Goal: Task Accomplishment & Management: Manage account settings

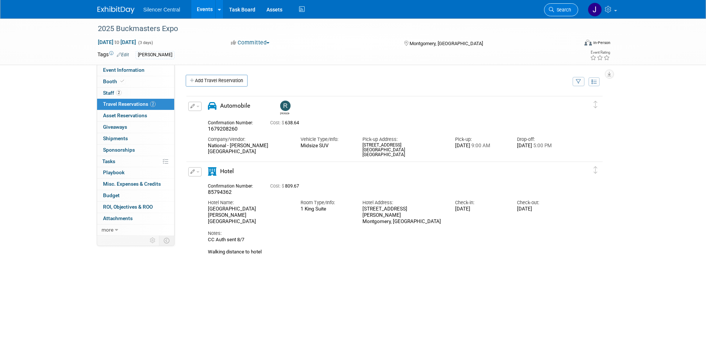
click at [560, 11] on span "Search" at bounding box center [562, 10] width 17 height 6
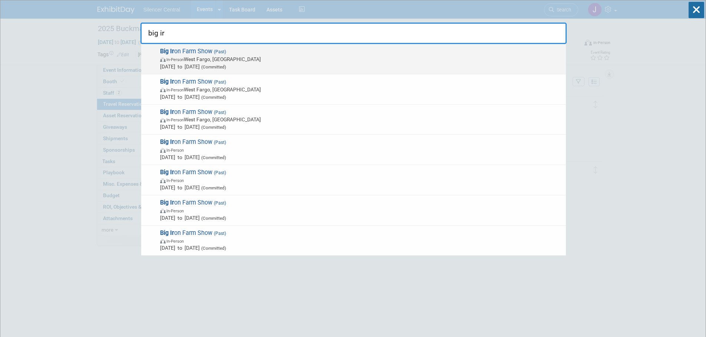
type input "big ir"
click at [226, 68] on span "(Committed)" at bounding box center [213, 66] width 26 height 5
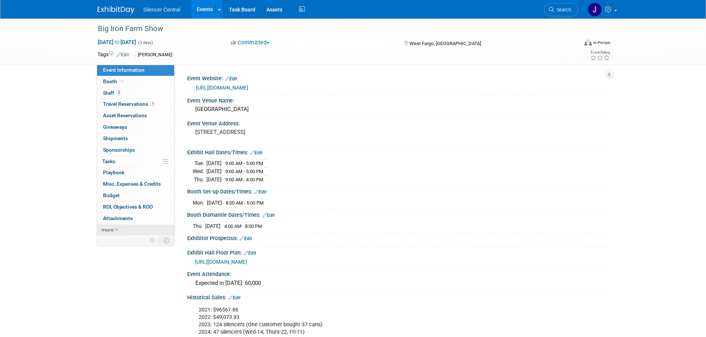
click at [113, 231] on span "more" at bounding box center [107, 230] width 12 height 6
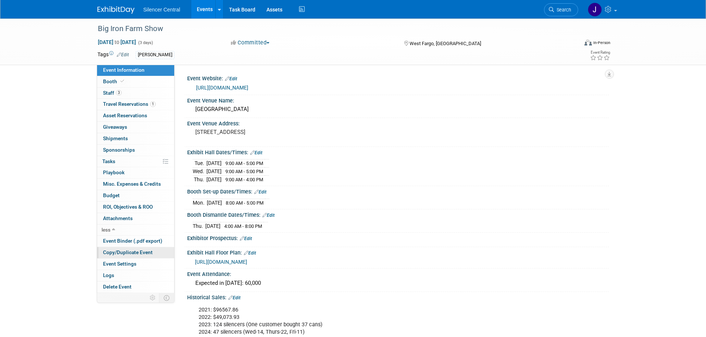
click at [144, 255] on span "Copy/Duplicate Event" at bounding box center [128, 253] width 50 height 6
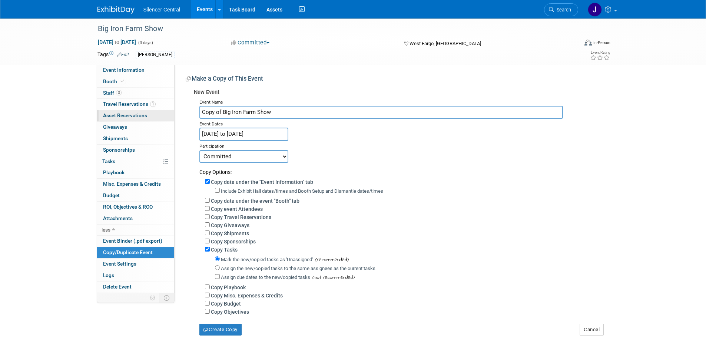
drag, startPoint x: 221, startPoint y: 112, endPoint x: 131, endPoint y: 116, distance: 90.4
click at [131, 116] on div "Event Information Event Info Booth Booth 3 Staff 3 Staff 1 Travel Reservations …" at bounding box center [353, 177] width 522 height 317
type input "Big Iron Farm Show"
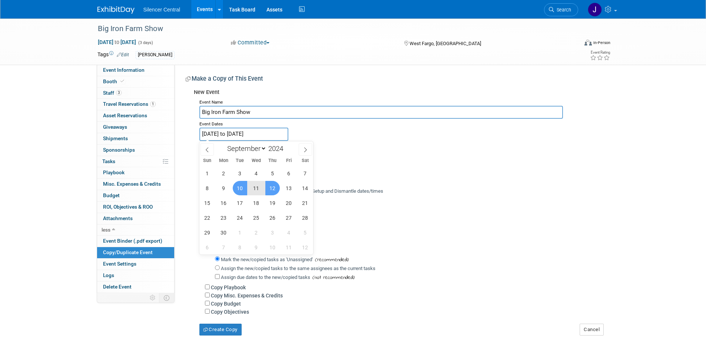
click at [233, 134] on input "Sep 10, 2024 to Sep 12, 2024" at bounding box center [243, 134] width 89 height 13
click at [287, 146] on span at bounding box center [285, 146] width 5 height 4
type input "2025"
click at [237, 184] on span "9" at bounding box center [240, 188] width 14 height 14
click at [274, 190] on span "11" at bounding box center [272, 188] width 14 height 14
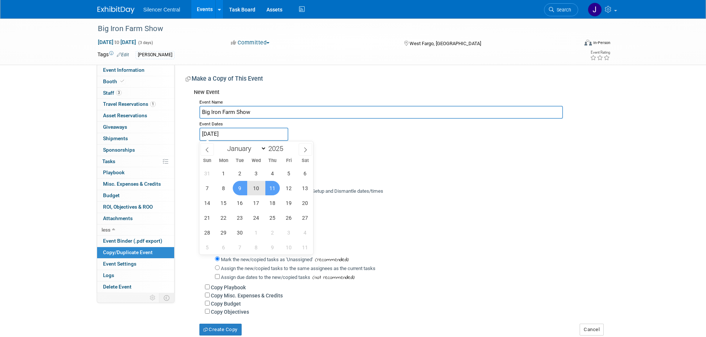
type input "Sep 9, 2025 to Sep 11, 2025"
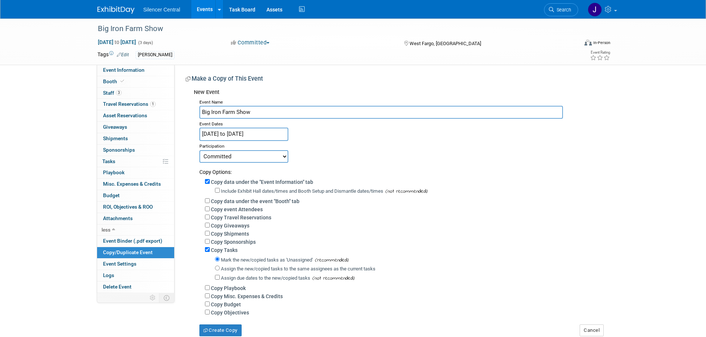
click at [236, 189] on label "Include Exhibit Hall dates/times and Booth Setup and Dismantle dates/times" at bounding box center [302, 192] width 162 height 6
click at [220, 189] on input "Include Exhibit Hall dates/times and Booth Setup and Dismantle dates/times" at bounding box center [217, 190] width 5 height 5
checkbox input "true"
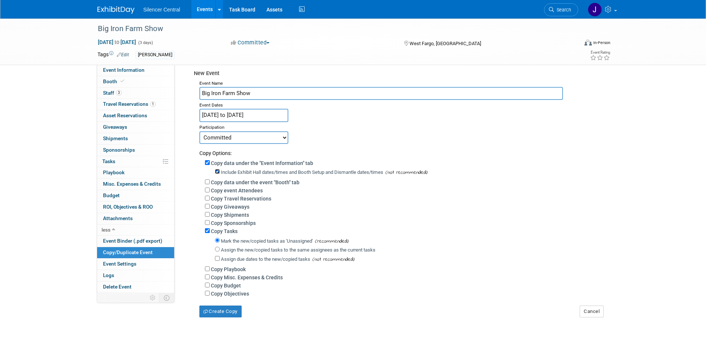
scroll to position [37, 0]
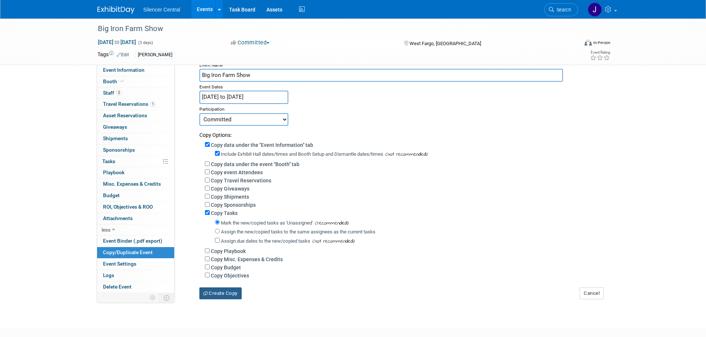
click at [227, 296] on button "Create Copy" at bounding box center [220, 294] width 42 height 12
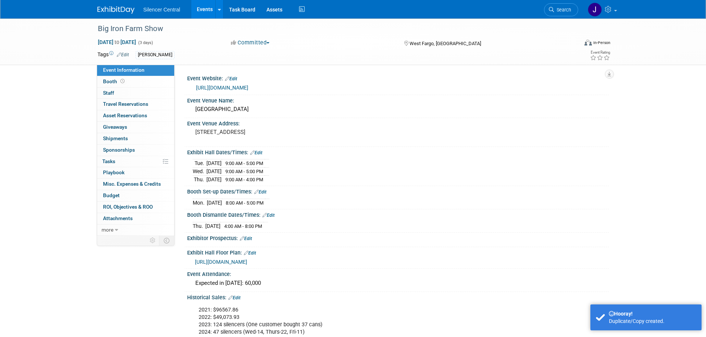
click at [259, 151] on link "Edit" at bounding box center [256, 152] width 12 height 5
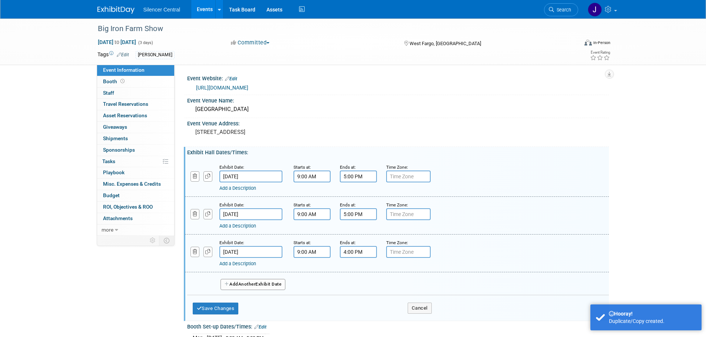
click at [273, 177] on input "Sep 10, 2024" at bounding box center [250, 177] width 63 height 12
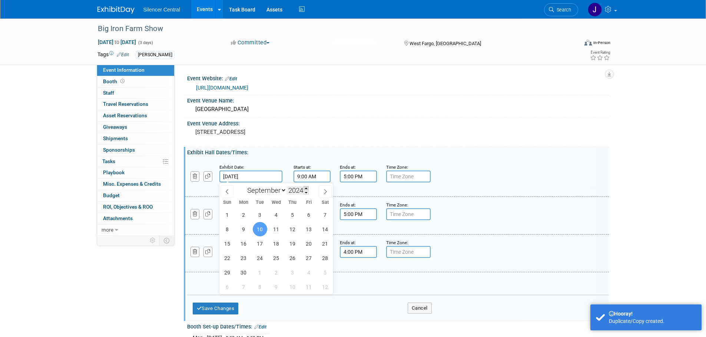
click at [308, 188] on span at bounding box center [305, 188] width 5 height 4
type input "2025"
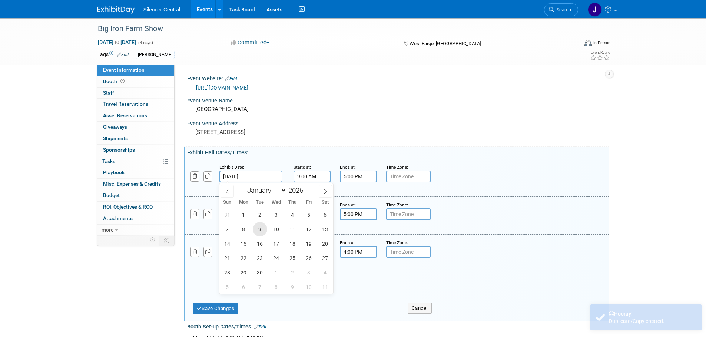
click at [257, 231] on span "9" at bounding box center [260, 229] width 14 height 14
type input "Sep 9, 2025"
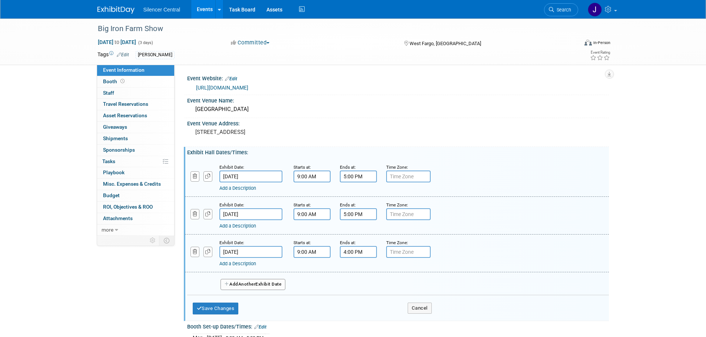
click at [270, 213] on input "Sep 11, 2024" at bounding box center [250, 215] width 63 height 12
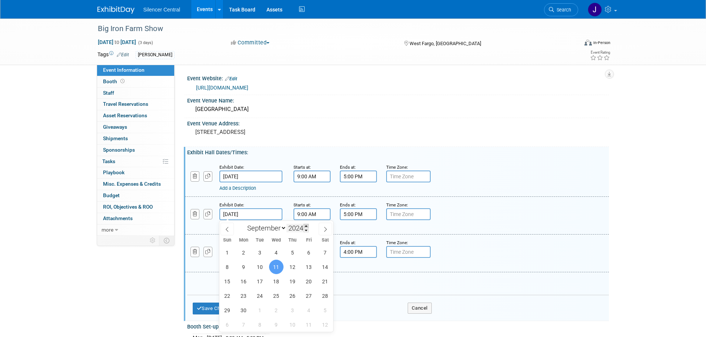
click at [307, 225] on span at bounding box center [305, 226] width 5 height 4
type input "2025"
click at [276, 268] on span "10" at bounding box center [276, 267] width 14 height 14
type input "Sep 10, 2025"
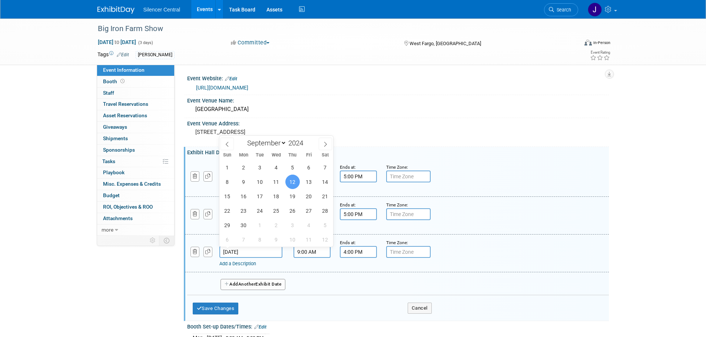
click at [270, 250] on input "Sep 12, 2024" at bounding box center [250, 252] width 63 height 12
click at [305, 141] on span at bounding box center [305, 141] width 5 height 4
type input "2025"
drag, startPoint x: 290, startPoint y: 183, endPoint x: 292, endPoint y: 189, distance: 6.6
click at [291, 185] on span "11" at bounding box center [292, 182] width 14 height 14
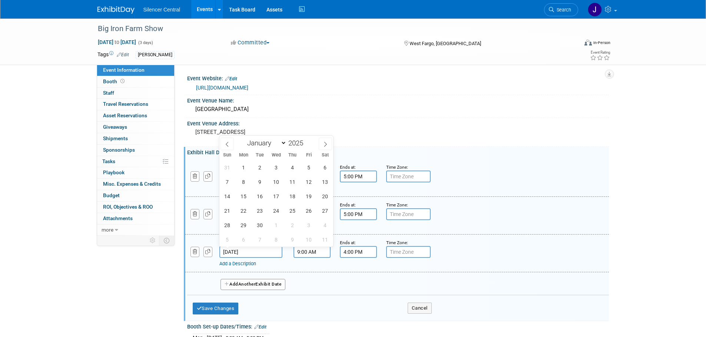
type input "Sep 11, 2025"
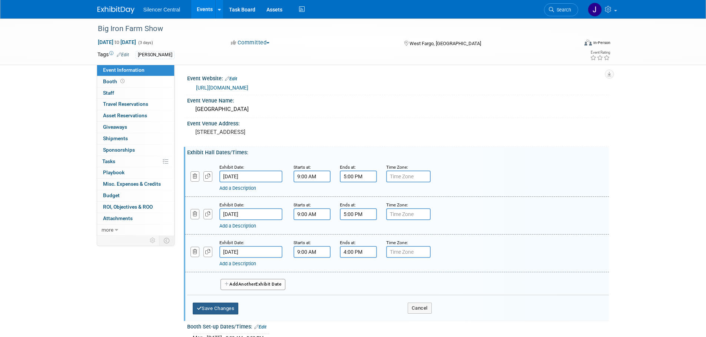
click at [202, 305] on button "Save Changes" at bounding box center [216, 309] width 46 height 12
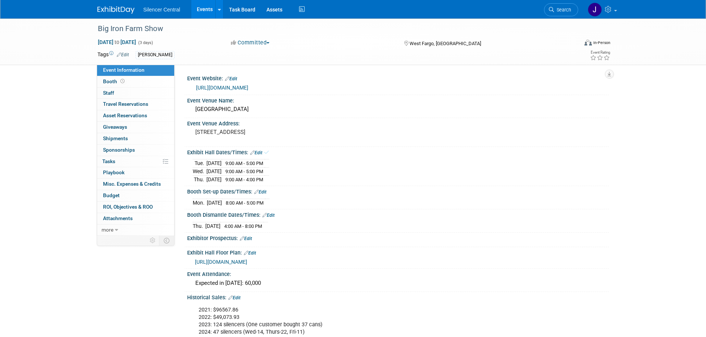
click at [263, 192] on link "Edit" at bounding box center [260, 192] width 12 height 5
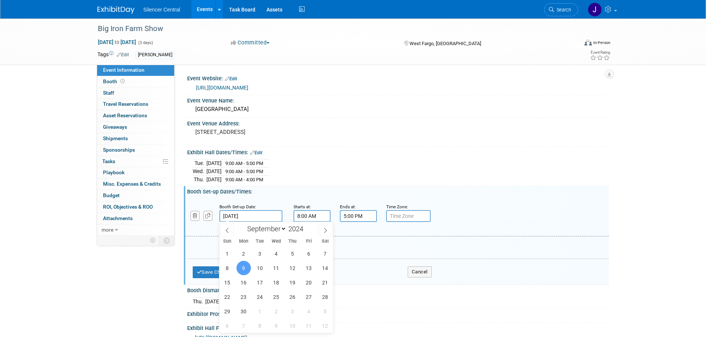
click at [266, 214] on input "Sep 9, 2024" at bounding box center [250, 216] width 63 height 12
click at [306, 227] on span at bounding box center [305, 227] width 5 height 4
type input "2025"
click at [244, 267] on span "8" at bounding box center [243, 268] width 14 height 14
type input "Sep 8, 2025"
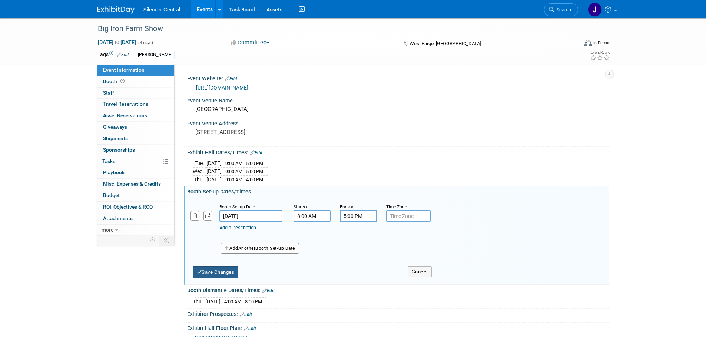
click at [224, 275] on button "Save Changes" at bounding box center [216, 273] width 46 height 12
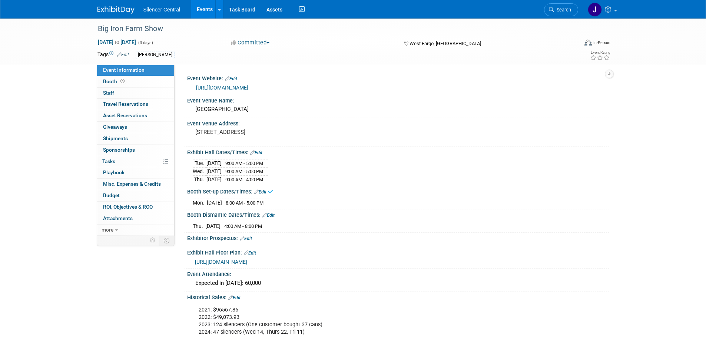
click at [273, 211] on div "Booth Dismantle Dates/Times: Edit" at bounding box center [397, 215] width 421 height 10
click at [273, 214] on link "Edit" at bounding box center [268, 215] width 12 height 5
select select "8"
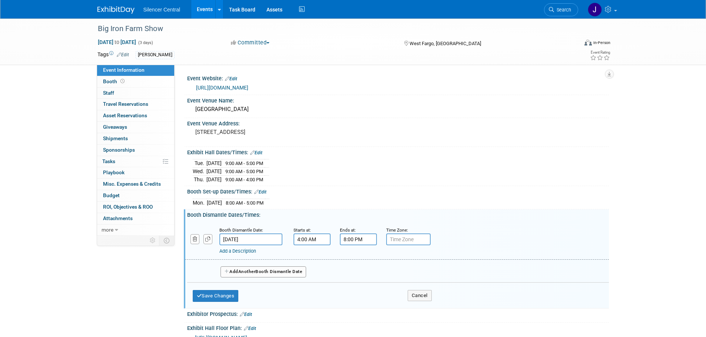
click at [265, 238] on input "Sep 12, 2024" at bounding box center [250, 240] width 63 height 12
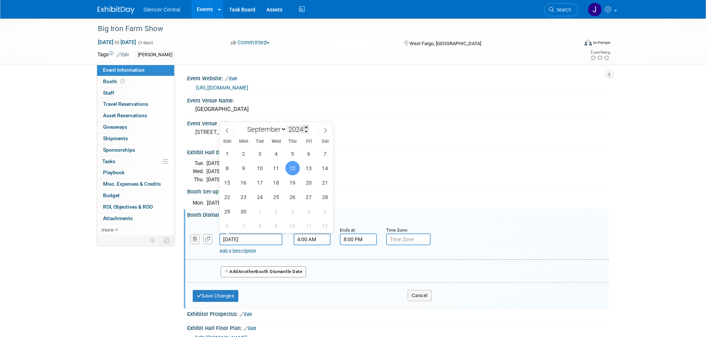
click at [307, 127] on span at bounding box center [305, 127] width 5 height 4
type input "2025"
click at [290, 168] on span "11" at bounding box center [292, 168] width 14 height 14
type input "Sep 11, 2025"
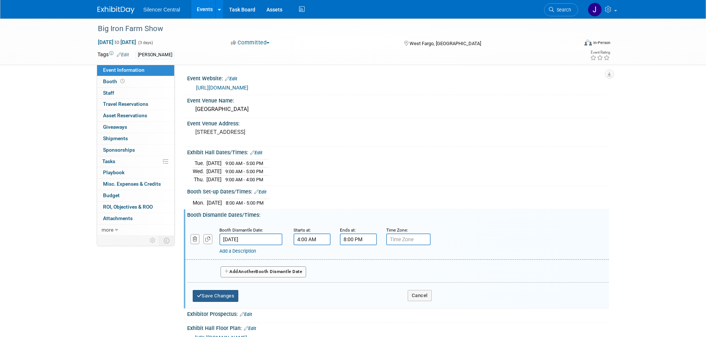
click at [223, 295] on button "Save Changes" at bounding box center [216, 296] width 46 height 12
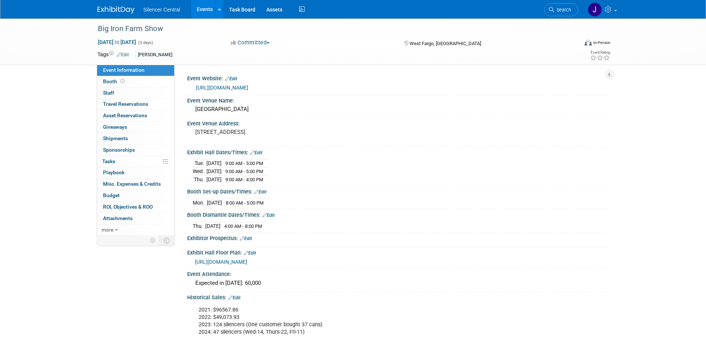
click at [112, 10] on img at bounding box center [115, 9] width 37 height 7
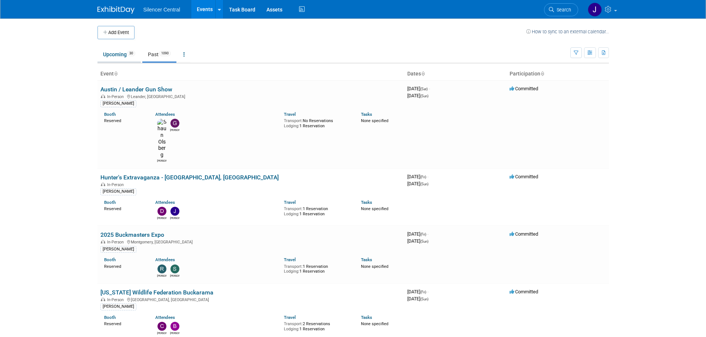
click at [109, 55] on link "Upcoming 30" at bounding box center [118, 54] width 43 height 14
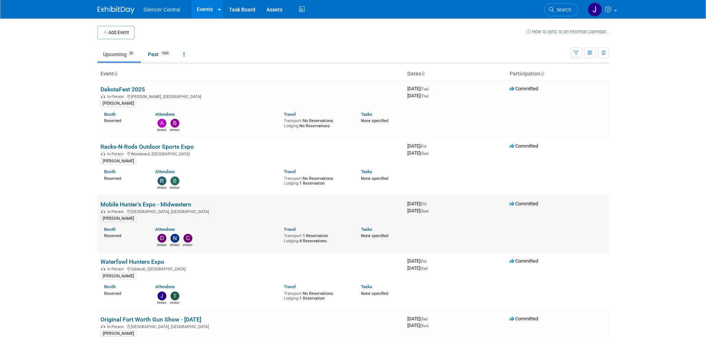
scroll to position [37, 0]
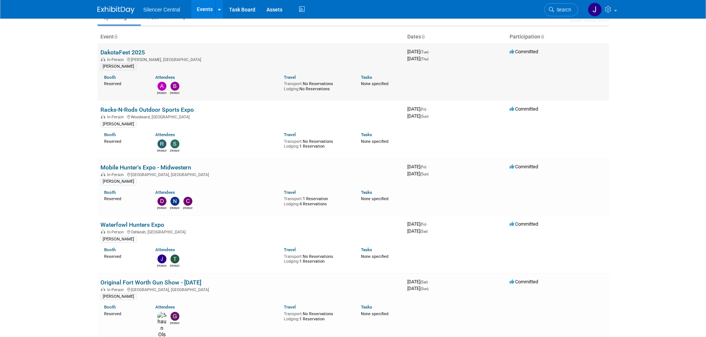
click at [116, 51] on link "DakotaFest 2025" at bounding box center [122, 52] width 44 height 7
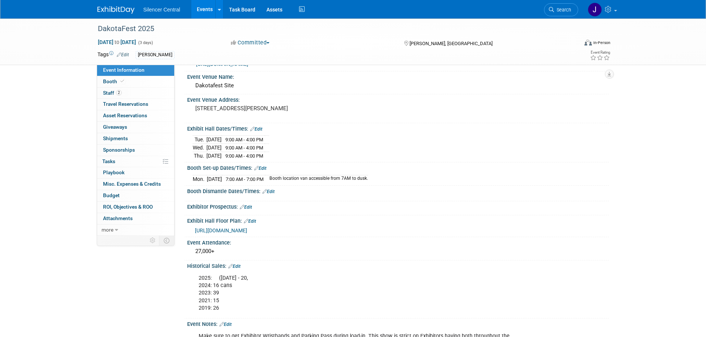
scroll to position [37, 0]
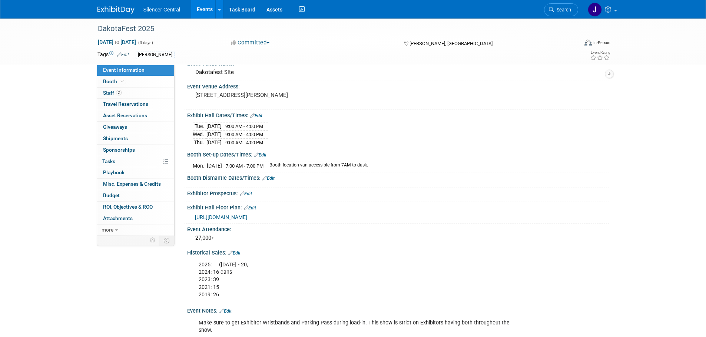
click at [109, 10] on img at bounding box center [115, 9] width 37 height 7
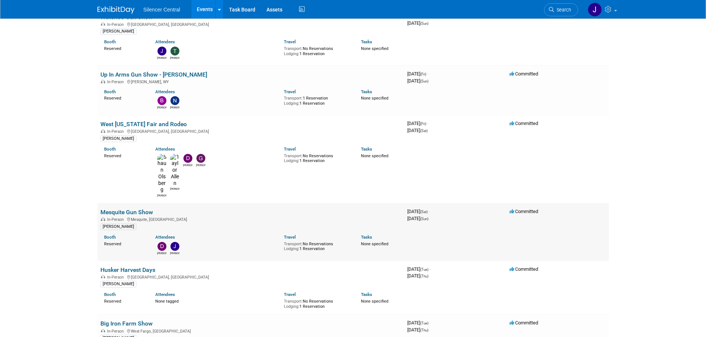
scroll to position [407, 0]
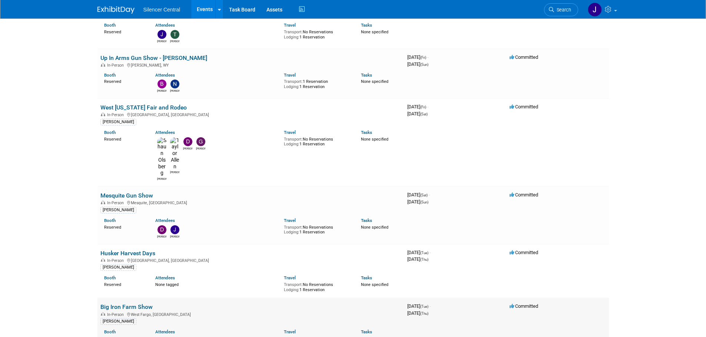
click at [117, 304] on link "Big Iron Farm Show" at bounding box center [126, 307] width 52 height 7
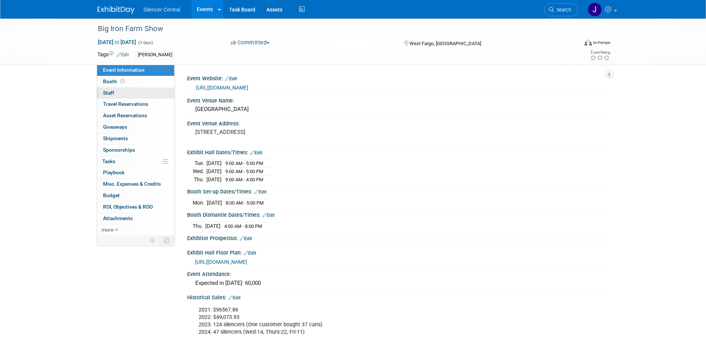
click at [134, 96] on link "0 Staff 0" at bounding box center [135, 93] width 77 height 11
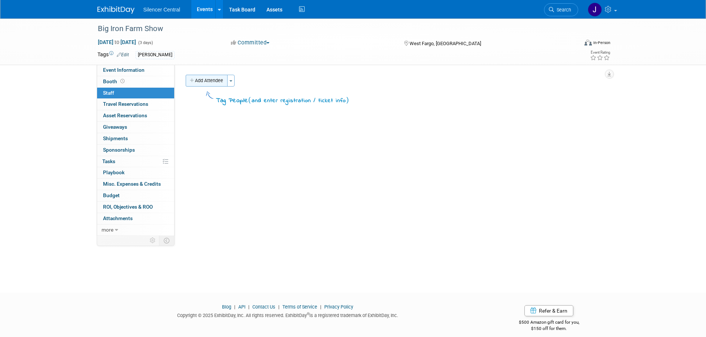
click at [211, 80] on button "Add Attendee" at bounding box center [207, 81] width 42 height 12
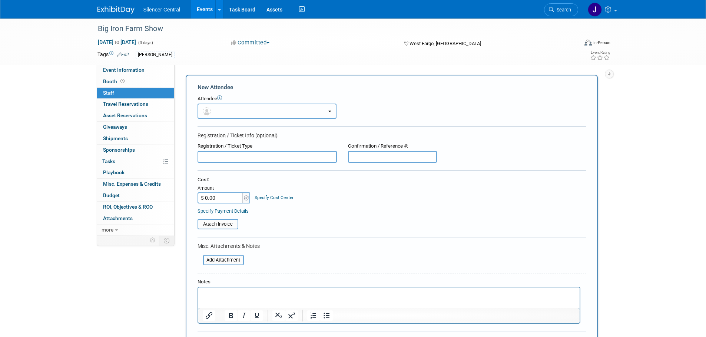
click at [217, 108] on button "button" at bounding box center [266, 111] width 139 height 15
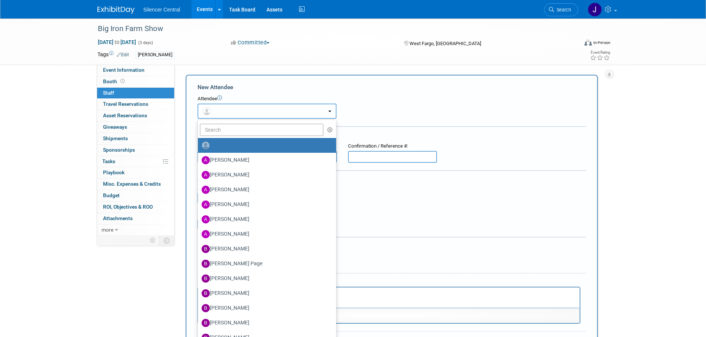
click at [226, 115] on button "button" at bounding box center [266, 111] width 139 height 15
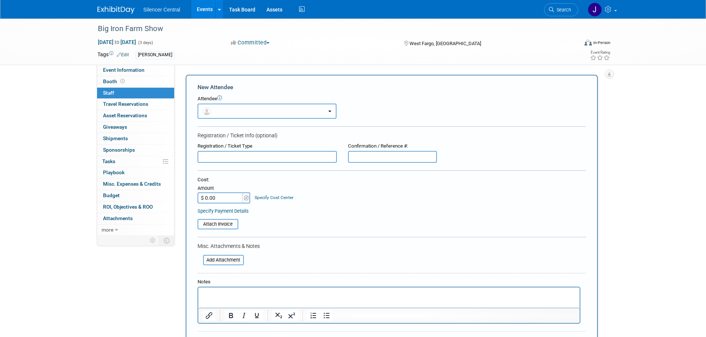
click at [224, 119] on button "button" at bounding box center [266, 111] width 139 height 15
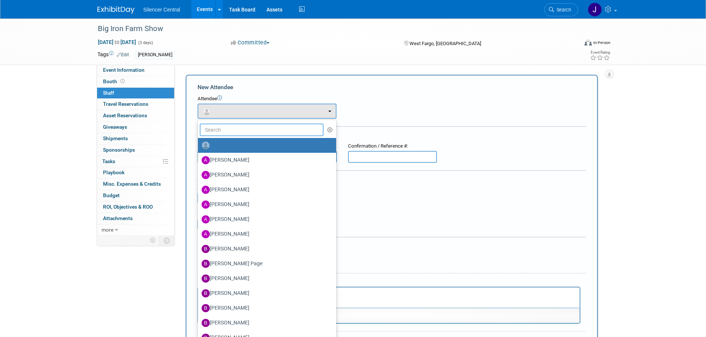
click at [219, 127] on input "text" at bounding box center [262, 130] width 124 height 13
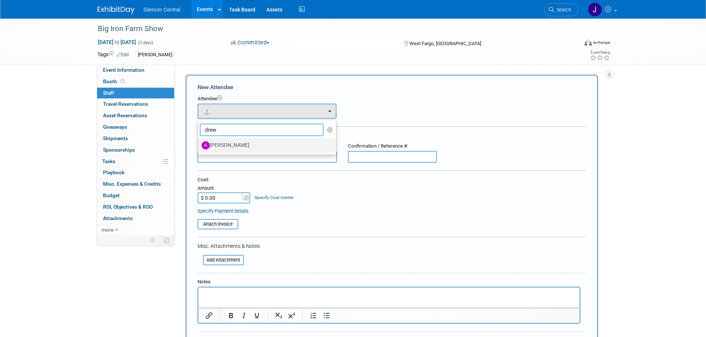
type input "drew"
click at [235, 147] on label "Andrew Sorenson" at bounding box center [264, 146] width 127 height 12
click at [199, 147] on input "Andrew Sorenson" at bounding box center [196, 144] width 5 height 5
select select "8b25a7b6-0c77-42d1-b1c0-e93d2c90fb05"
select select "4"
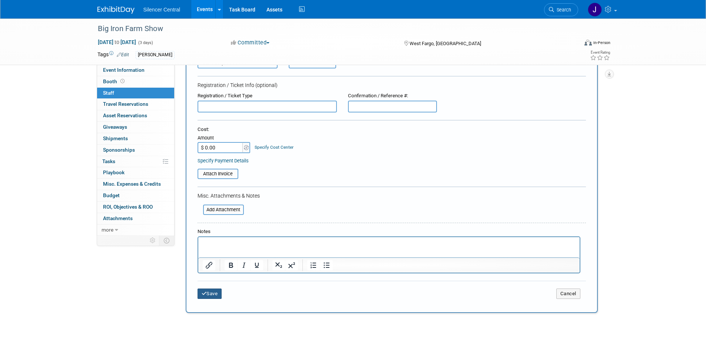
click at [210, 291] on button "Save" at bounding box center [209, 294] width 24 height 10
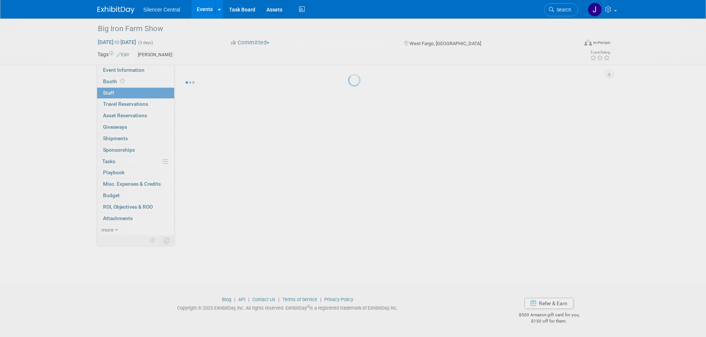
scroll to position [7, 0]
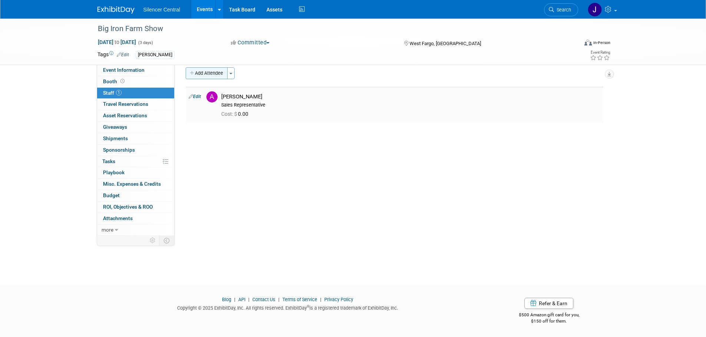
click at [199, 70] on button "Add Attendee" at bounding box center [207, 73] width 42 height 12
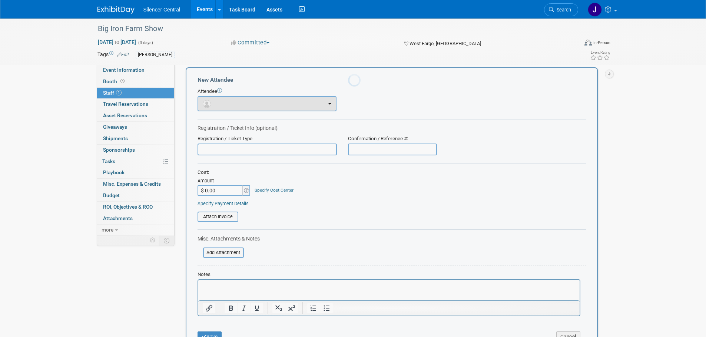
scroll to position [0, 0]
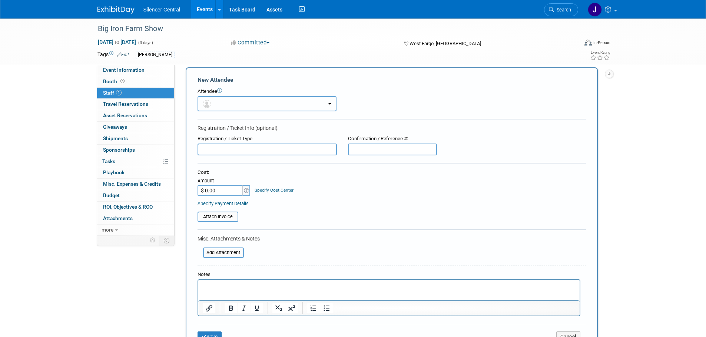
click at [251, 107] on button "button" at bounding box center [266, 103] width 139 height 15
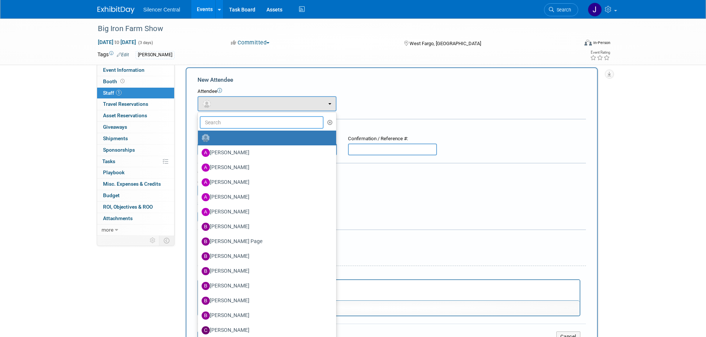
click at [226, 125] on input "text" at bounding box center [262, 122] width 124 height 13
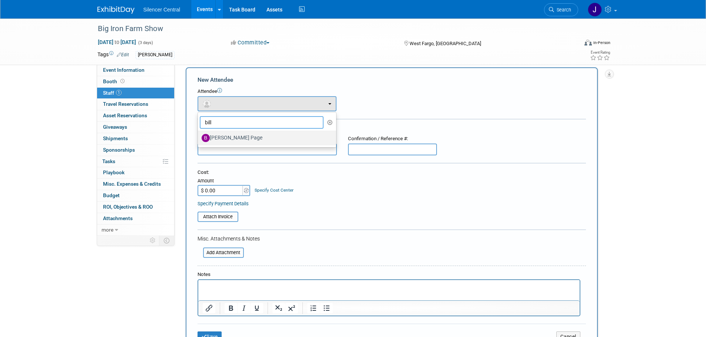
type input "bill"
click at [243, 142] on label "[PERSON_NAME] Page" at bounding box center [264, 138] width 127 height 12
click at [199, 140] on input "[PERSON_NAME] Page" at bounding box center [196, 137] width 5 height 5
select select "69bc9f96-c59b-43bc-bfeb-a162f65c809c"
select select "1"
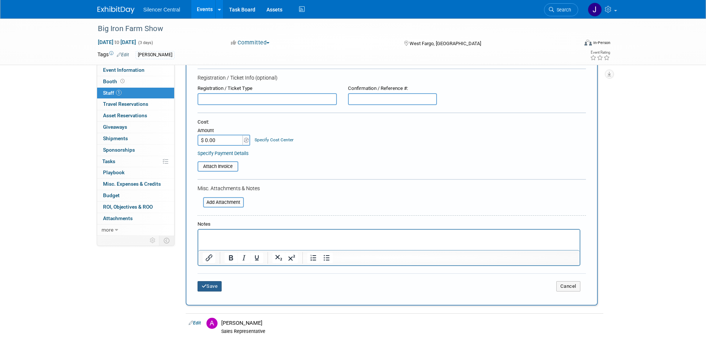
click at [218, 283] on button "Save" at bounding box center [209, 286] width 24 height 10
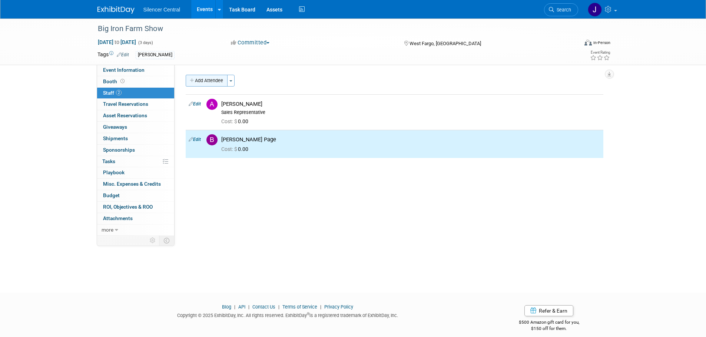
click at [209, 85] on button "Add Attendee" at bounding box center [207, 81] width 42 height 12
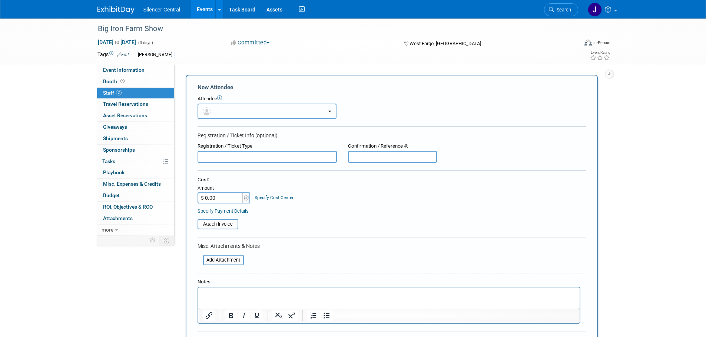
click at [221, 109] on button "button" at bounding box center [266, 111] width 139 height 15
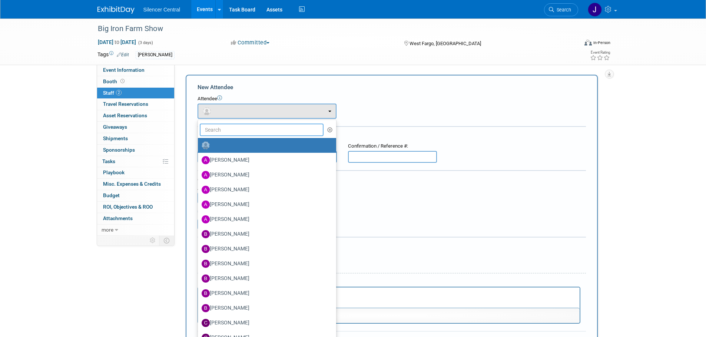
click at [225, 128] on input "text" at bounding box center [262, 130] width 124 height 13
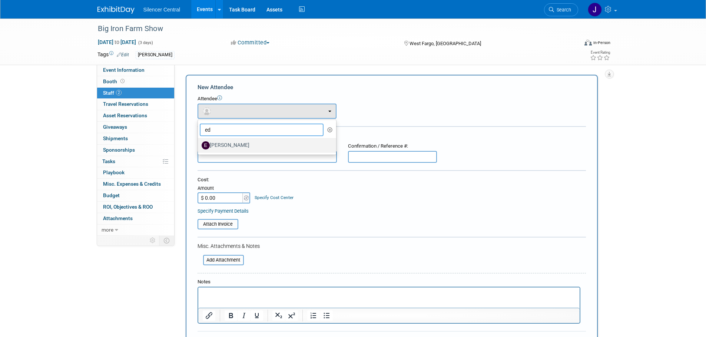
type input "ed"
click at [239, 141] on label "Eduardo Contreras" at bounding box center [264, 146] width 127 height 12
click at [199, 142] on input "Eduardo Contreras" at bounding box center [196, 144] width 5 height 5
select select "e2a3c4c2-acbe-465a-bf69-2ac8c65f4a8b"
select select "1"
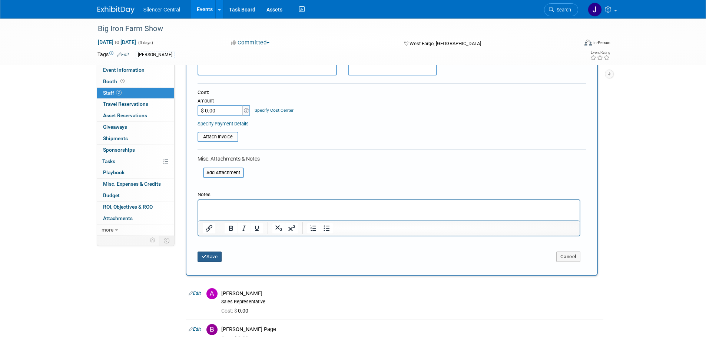
click at [211, 256] on button "Save" at bounding box center [209, 257] width 24 height 10
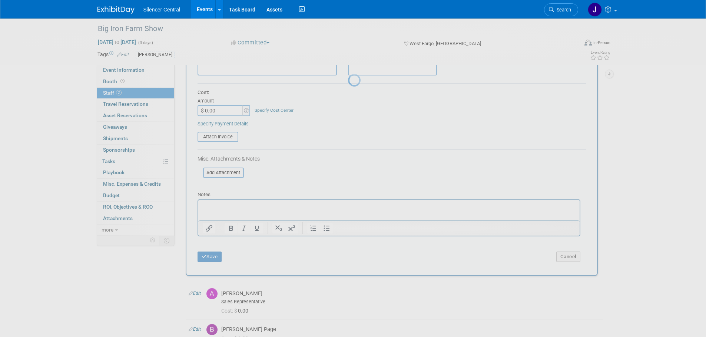
scroll to position [7, 0]
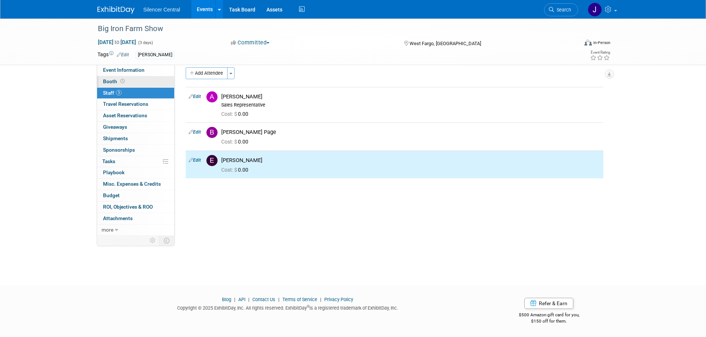
click at [142, 81] on link "Booth" at bounding box center [135, 81] width 77 height 11
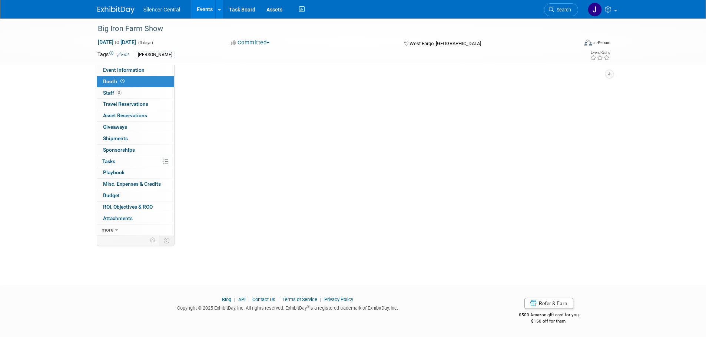
scroll to position [0, 0]
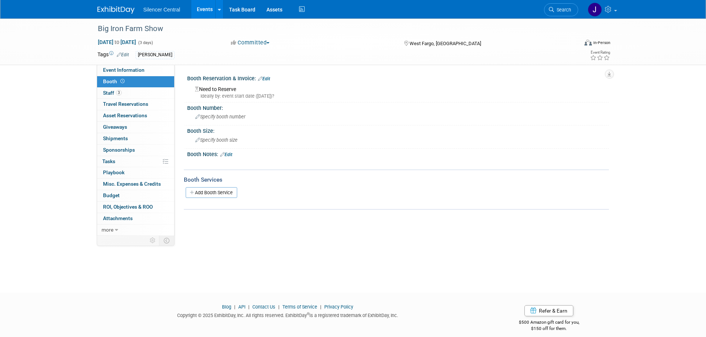
click at [264, 77] on link "Edit" at bounding box center [264, 78] width 12 height 5
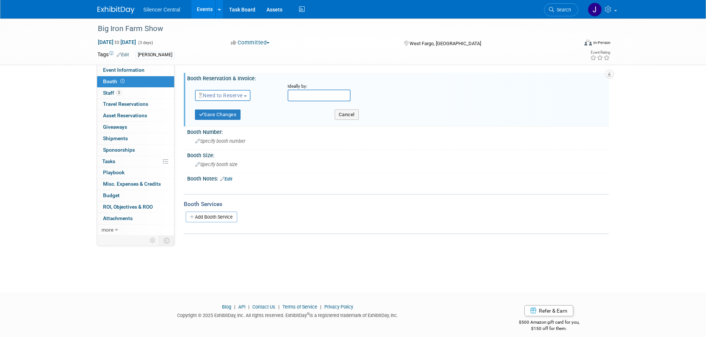
click at [233, 96] on span "Need to Reserve" at bounding box center [221, 96] width 44 height 6
click at [236, 119] on link "Reserved" at bounding box center [234, 118] width 79 height 10
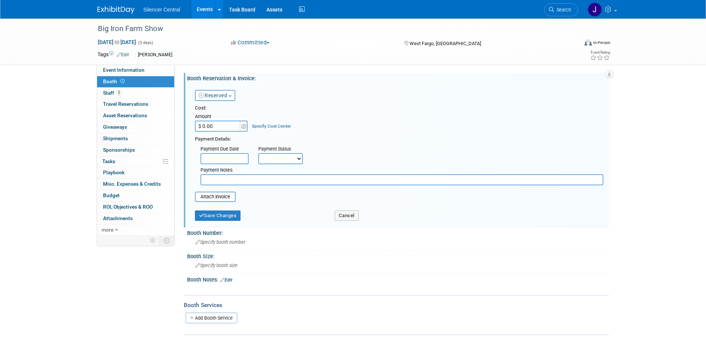
click at [229, 125] on input "$ 0.00" at bounding box center [218, 126] width 46 height 11
type input "$ 1,100.00"
click at [233, 216] on button "Save Changes" at bounding box center [218, 216] width 46 height 10
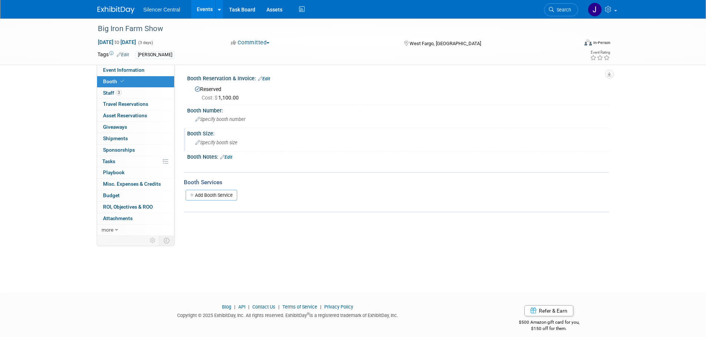
click at [226, 141] on span "Specify booth size" at bounding box center [216, 143] width 42 height 6
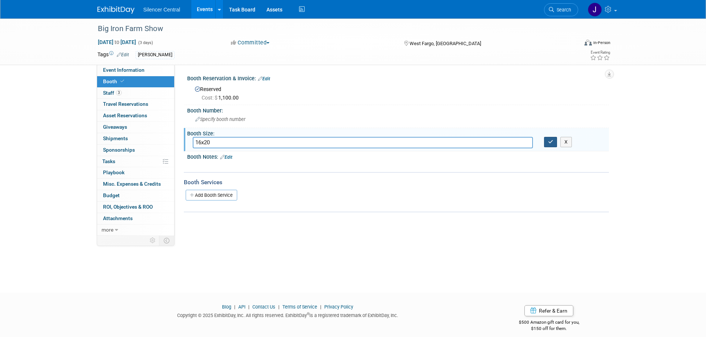
type input "16x20"
click at [553, 143] on icon "button" at bounding box center [550, 142] width 5 height 5
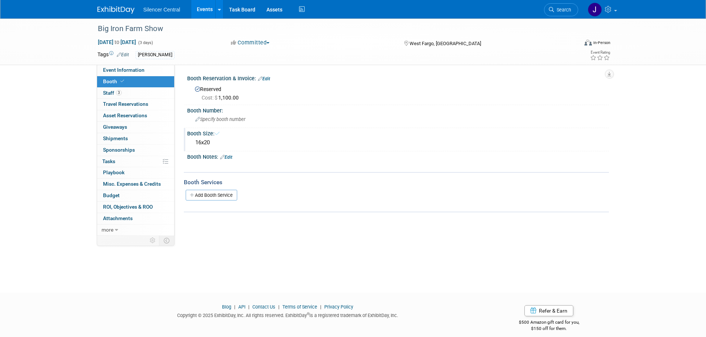
click at [106, 5] on link at bounding box center [120, 6] width 46 height 6
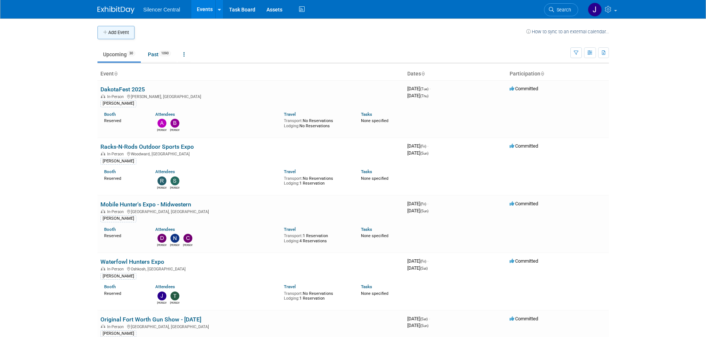
click at [117, 34] on button "Add Event" at bounding box center [115, 32] width 37 height 13
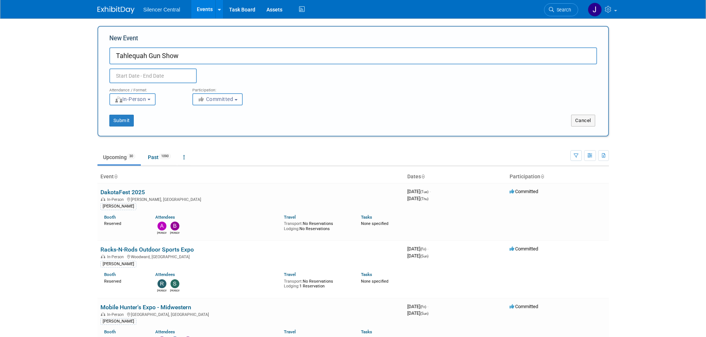
type input "Tahlequah Gun Show"
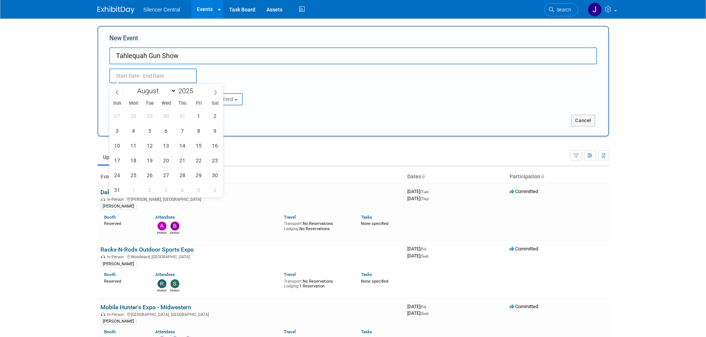
click at [126, 74] on input "text" at bounding box center [152, 76] width 87 height 15
click at [213, 92] on icon at bounding box center [215, 92] width 5 height 5
select select "8"
click at [210, 147] on span "20" at bounding box center [215, 146] width 14 height 14
click at [114, 161] on span "21" at bounding box center [117, 160] width 14 height 14
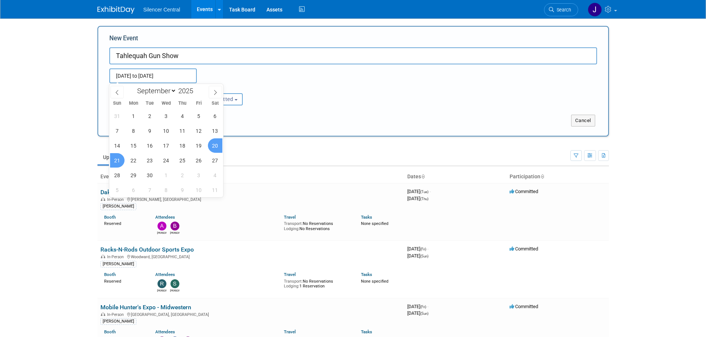
type input "[DATE] to [DATE]"
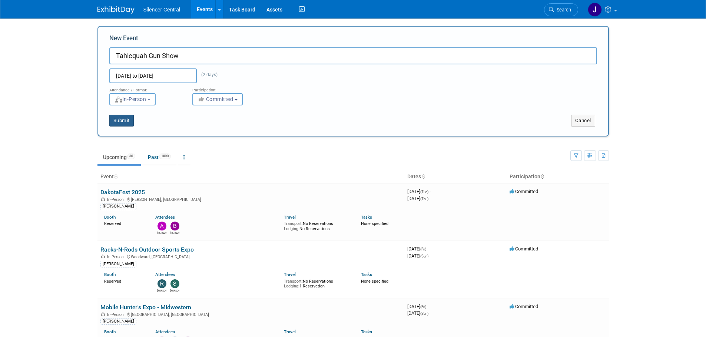
click at [126, 118] on button "Submit" at bounding box center [121, 121] width 24 height 12
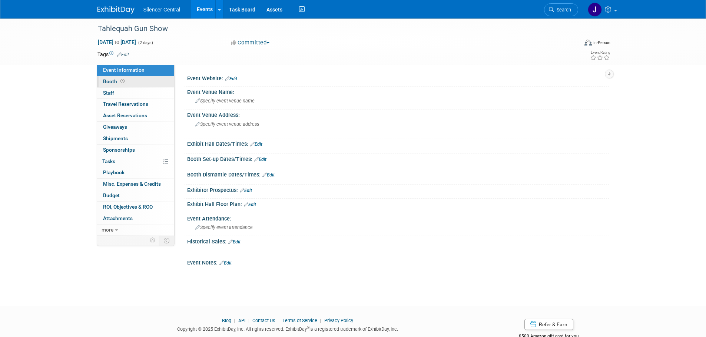
click at [150, 83] on link "Booth" at bounding box center [135, 81] width 77 height 11
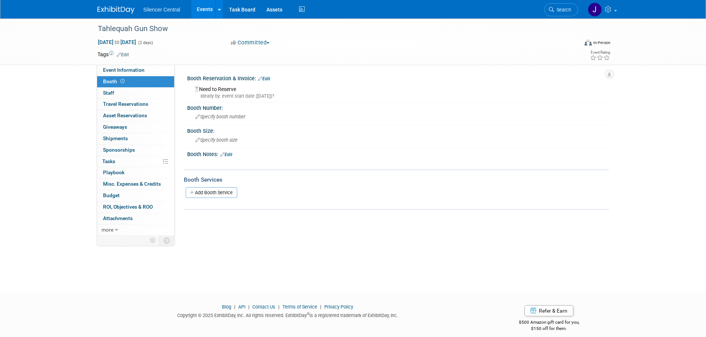
click at [270, 76] on link "Edit" at bounding box center [264, 78] width 12 height 5
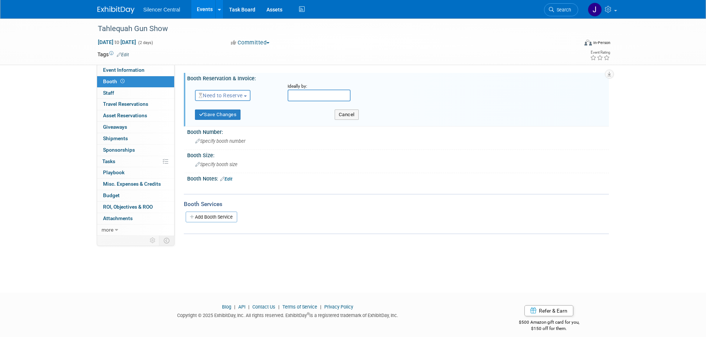
click at [238, 94] on span "Need to Reserve" at bounding box center [221, 96] width 44 height 6
click at [229, 118] on link "Reserved" at bounding box center [234, 118] width 79 height 10
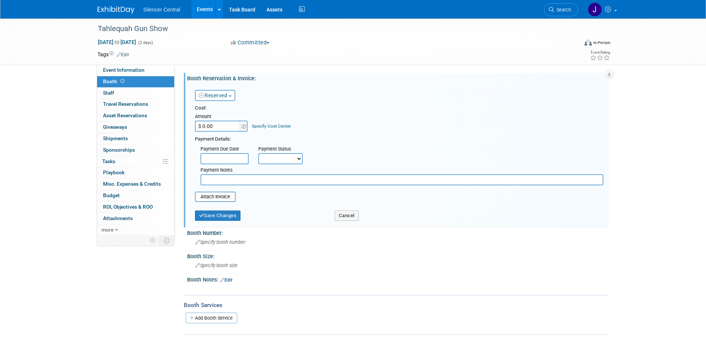
click at [220, 131] on input "$ 0.00" at bounding box center [218, 126] width 46 height 11
type input "$ 100.00"
click at [219, 217] on button "Save Changes" at bounding box center [218, 216] width 46 height 10
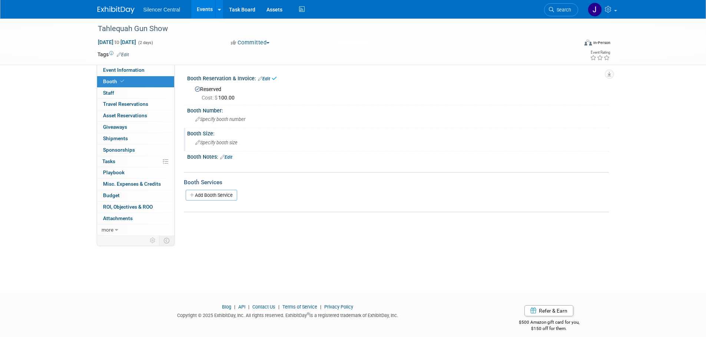
click at [207, 144] on span "Specify booth size" at bounding box center [216, 143] width 42 height 6
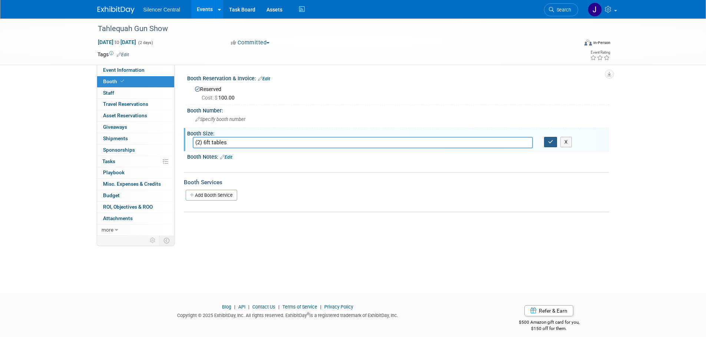
type input "(2) 6ft tables"
click at [554, 139] on button "button" at bounding box center [550, 142] width 13 height 10
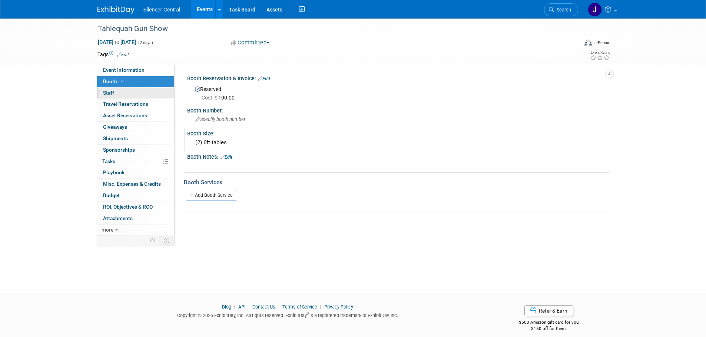
click at [130, 97] on link "0 Staff 0" at bounding box center [135, 93] width 77 height 11
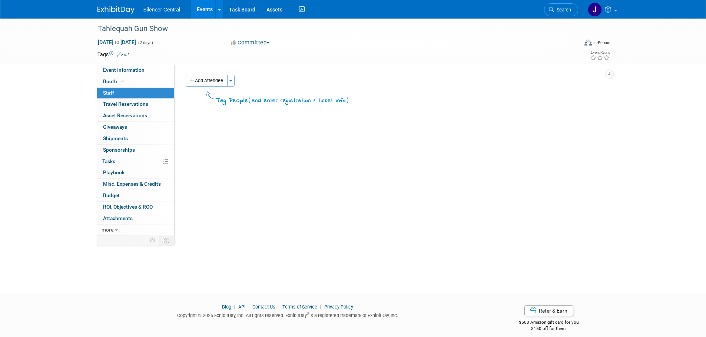
drag, startPoint x: 217, startPoint y: 80, endPoint x: 221, endPoint y: 86, distance: 7.0
click at [217, 80] on button "Add Attendee" at bounding box center [207, 81] width 42 height 12
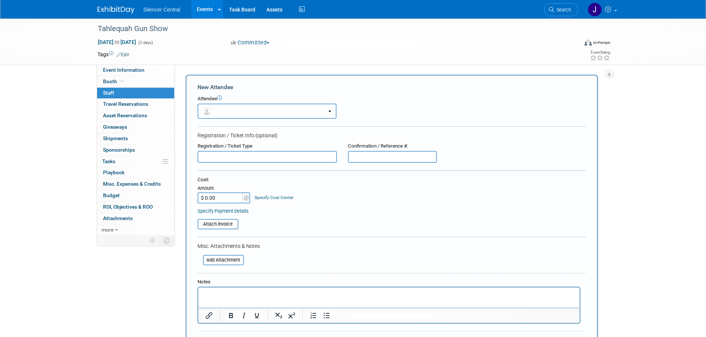
drag, startPoint x: 211, startPoint y: 106, endPoint x: 223, endPoint y: 120, distance: 19.2
click at [214, 110] on button "button" at bounding box center [266, 111] width 139 height 15
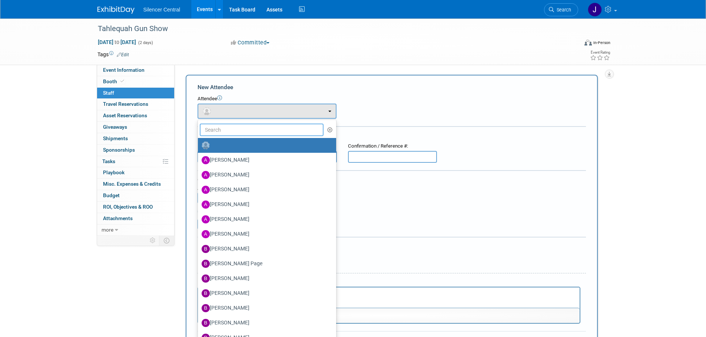
click at [226, 127] on input "text" at bounding box center [262, 130] width 124 height 13
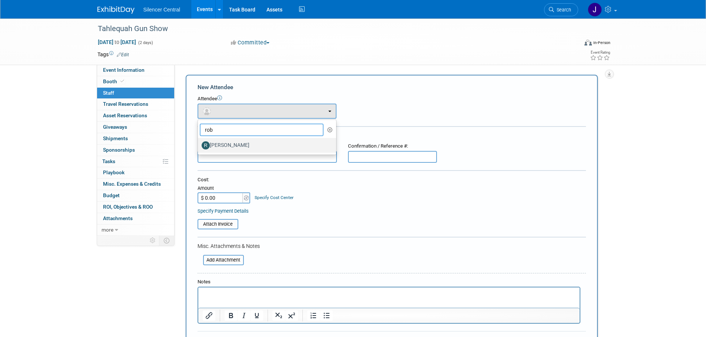
type input "rob"
click at [240, 146] on label "[PERSON_NAME]" at bounding box center [264, 146] width 127 height 12
click at [199, 146] on input "[PERSON_NAME]" at bounding box center [196, 144] width 5 height 5
select select "cce7f612-edf5-4c25-885d-69abf7679705"
select select "4"
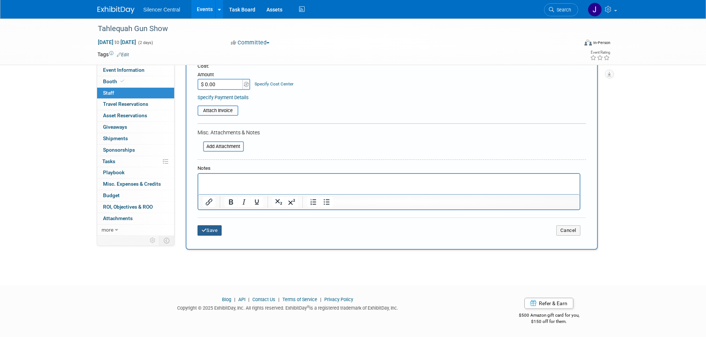
click at [207, 233] on button "Save" at bounding box center [209, 231] width 24 height 10
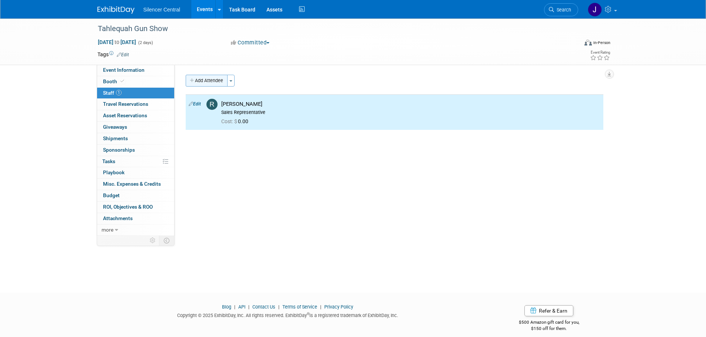
click at [212, 81] on button "Add Attendee" at bounding box center [207, 81] width 42 height 12
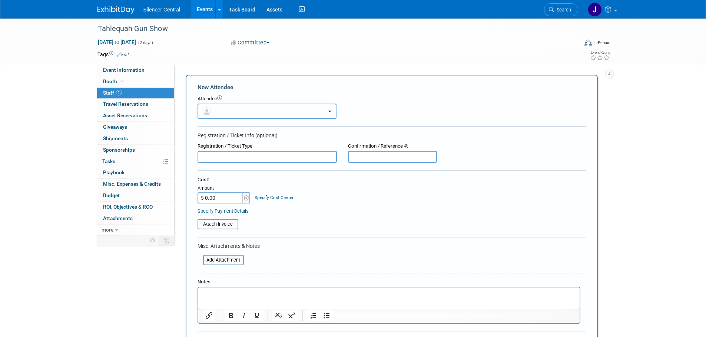
drag, startPoint x: 215, startPoint y: 109, endPoint x: 216, endPoint y: 114, distance: 4.9
click at [216, 110] on button "button" at bounding box center [266, 111] width 139 height 15
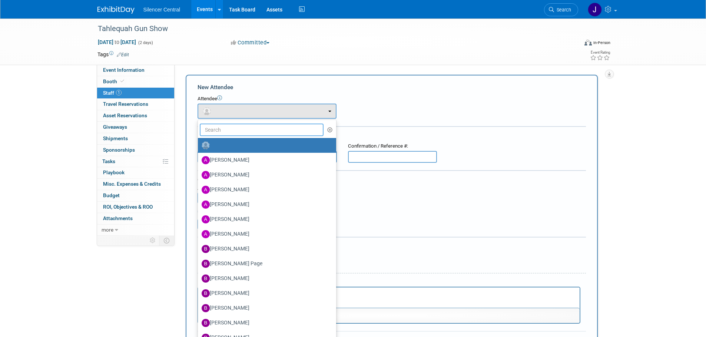
click at [219, 124] on input "text" at bounding box center [262, 130] width 124 height 13
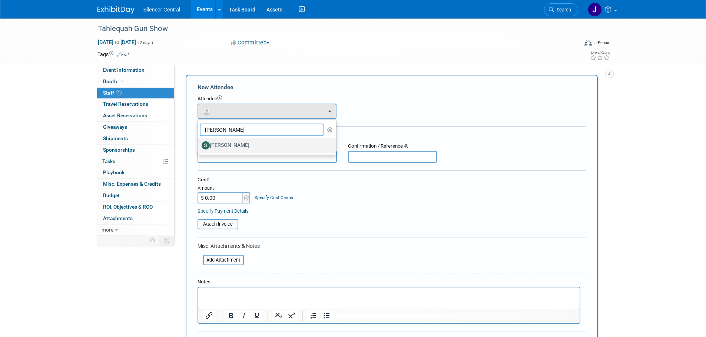
type input "sara"
click at [240, 149] on label "Sarah Young" at bounding box center [264, 146] width 127 height 12
click at [199, 147] on input "Sarah Young" at bounding box center [196, 144] width 5 height 5
select select "546d4a14-d393-4270-ad9d-61179e67ebe5"
select select "1"
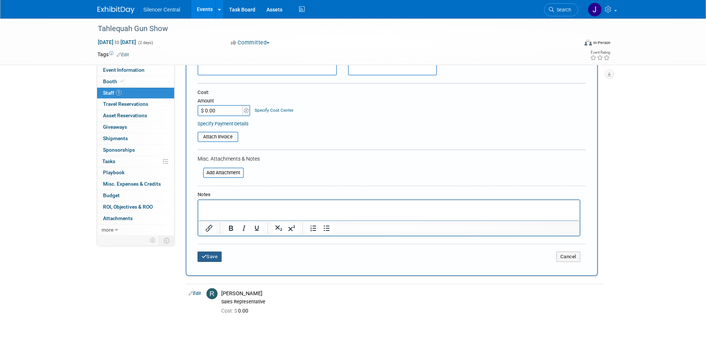
click at [208, 261] on button "Save" at bounding box center [209, 257] width 24 height 10
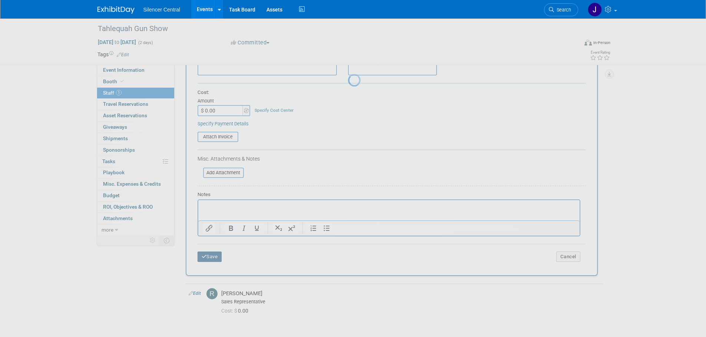
scroll to position [7, 0]
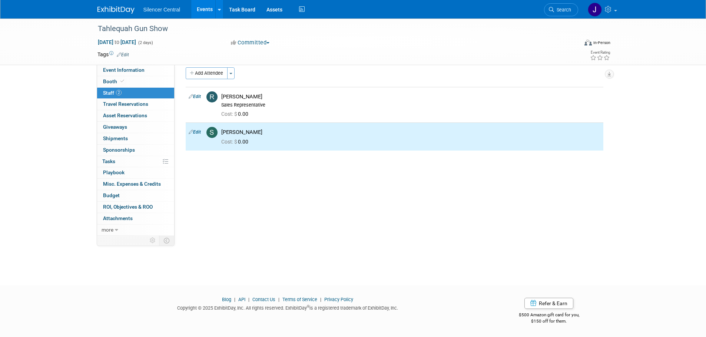
click at [111, 5] on link at bounding box center [120, 6] width 46 height 6
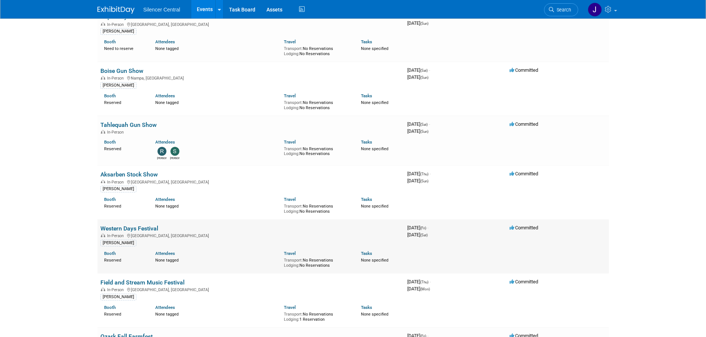
scroll to position [815, 0]
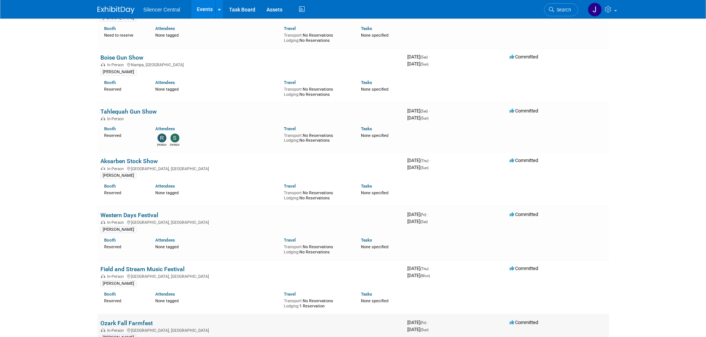
click at [131, 320] on link "Ozark Fall Farmfest" at bounding box center [126, 323] width 52 height 7
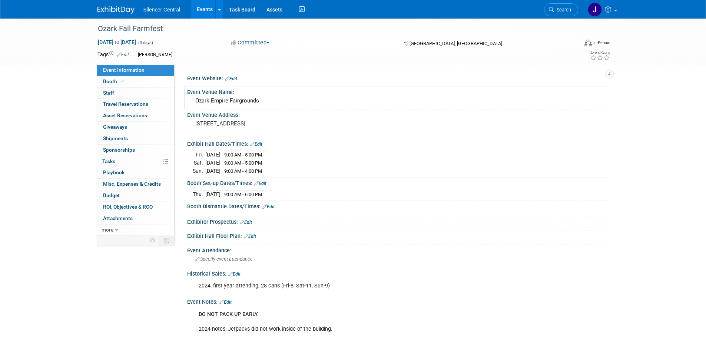
click at [111, 91] on span "Staff 0" at bounding box center [108, 93] width 11 height 6
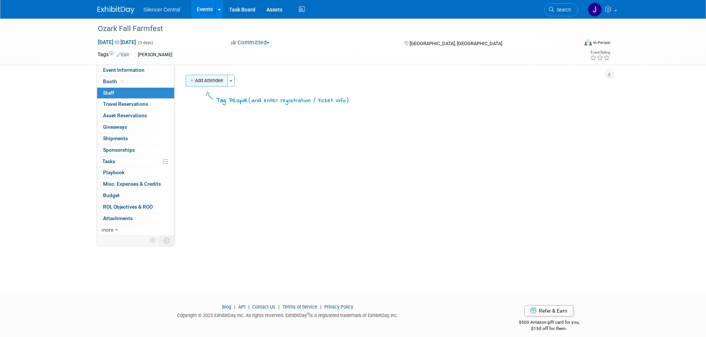
click at [210, 77] on button "Add Attendee" at bounding box center [207, 81] width 42 height 12
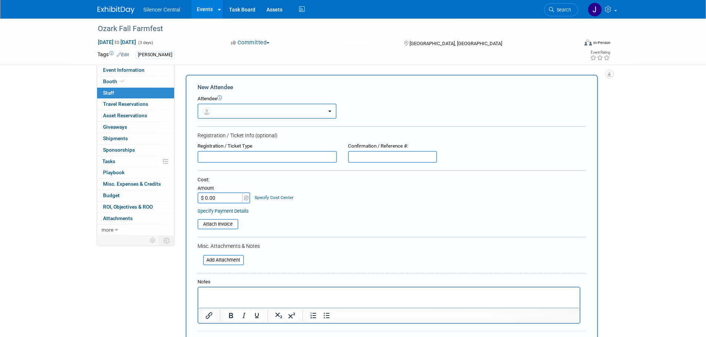
click button "button"
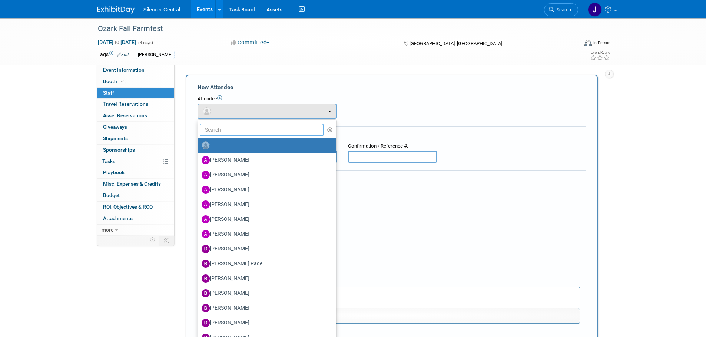
click input "text"
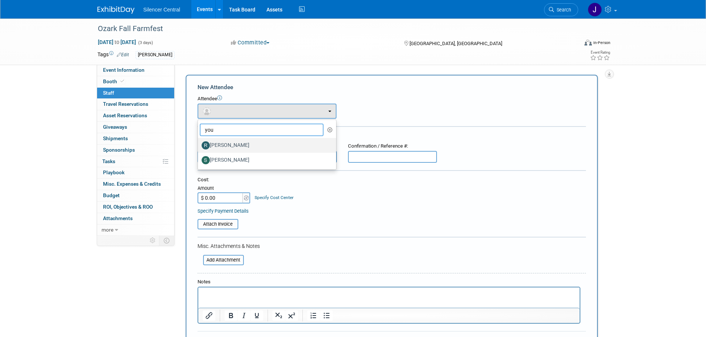
type input "you"
click label "[PERSON_NAME]"
click input "[PERSON_NAME]"
select select "cce7f612-edf5-4c25-885d-69abf7679705"
select select "4"
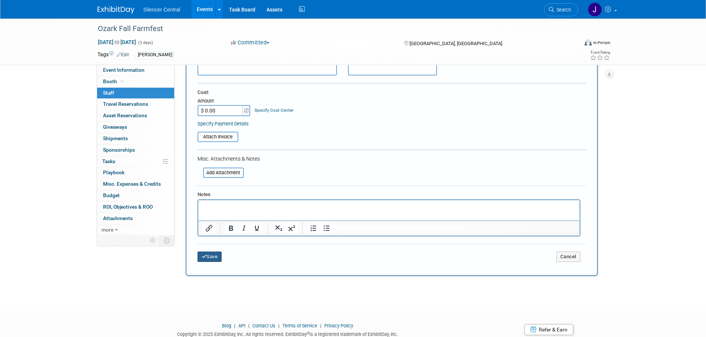
click button "Save"
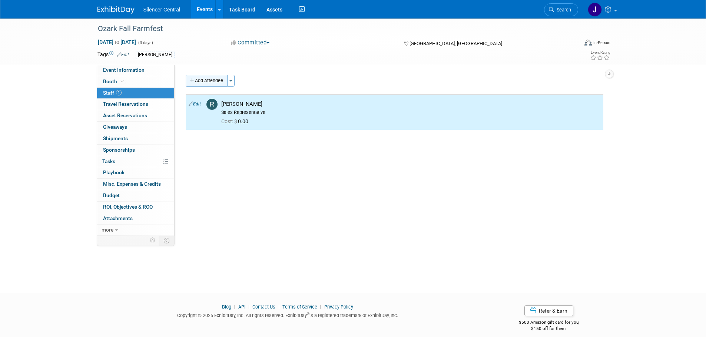
click button "Add Attendee"
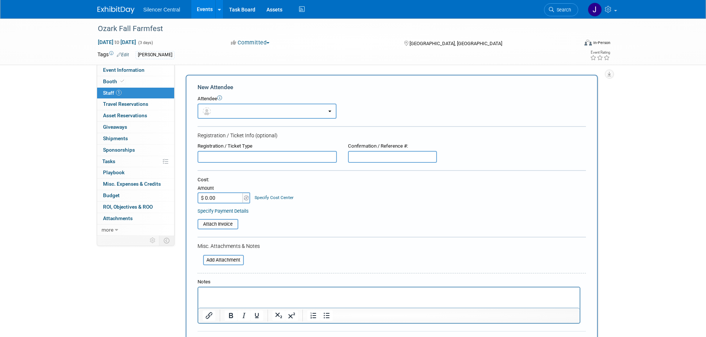
click button "button"
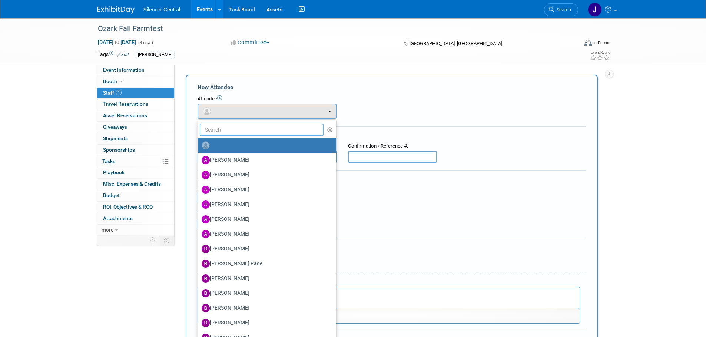
click input "text"
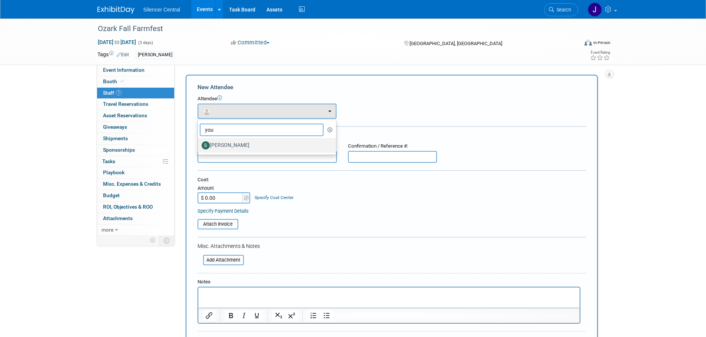
type input "you"
click label "[PERSON_NAME]"
click input "[PERSON_NAME]"
select select "546d4a14-d393-4270-ad9d-61179e67ebe5"
select select "1"
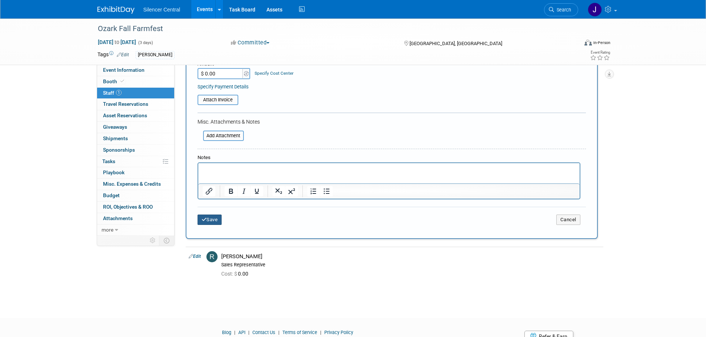
click button "Save"
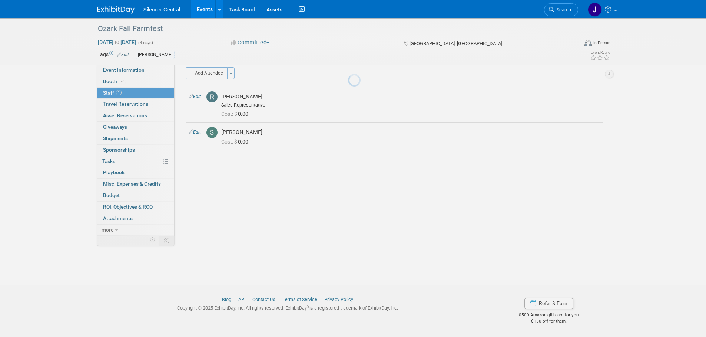
scroll to position [7, 0]
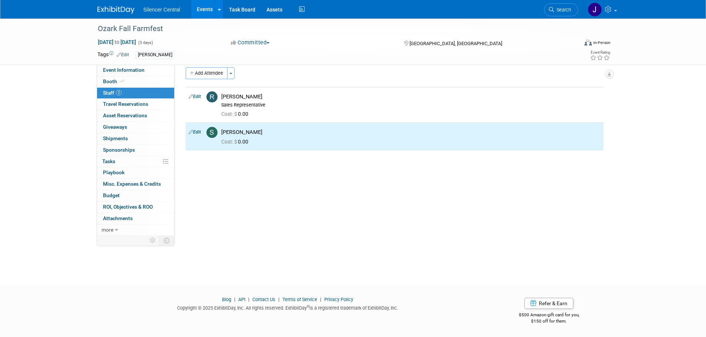
click link
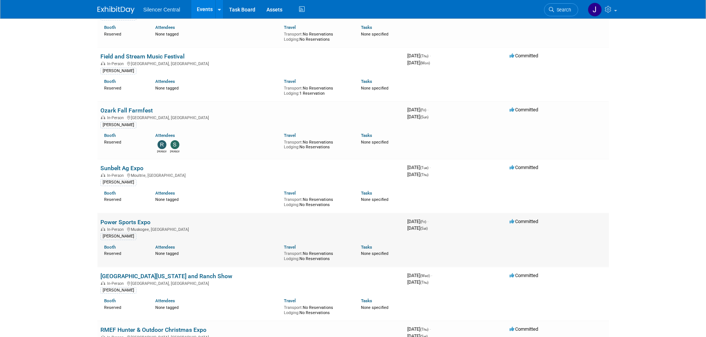
scroll to position [963, 0]
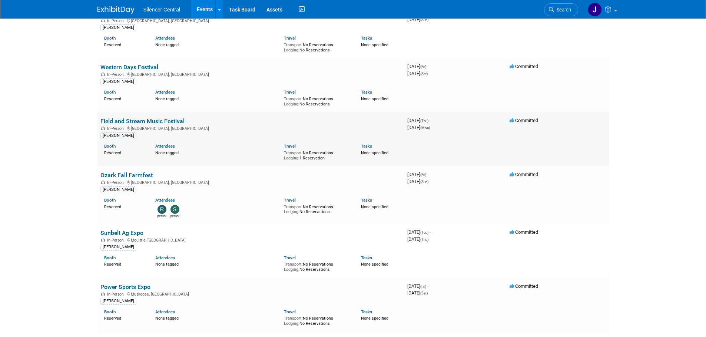
click at [162, 118] on link "Field and Stream Music Festival" at bounding box center [142, 121] width 84 height 7
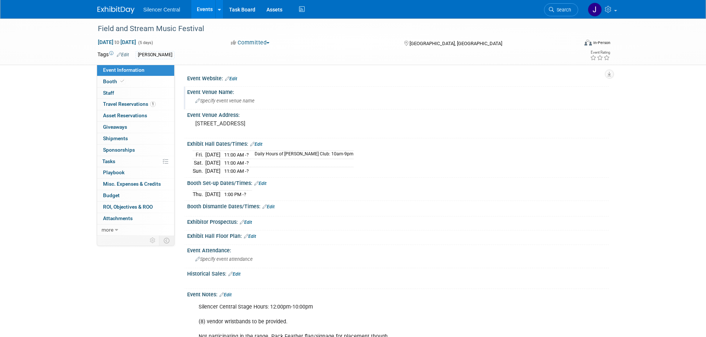
click at [129, 93] on link "0 Staff 0" at bounding box center [135, 93] width 77 height 11
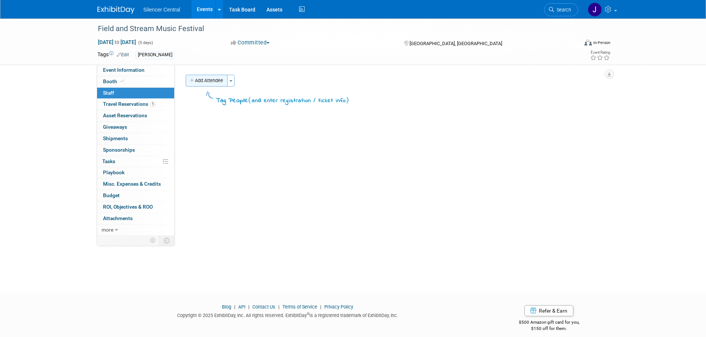
click at [207, 77] on button "Add Attendee" at bounding box center [207, 81] width 42 height 12
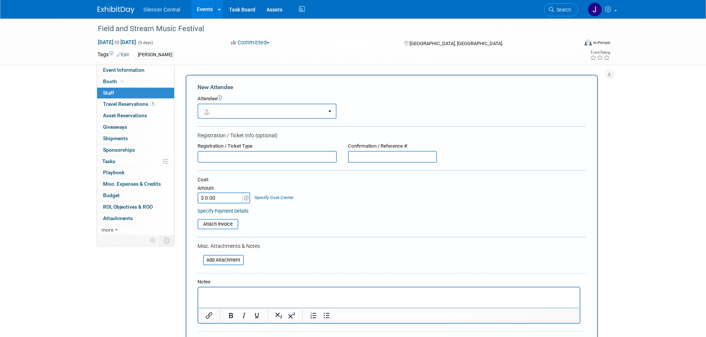
drag, startPoint x: 216, startPoint y: 107, endPoint x: 224, endPoint y: 122, distance: 16.2
click at [216, 108] on button "button" at bounding box center [266, 111] width 139 height 15
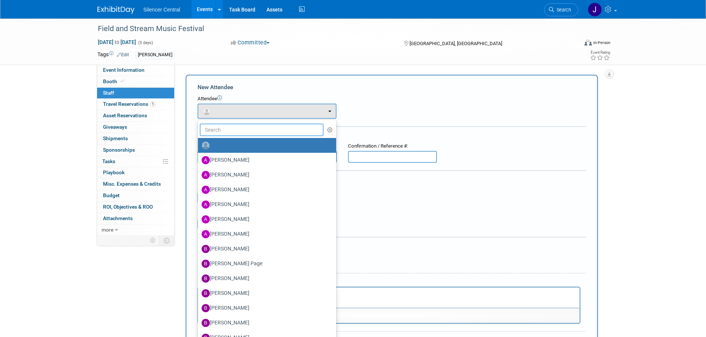
click at [226, 130] on input "text" at bounding box center [262, 130] width 124 height 13
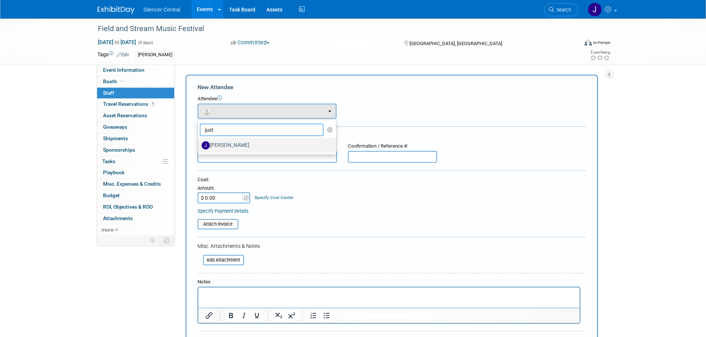
type input "just"
click at [235, 140] on label "[PERSON_NAME]" at bounding box center [264, 146] width 127 height 12
click at [199, 142] on input "[PERSON_NAME]" at bounding box center [196, 144] width 5 height 5
select select "245d2a61-7133-4263-9df9-d368249e9734"
select select "1"
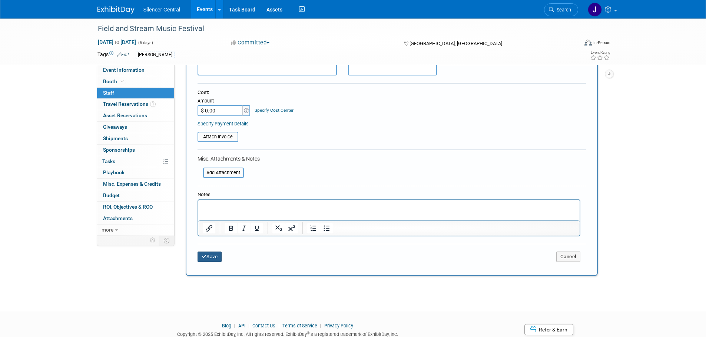
click at [213, 257] on button "Save" at bounding box center [209, 257] width 24 height 10
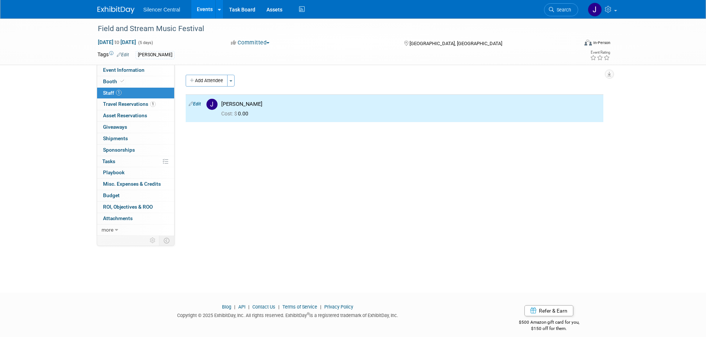
click at [214, 87] on div "Add Attendee Toggle Dropdown Quick -Tag Attendees Apply X (me) select all cancel" at bounding box center [394, 98] width 417 height 47
click at [211, 78] on button "Add Attendee" at bounding box center [207, 81] width 42 height 12
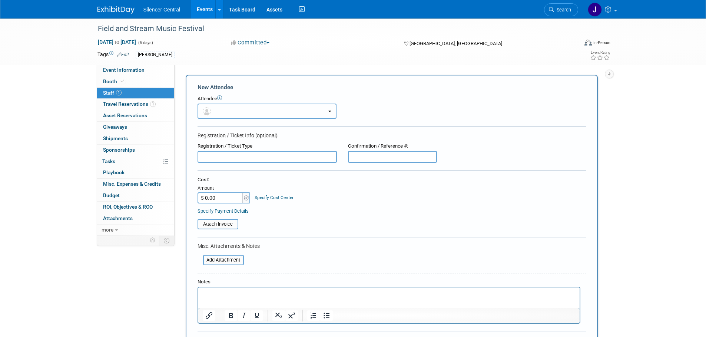
click at [218, 113] on button "button" at bounding box center [266, 111] width 139 height 15
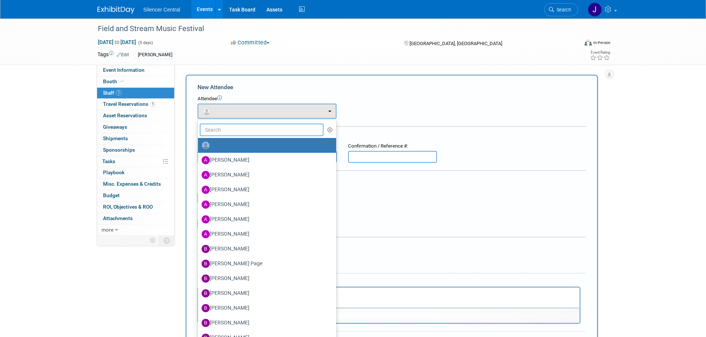
click at [220, 133] on input "text" at bounding box center [262, 130] width 124 height 13
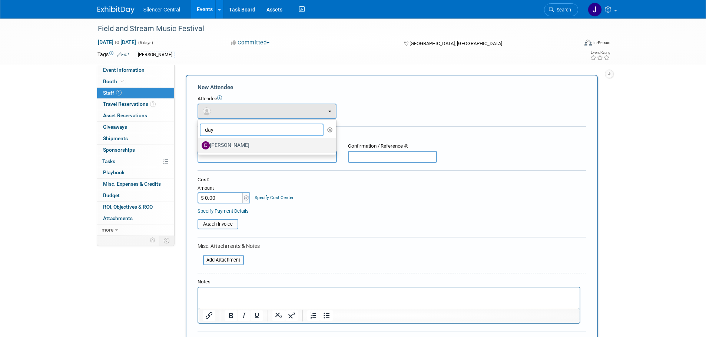
type input "day"
click at [234, 152] on link "Dayla Hughes" at bounding box center [267, 145] width 138 height 15
click at [238, 142] on label "Dayla Hughes" at bounding box center [264, 146] width 127 height 12
click at [199, 142] on input "Dayla Hughes" at bounding box center [196, 144] width 5 height 5
select select "31c675fe-4507-4742-a962-3f69c12376ca"
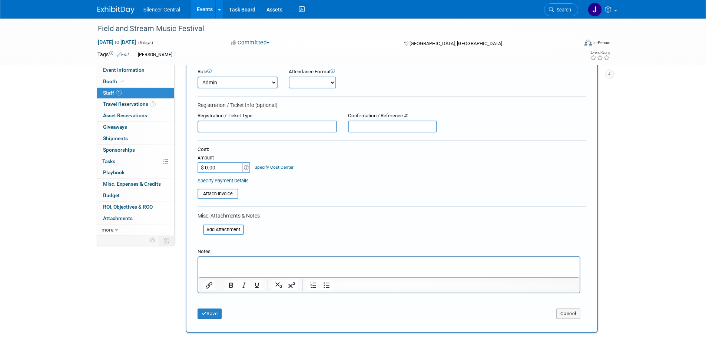
scroll to position [111, 0]
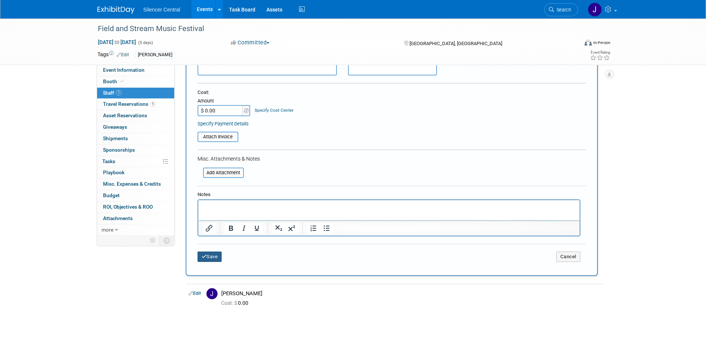
click at [207, 256] on button "Save" at bounding box center [209, 257] width 24 height 10
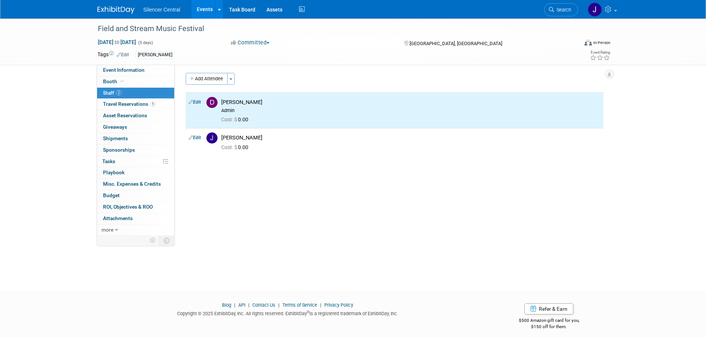
scroll to position [0, 0]
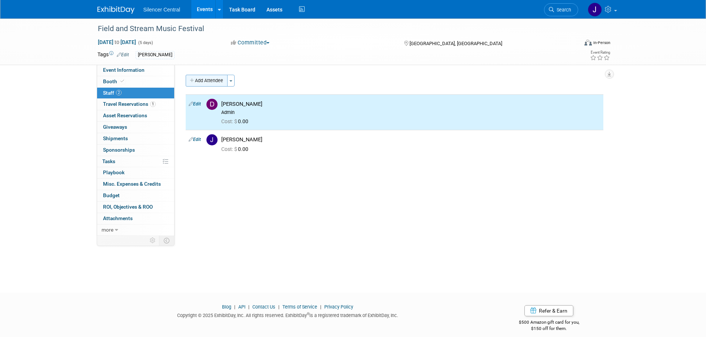
click at [201, 80] on button "Add Attendee" at bounding box center [207, 81] width 42 height 12
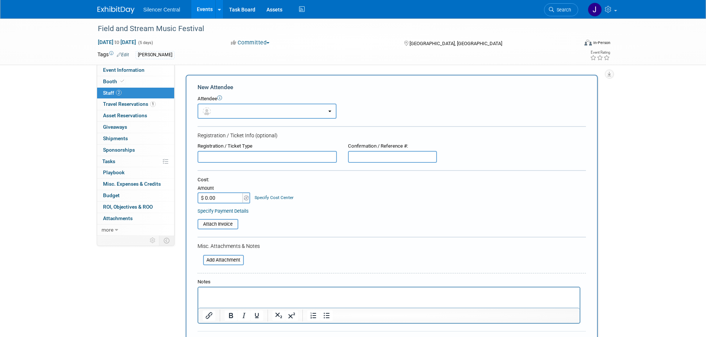
drag, startPoint x: 233, startPoint y: 109, endPoint x: 233, endPoint y: 122, distance: 13.7
click at [233, 109] on button "button" at bounding box center [266, 111] width 139 height 15
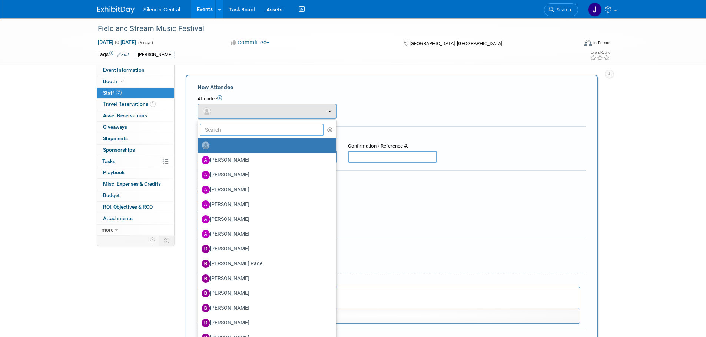
click at [229, 128] on input "text" at bounding box center [262, 130] width 124 height 13
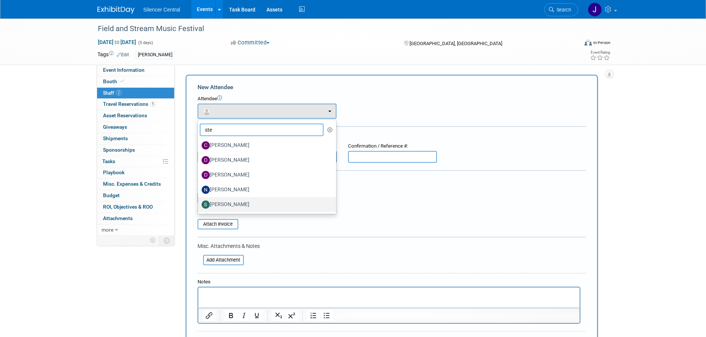
type input "ste"
click at [243, 202] on label "Steve Phillips" at bounding box center [264, 205] width 127 height 12
click at [199, 202] on input "[PERSON_NAME]" at bounding box center [196, 203] width 5 height 5
select select "d647b8ad-fdf1-485d-a56a-86f54acfe250"
select select "1"
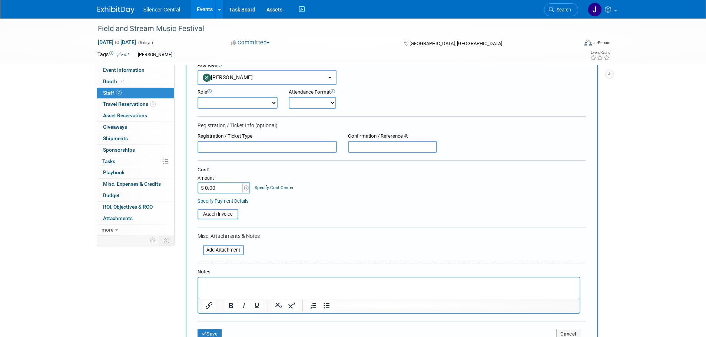
scroll to position [74, 0]
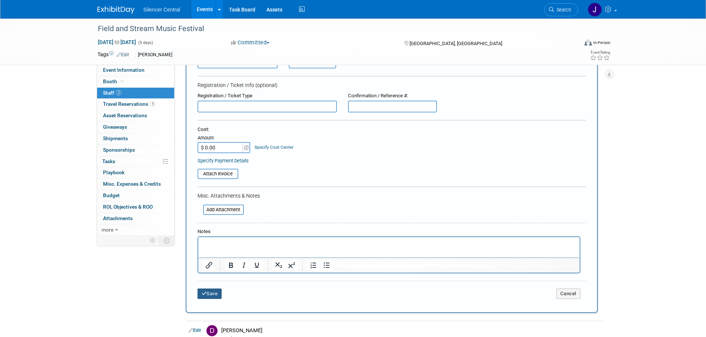
click at [213, 295] on button "Save" at bounding box center [209, 294] width 24 height 10
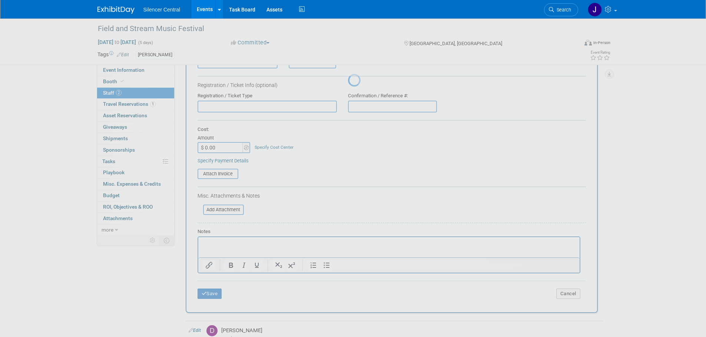
scroll to position [7, 0]
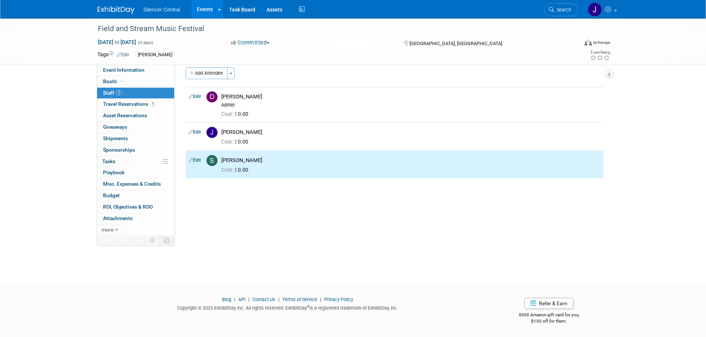
click at [105, 9] on img at bounding box center [115, 9] width 37 height 7
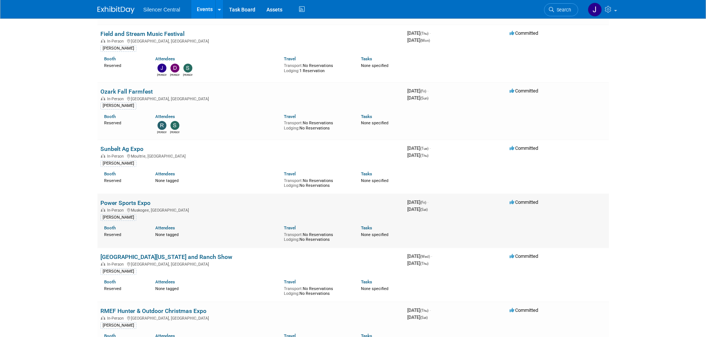
scroll to position [1037, 0]
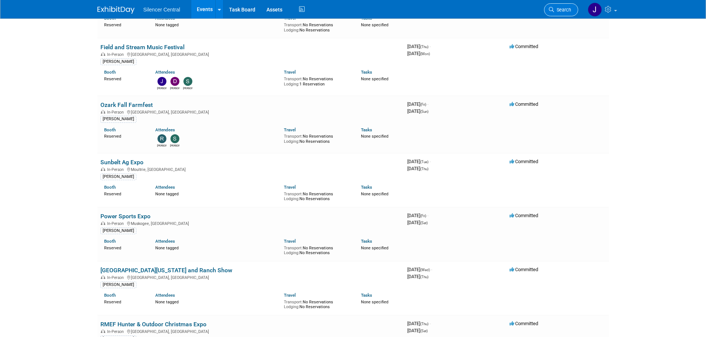
click at [567, 9] on span "Search" at bounding box center [562, 10] width 17 height 6
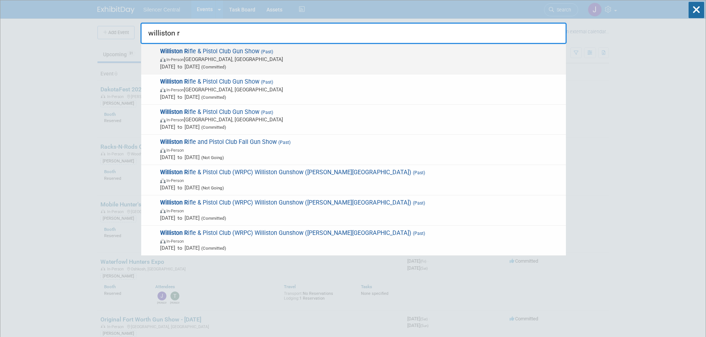
type input "williston r"
click at [205, 63] on span "In-Person [GEOGRAPHIC_DATA], [GEOGRAPHIC_DATA]" at bounding box center [361, 59] width 402 height 7
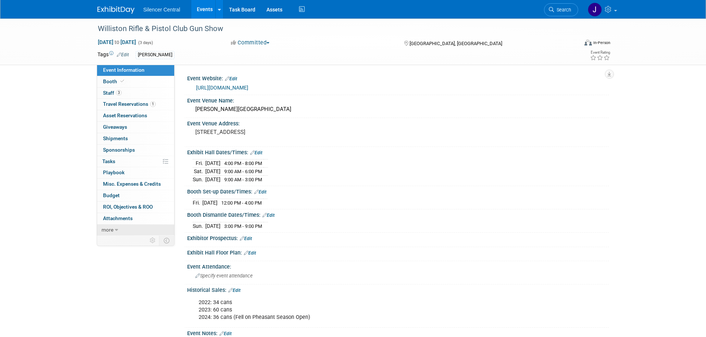
click at [121, 227] on link "more" at bounding box center [135, 230] width 77 height 11
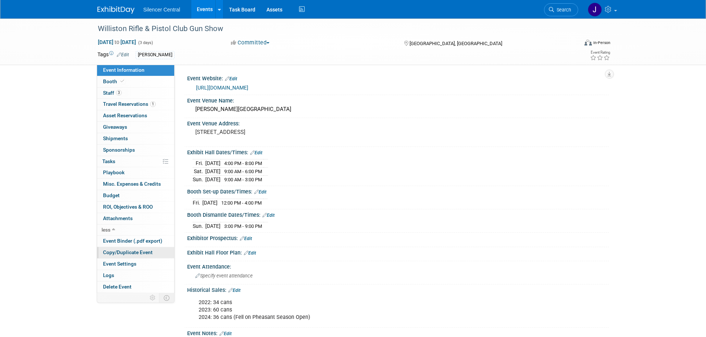
click at [139, 254] on span "Copy/Duplicate Event" at bounding box center [128, 253] width 50 height 6
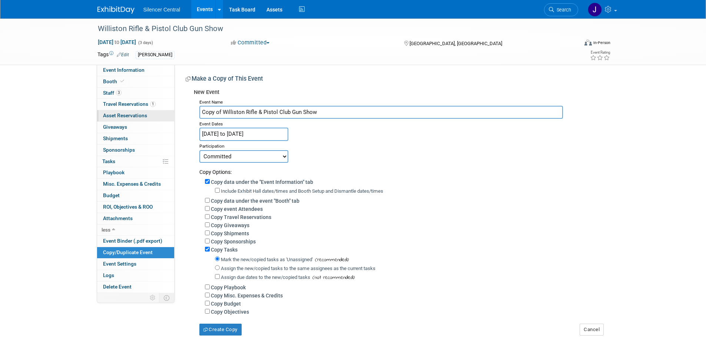
drag, startPoint x: 223, startPoint y: 112, endPoint x: 172, endPoint y: 112, distance: 51.5
click at [172, 112] on div "Event Information Event Info Booth Booth 3 Staff 3 Staff 1 Travel Reservations …" at bounding box center [353, 177] width 522 height 317
type input "Williston Rifle & Pistol Club Gun Show"
drag, startPoint x: 232, startPoint y: 132, endPoint x: 236, endPoint y: 132, distance: 3.7
click at [232, 132] on input "Oct 11, 2024 to Oct 13, 2024" at bounding box center [243, 134] width 89 height 13
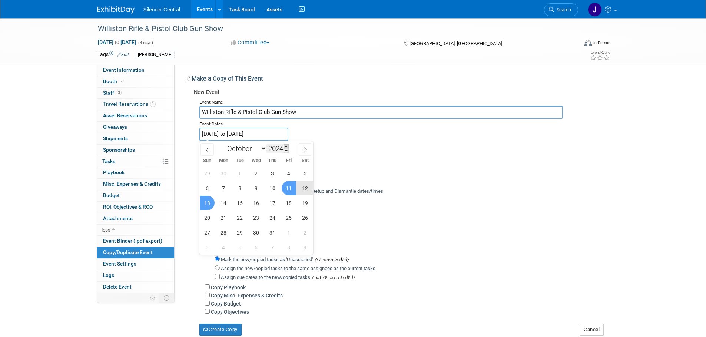
click at [288, 146] on span at bounding box center [285, 146] width 5 height 4
type input "2025"
click at [290, 202] on span "17" at bounding box center [288, 203] width 14 height 14
click at [202, 220] on span "19" at bounding box center [207, 218] width 14 height 14
type input "[DATE] to [DATE]"
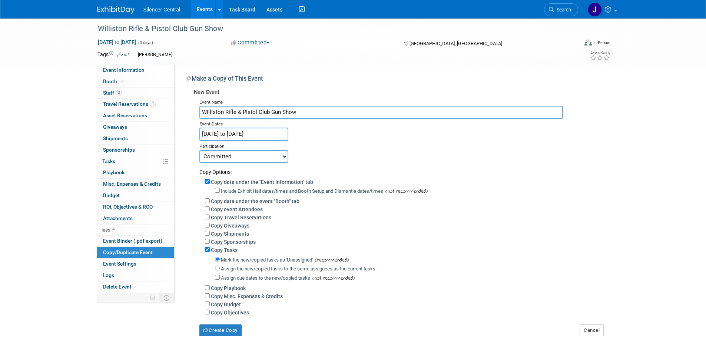
click at [232, 190] on label "Include Exhibit Hall dates/times and Booth Setup and Dismantle dates/times" at bounding box center [302, 192] width 162 height 6
click at [220, 190] on input "Include Exhibit Hall dates/times and Booth Setup and Dismantle dates/times" at bounding box center [217, 190] width 5 height 5
checkbox input "true"
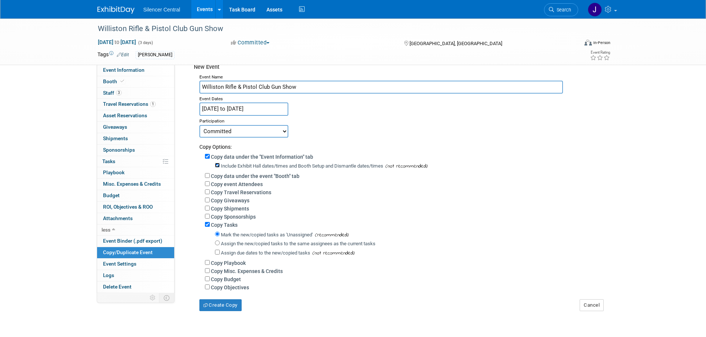
scroll to position [74, 0]
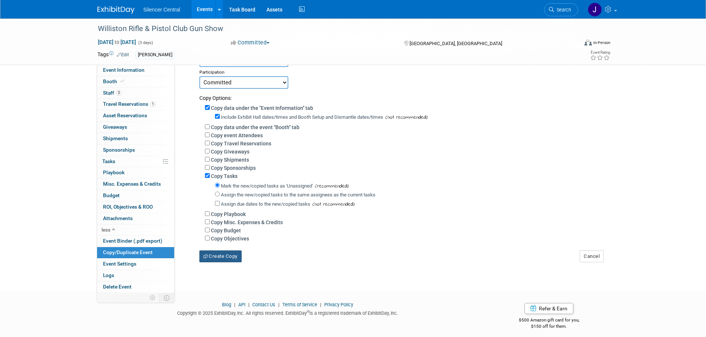
click at [229, 261] on button "Create Copy" at bounding box center [220, 257] width 42 height 12
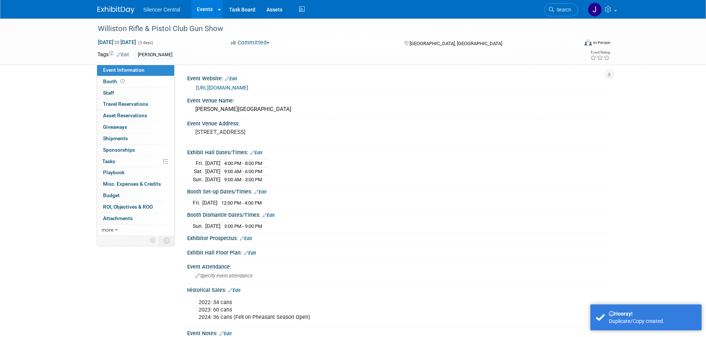
click at [259, 152] on link "Edit" at bounding box center [256, 152] width 12 height 5
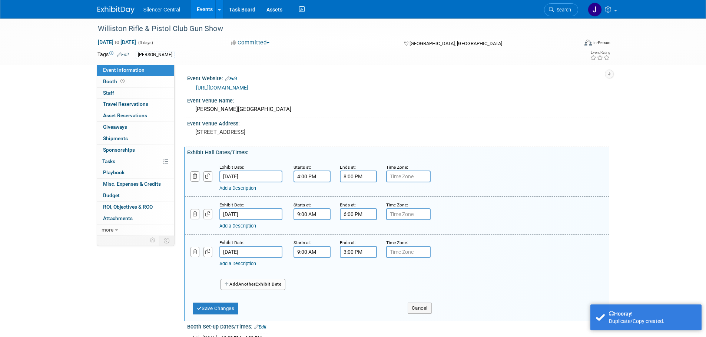
click at [266, 39] on button "Committed" at bounding box center [250, 43] width 44 height 8
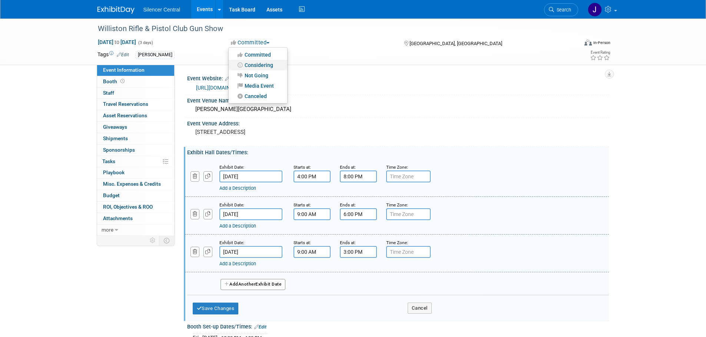
click at [271, 63] on link "Considering" at bounding box center [258, 65] width 59 height 10
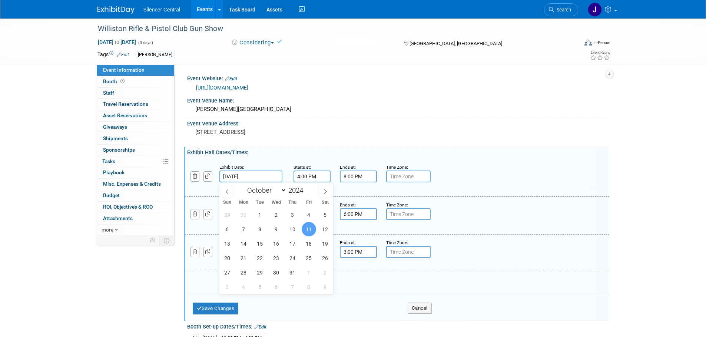
click at [262, 176] on input "Oct 11, 2024" at bounding box center [250, 177] width 63 height 12
click at [306, 188] on span at bounding box center [305, 188] width 5 height 4
type input "2025"
click at [307, 243] on span "17" at bounding box center [308, 244] width 14 height 14
type input "Oct 17, 2025"
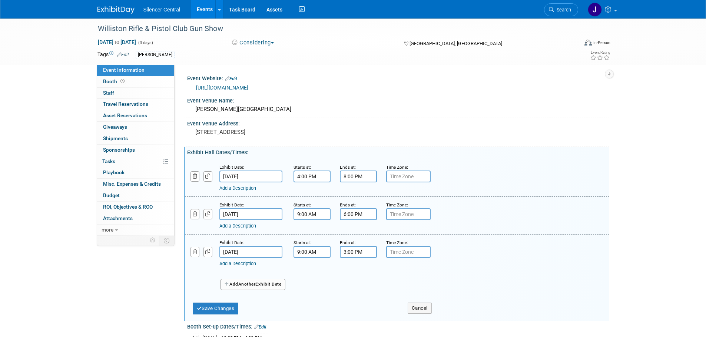
click at [262, 217] on input "Oct 12, 2024" at bounding box center [250, 215] width 63 height 12
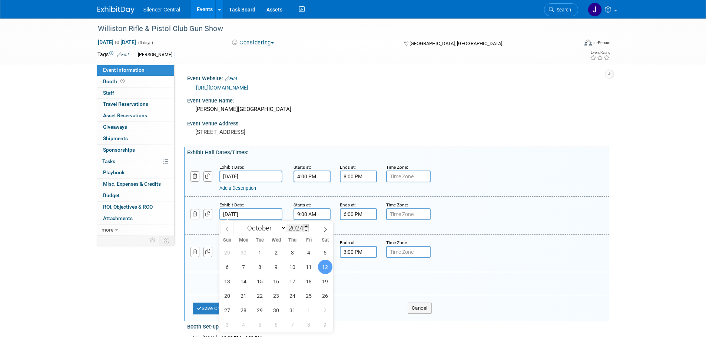
click at [308, 225] on span at bounding box center [305, 226] width 5 height 4
type input "2025"
click at [328, 284] on span "18" at bounding box center [325, 281] width 14 height 14
type input "Oct 18, 2025"
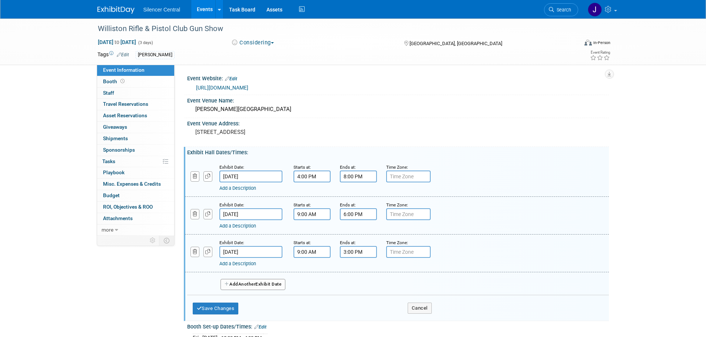
click at [260, 253] on input "Oct 13, 2024" at bounding box center [250, 252] width 63 height 12
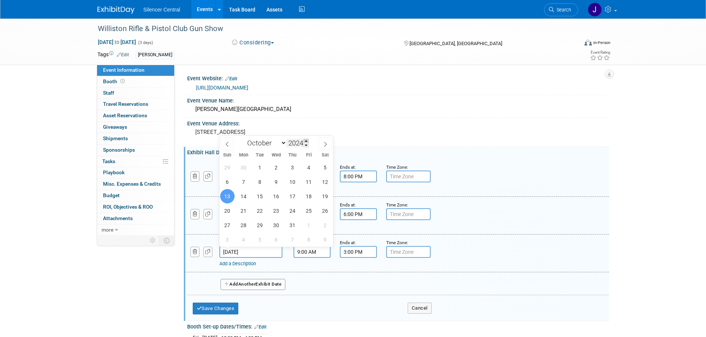
click at [305, 141] on span at bounding box center [305, 141] width 5 height 4
type input "2025"
click at [228, 210] on span "19" at bounding box center [227, 211] width 14 height 14
type input "Oct 19, 2025"
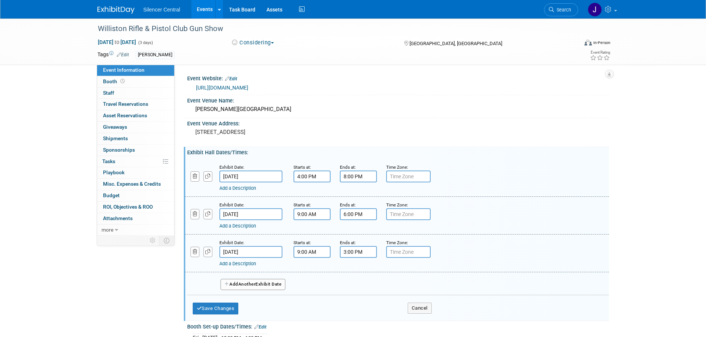
click at [210, 302] on div "Save Changes Cancel" at bounding box center [312, 307] width 239 height 23
click at [210, 304] on button "Save Changes" at bounding box center [216, 309] width 46 height 12
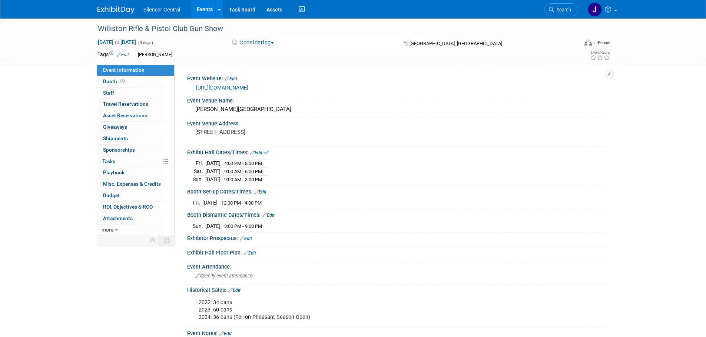
click at [263, 193] on link "Edit" at bounding box center [260, 192] width 12 height 5
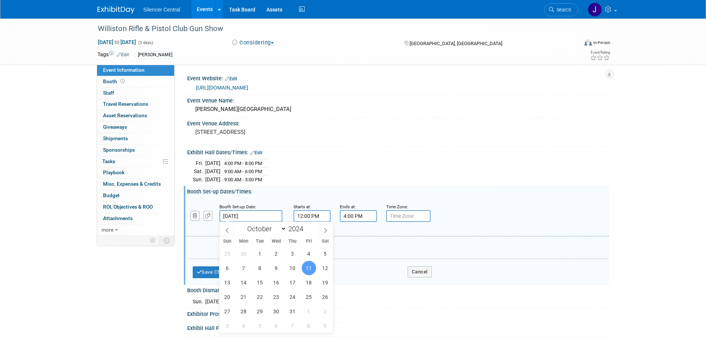
click at [260, 216] on input "Oct 11, 2024" at bounding box center [250, 216] width 63 height 12
click at [306, 226] on span at bounding box center [305, 227] width 5 height 4
type input "2025"
click at [313, 279] on span "17" at bounding box center [308, 283] width 14 height 14
type input "Oct 17, 2025"
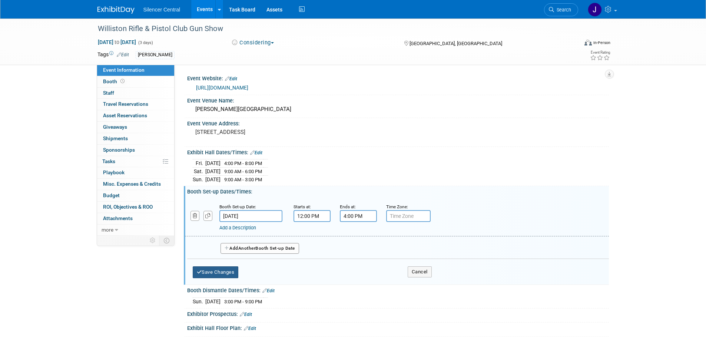
click at [230, 273] on button "Save Changes" at bounding box center [216, 273] width 46 height 12
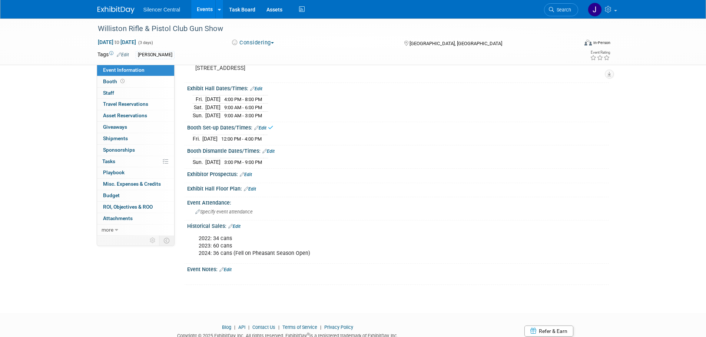
scroll to position [74, 0]
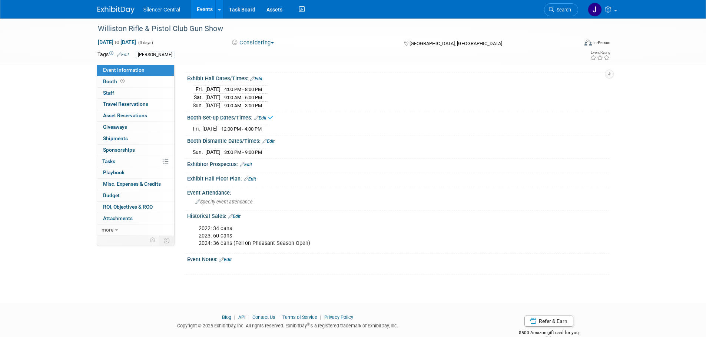
click at [272, 141] on link "Edit" at bounding box center [268, 141] width 12 height 5
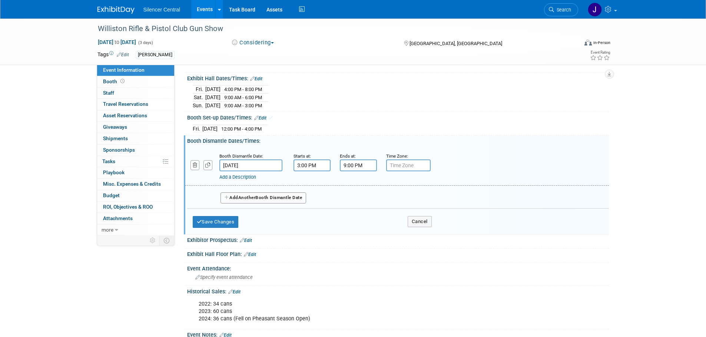
click at [271, 166] on input "Oct 13, 2024" at bounding box center [250, 166] width 63 height 12
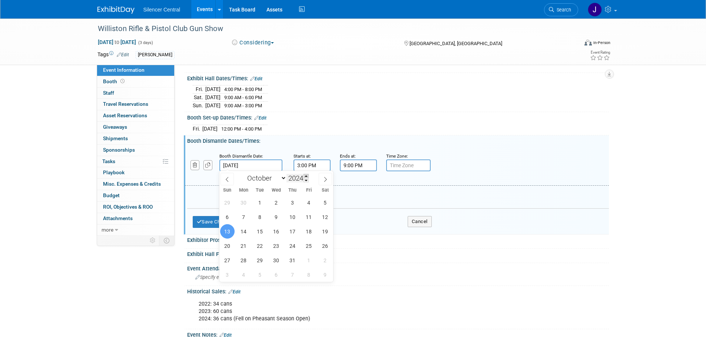
click at [306, 176] on span at bounding box center [305, 176] width 5 height 4
type input "2025"
click at [226, 245] on span "19" at bounding box center [227, 246] width 14 height 14
type input "Oct 19, 2025"
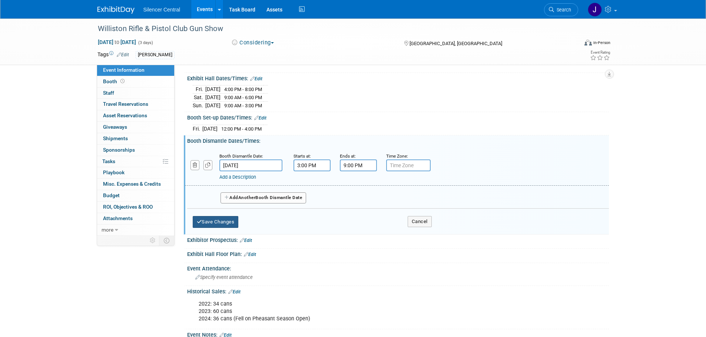
click at [207, 222] on button "Save Changes" at bounding box center [216, 222] width 46 height 12
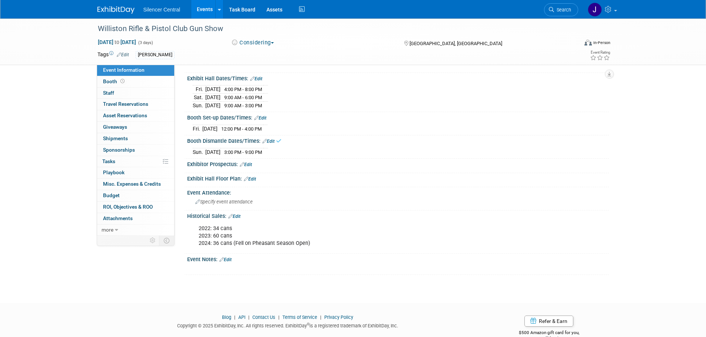
click at [113, 9] on img at bounding box center [115, 9] width 37 height 7
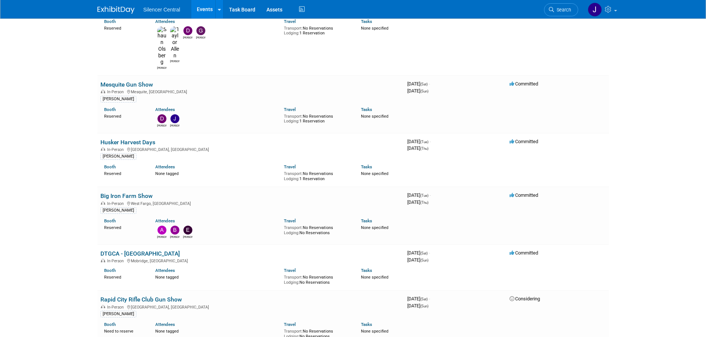
scroll to position [778, 0]
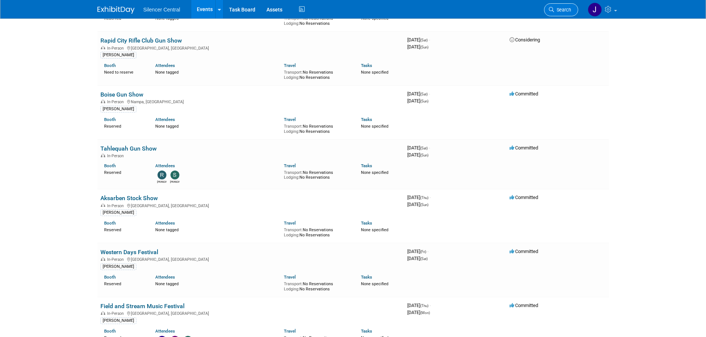
click at [576, 11] on link "Search" at bounding box center [561, 9] width 34 height 13
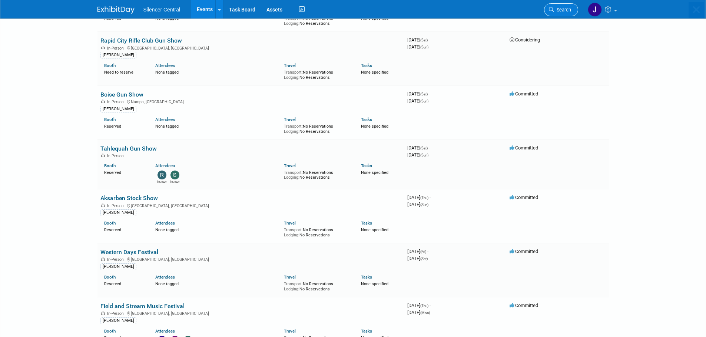
scroll to position [0, 0]
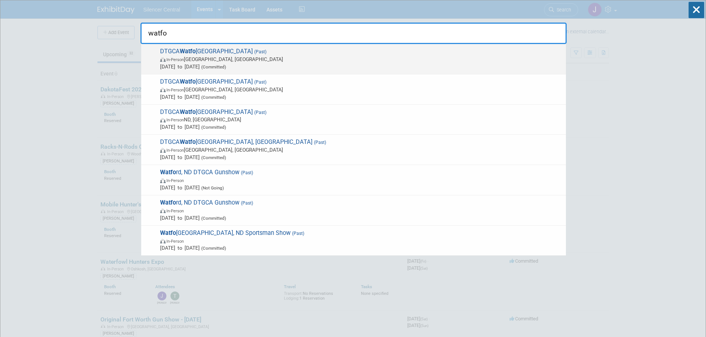
type input "watfo"
click at [284, 61] on span "In-Person [GEOGRAPHIC_DATA], [GEOGRAPHIC_DATA]" at bounding box center [361, 59] width 402 height 7
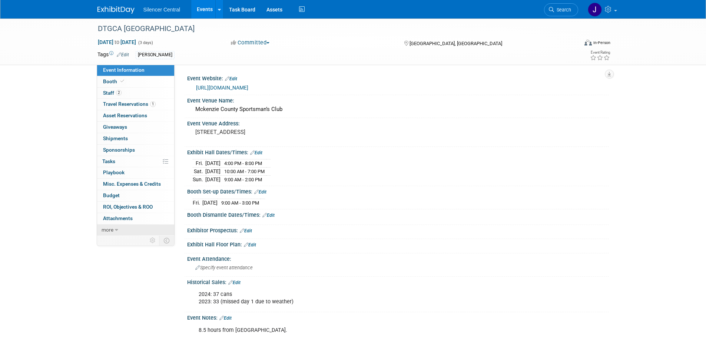
click at [109, 231] on span "more" at bounding box center [107, 230] width 12 height 6
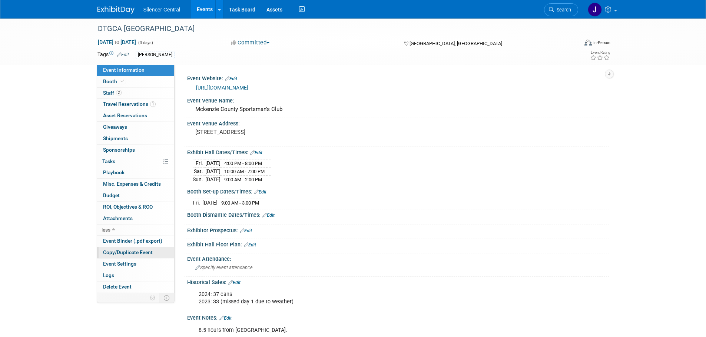
click at [142, 253] on span "Copy/Duplicate Event" at bounding box center [128, 253] width 50 height 6
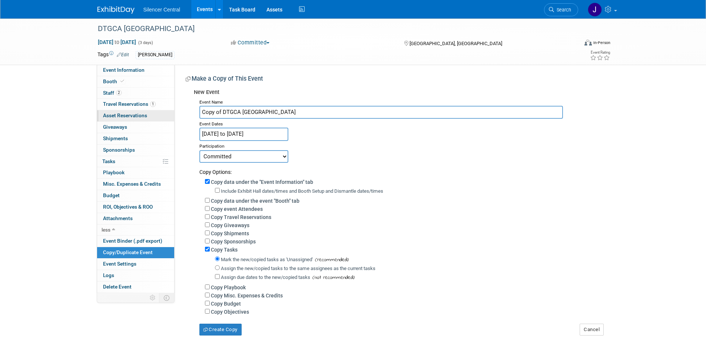
drag, startPoint x: 223, startPoint y: 110, endPoint x: 171, endPoint y: 111, distance: 51.1
click at [171, 111] on div "Event Information Event Info Booth Booth 2 Staff 2 Staff 1 Travel Reservations …" at bounding box center [353, 177] width 522 height 317
type input "DTGCA [GEOGRAPHIC_DATA]"
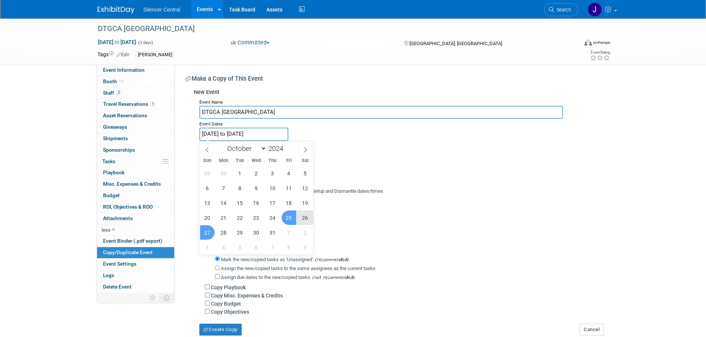
click at [224, 136] on input "Oct 25, 2024 to Oct 27, 2024" at bounding box center [243, 134] width 89 height 13
click at [285, 146] on span at bounding box center [285, 146] width 5 height 4
type input "2025"
click at [304, 219] on span "25" at bounding box center [305, 218] width 14 height 14
click at [203, 233] on span "26" at bounding box center [207, 233] width 14 height 14
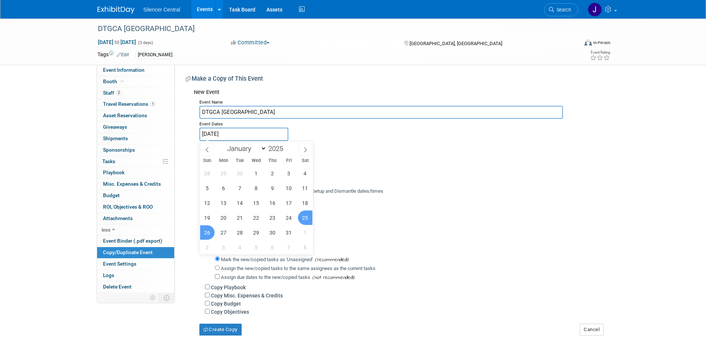
type input "Oct 25, 2025 to Oct 26, 2025"
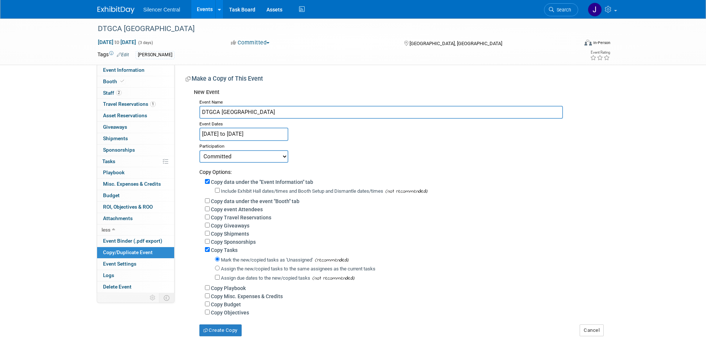
click at [243, 191] on label "Include Exhibit Hall dates/times and Booth Setup and Dismantle dates/times" at bounding box center [302, 192] width 162 height 6
click at [220, 191] on input "Include Exhibit Hall dates/times and Booth Setup and Dismantle dates/times" at bounding box center [217, 190] width 5 height 5
checkbox input "true"
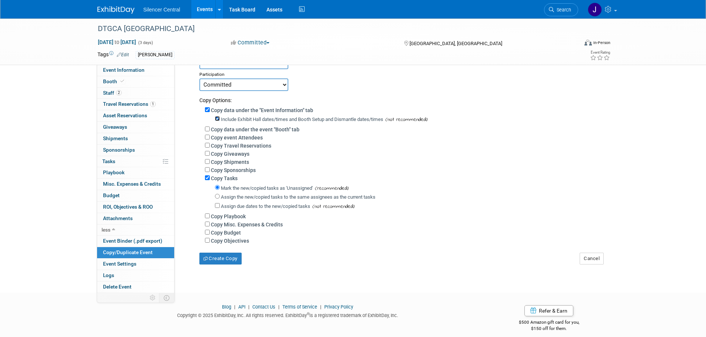
scroll to position [74, 0]
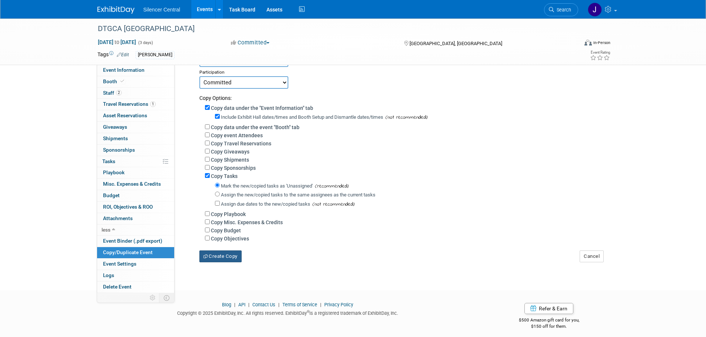
click at [217, 259] on button "Create Copy" at bounding box center [220, 257] width 42 height 12
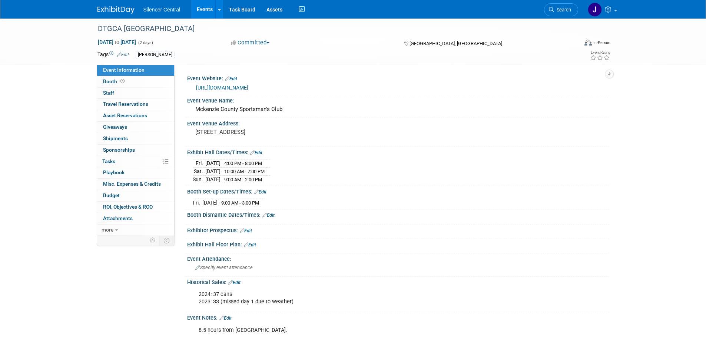
click at [260, 152] on link "Edit" at bounding box center [256, 152] width 12 height 5
select select "9"
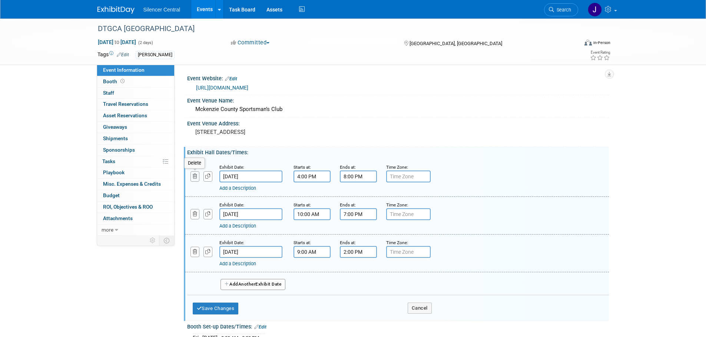
click at [195, 176] on icon "button" at bounding box center [195, 176] width 5 height 5
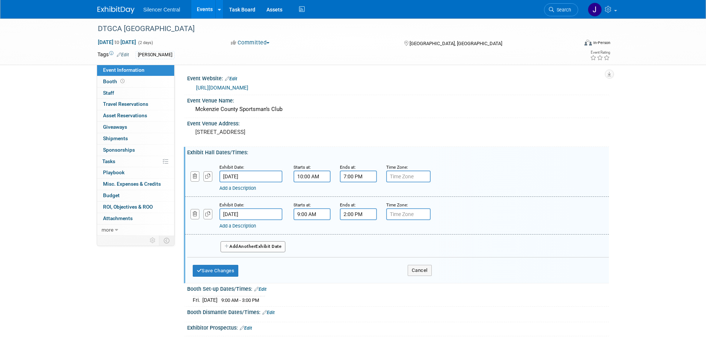
click at [272, 176] on input "[DATE]" at bounding box center [250, 177] width 63 height 12
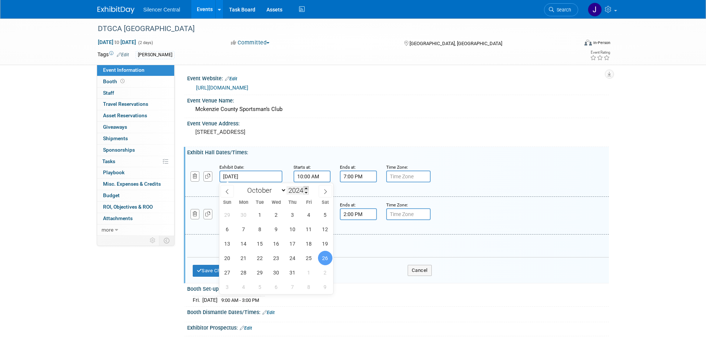
click at [306, 189] on span at bounding box center [305, 188] width 5 height 4
type input "2025"
click at [326, 264] on span "25" at bounding box center [325, 258] width 14 height 14
type input "Oct 25, 2025"
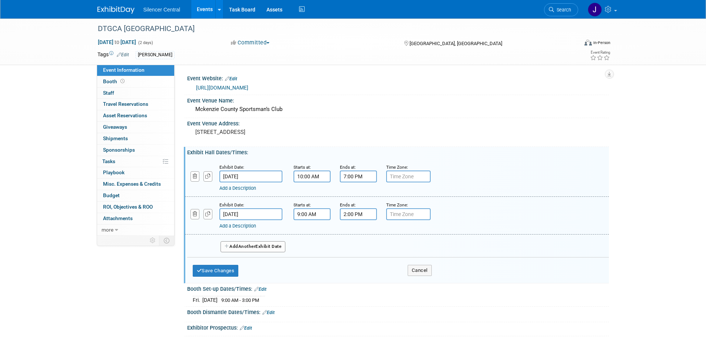
click at [265, 216] on input "Oct 27, 2024" at bounding box center [250, 215] width 63 height 12
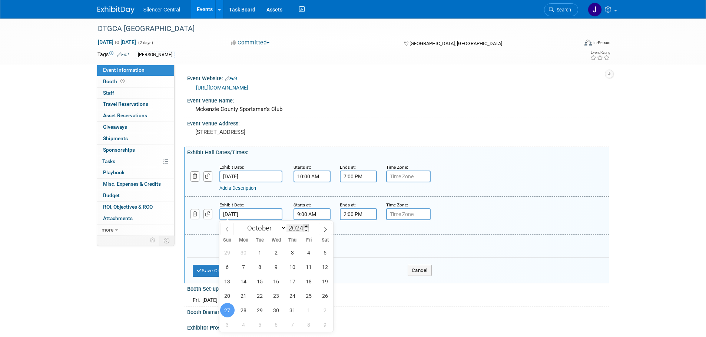
click at [305, 226] on span at bounding box center [305, 226] width 5 height 4
type input "2025"
click at [226, 311] on span "26" at bounding box center [227, 310] width 14 height 14
type input "Oct 26, 2025"
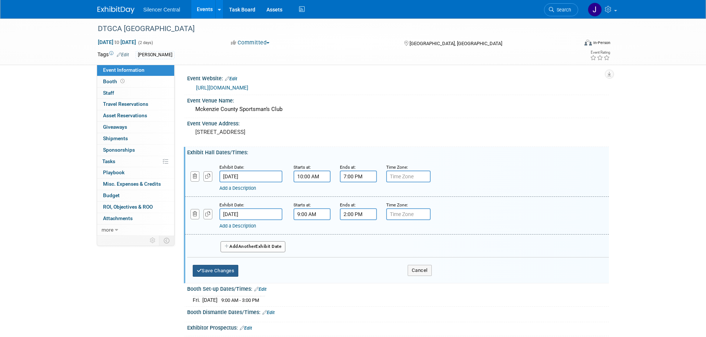
click at [217, 269] on button "Save Changes" at bounding box center [216, 271] width 46 height 12
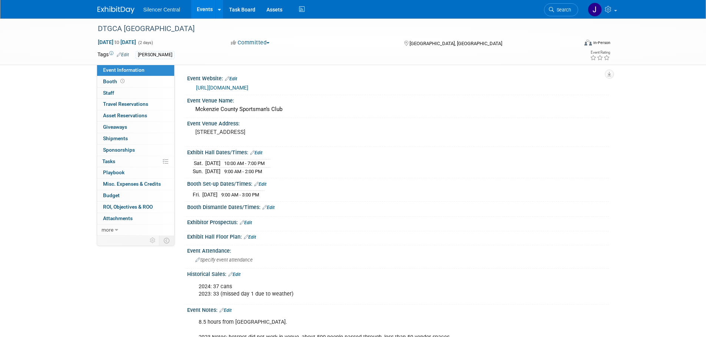
click at [264, 182] on link "Edit" at bounding box center [260, 184] width 12 height 5
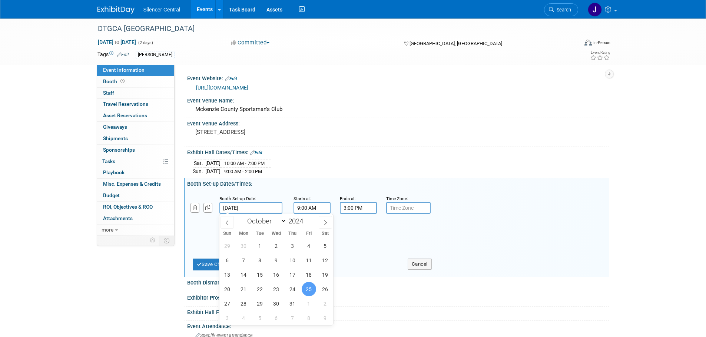
click at [264, 208] on input "Oct 25, 2024" at bounding box center [250, 208] width 63 height 12
click at [306, 220] on span at bounding box center [305, 219] width 5 height 4
type input "2025"
click at [361, 209] on input "3:00 PM" at bounding box center [358, 208] width 37 height 12
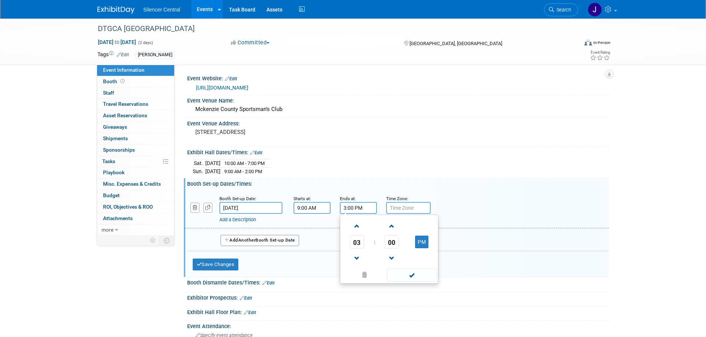
drag, startPoint x: 364, startPoint y: 208, endPoint x: 331, endPoint y: 207, distance: 33.0
click at [331, 207] on div "Booth Set-up Date: Oct 25, 2024 Starts at: 9:00 AM Ends at: 3:00 PM 03 : 00 PM …" at bounding box center [397, 210] width 424 height 38
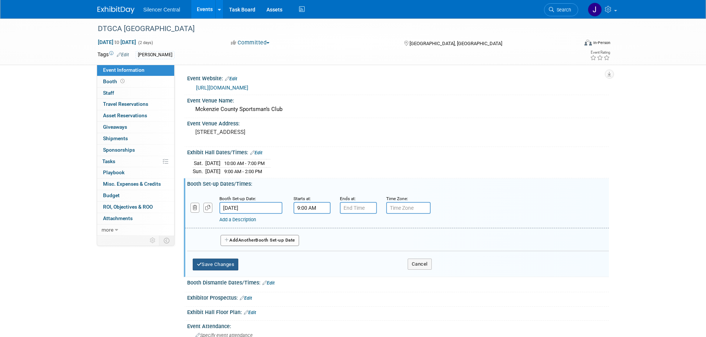
click at [220, 263] on button "Save Changes" at bounding box center [216, 265] width 46 height 12
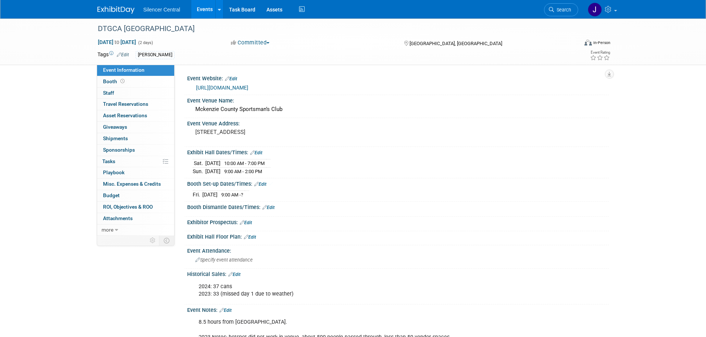
click at [256, 43] on button "Committed" at bounding box center [250, 43] width 44 height 8
click at [261, 63] on link "Considering" at bounding box center [258, 65] width 59 height 10
click at [103, 14] on img at bounding box center [115, 9] width 37 height 7
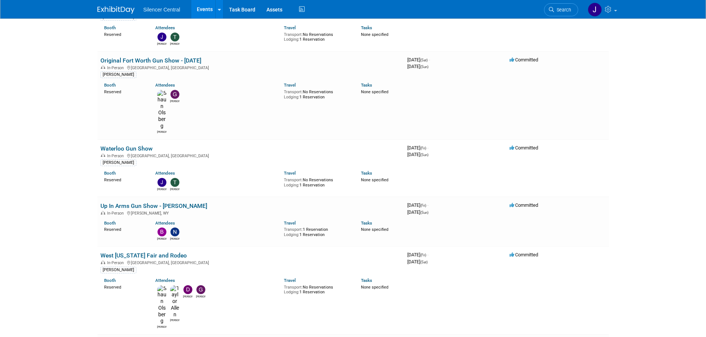
drag, startPoint x: 289, startPoint y: 224, endPoint x: 63, endPoint y: 261, distance: 229.1
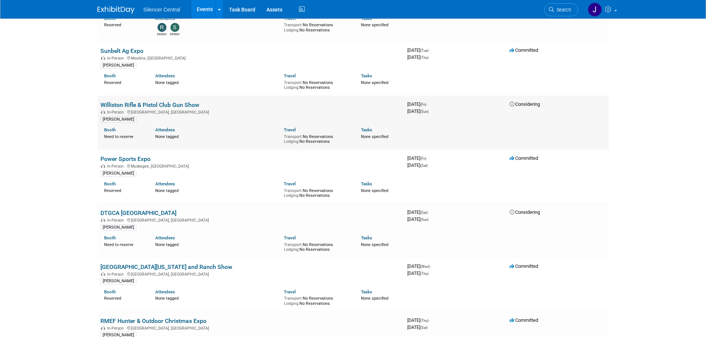
scroll to position [1148, 0]
click at [553, 14] on link "Search" at bounding box center [561, 9] width 34 height 13
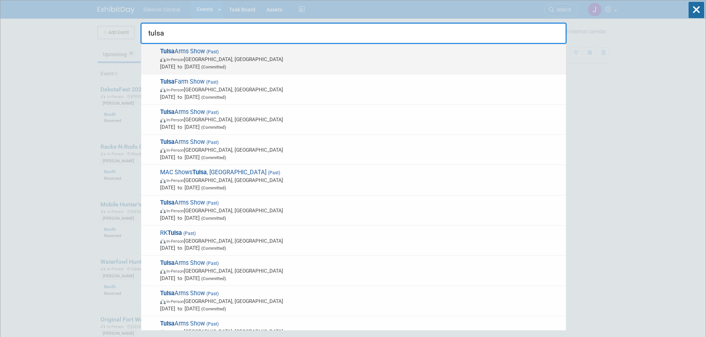
type input "tulsa"
click at [287, 66] on span "Apr 5, 2025 to Apr 6, 2025 (Committed)" at bounding box center [361, 66] width 402 height 7
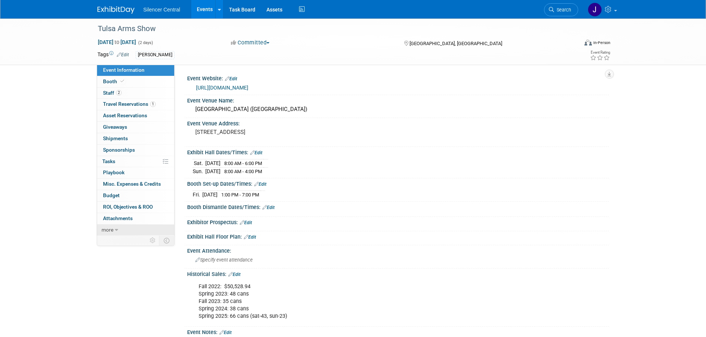
click at [112, 231] on span "more" at bounding box center [107, 230] width 12 height 6
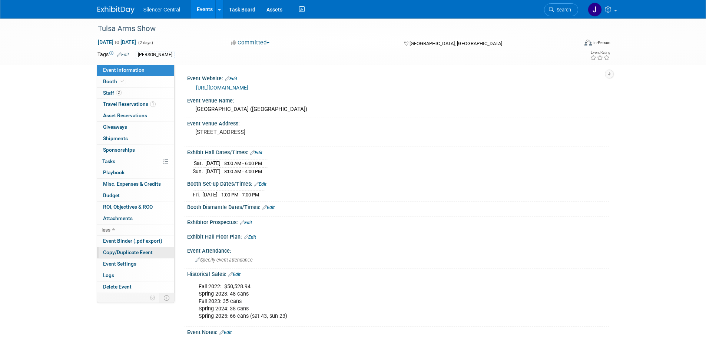
click at [157, 252] on link "Copy/Duplicate Event" at bounding box center [135, 252] width 77 height 11
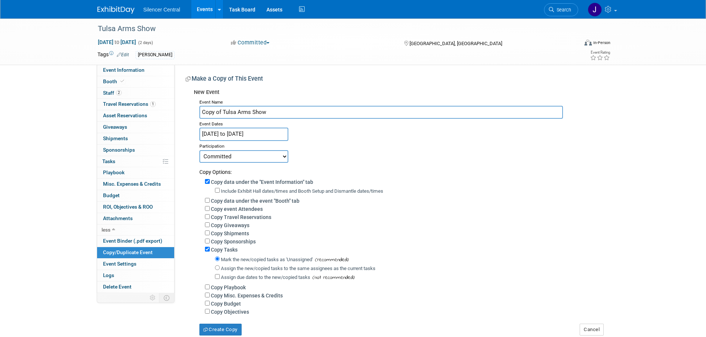
drag, startPoint x: 223, startPoint y: 112, endPoint x: 175, endPoint y: 112, distance: 48.5
click at [175, 112] on div "Event Website: Edit [URL][DOMAIN_NAME] Event Venue Name: [GEOGRAPHIC_DATA] ([GE…" at bounding box center [391, 200] width 434 height 271
type input "Tulsa Arms Show"
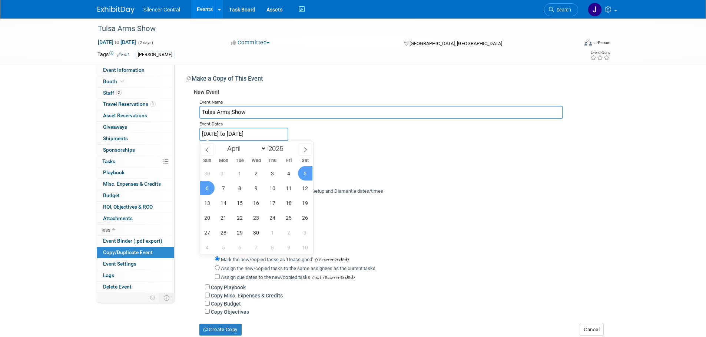
click at [245, 134] on input "[DATE] to [DATE]" at bounding box center [243, 134] width 89 height 13
click at [303, 148] on icon at bounding box center [305, 149] width 5 height 5
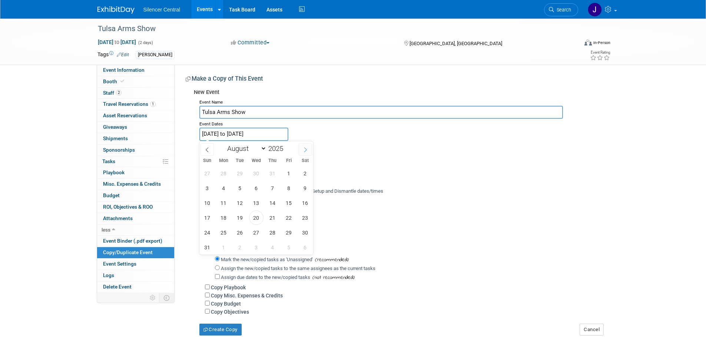
click at [303, 148] on icon at bounding box center [305, 149] width 5 height 5
select select "10"
click at [305, 183] on span "8" at bounding box center [305, 188] width 14 height 14
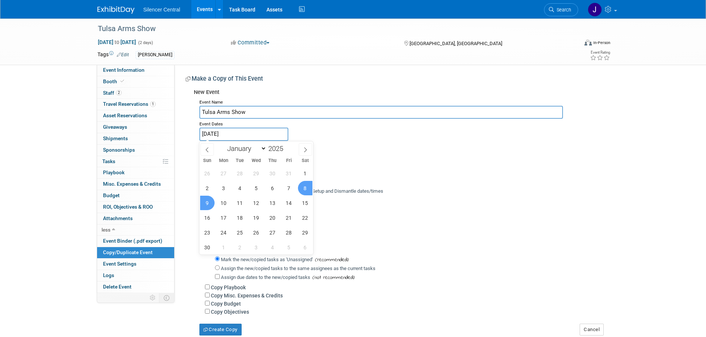
click at [208, 204] on span "9" at bounding box center [207, 203] width 14 height 14
type input "Nov 8, 2025 to Nov 9, 2025"
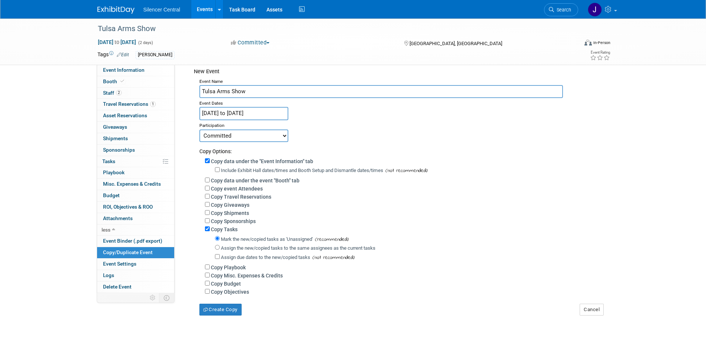
scroll to position [37, 0]
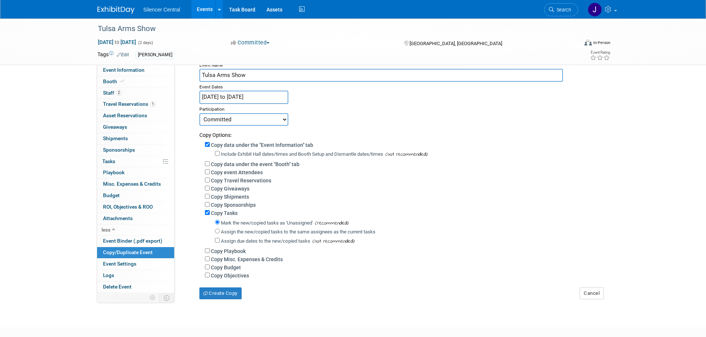
click at [240, 153] on label "Include Exhibit Hall dates/times and Booth Setup and Dismantle dates/times" at bounding box center [302, 154] width 162 height 6
click at [220, 153] on input "Include Exhibit Hall dates/times and Booth Setup and Dismantle dates/times" at bounding box center [217, 153] width 5 height 5
checkbox input "true"
click at [223, 297] on button "Create Copy" at bounding box center [220, 294] width 42 height 12
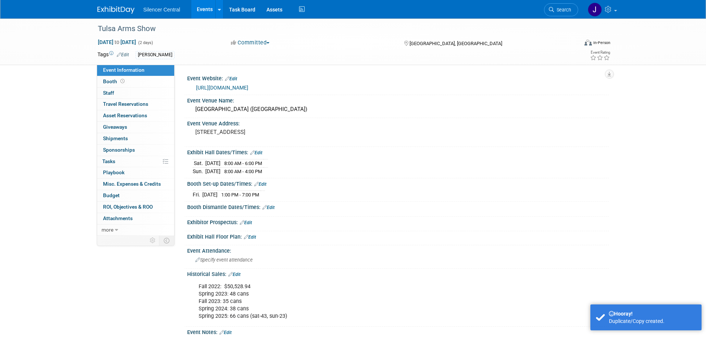
click at [260, 154] on link "Edit" at bounding box center [256, 152] width 12 height 5
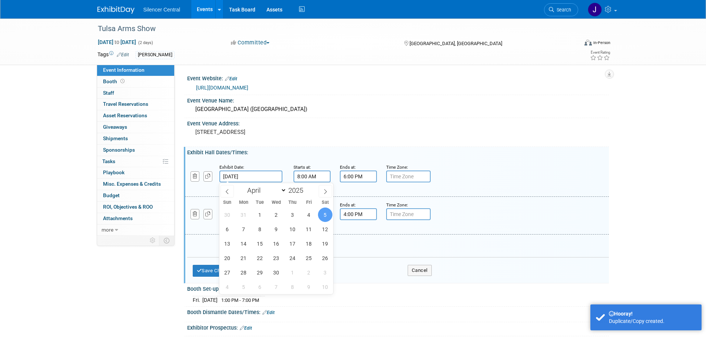
click at [272, 177] on input "[DATE]" at bounding box center [250, 177] width 63 height 12
click at [320, 191] on span at bounding box center [325, 191] width 13 height 13
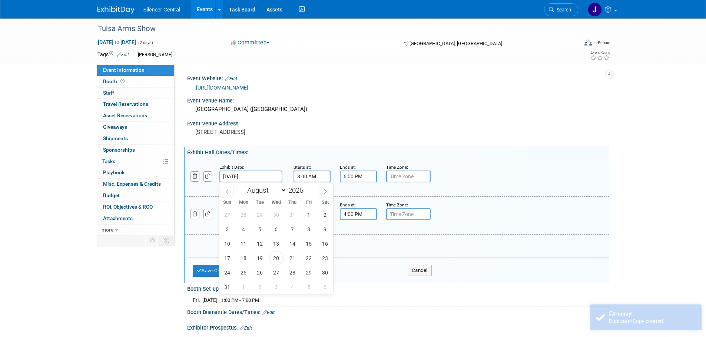
click at [320, 191] on span at bounding box center [325, 191] width 13 height 13
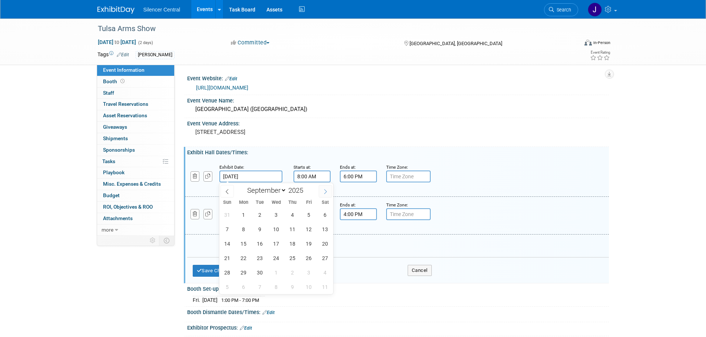
click at [320, 191] on span at bounding box center [325, 191] width 13 height 13
select select "10"
click at [327, 227] on span "8" at bounding box center [325, 229] width 14 height 14
type input "Nov 8, 2025"
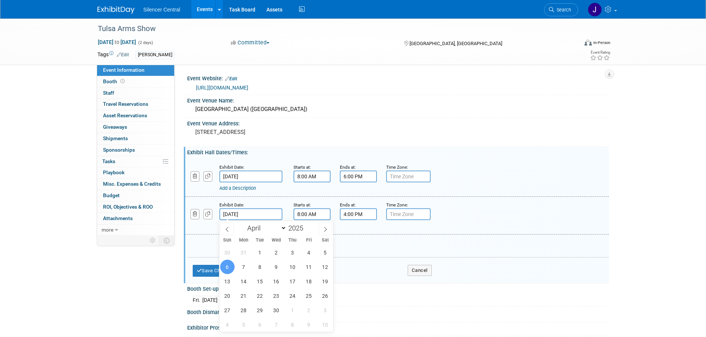
click at [273, 213] on input "Apr 6, 2025" at bounding box center [250, 215] width 63 height 12
click at [323, 228] on icon at bounding box center [325, 229] width 5 height 5
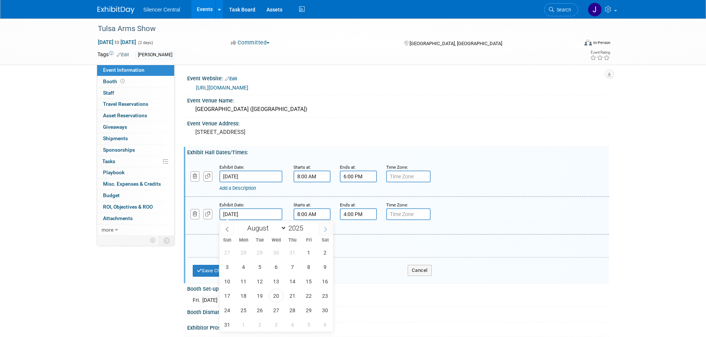
click at [323, 228] on icon at bounding box center [325, 229] width 5 height 5
select select "10"
click at [223, 282] on span "9" at bounding box center [227, 281] width 14 height 14
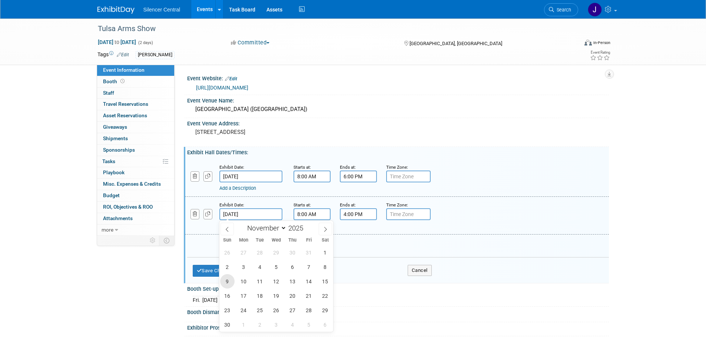
type input "Nov 9, 2025"
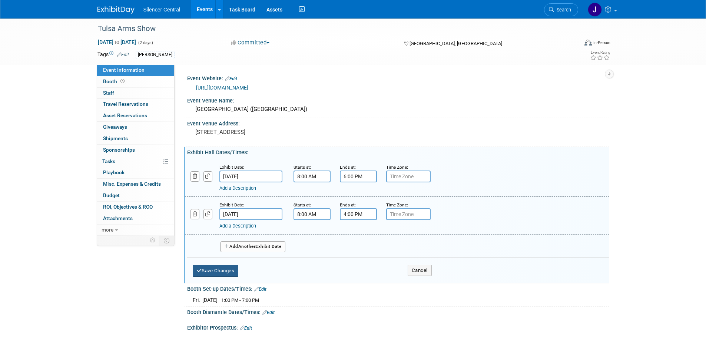
click at [208, 271] on button "Save Changes" at bounding box center [216, 271] width 46 height 12
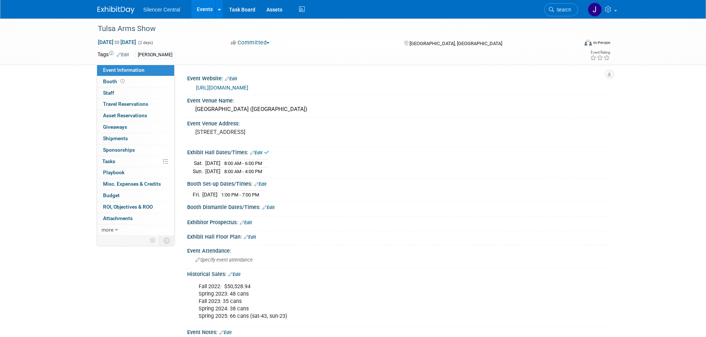
click at [266, 182] on link "Edit" at bounding box center [260, 184] width 12 height 5
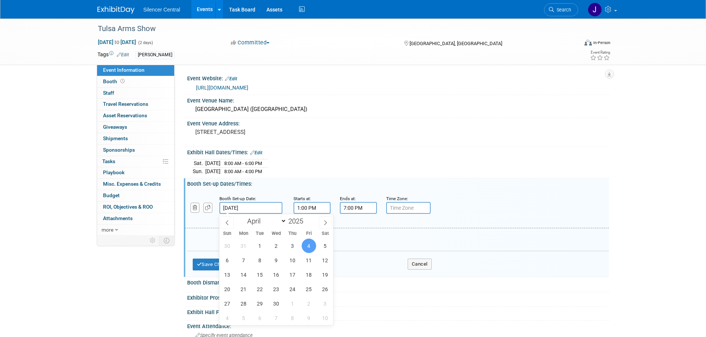
click at [263, 211] on input "Apr 4, 2025" at bounding box center [250, 208] width 63 height 12
click at [321, 221] on span at bounding box center [325, 222] width 13 height 13
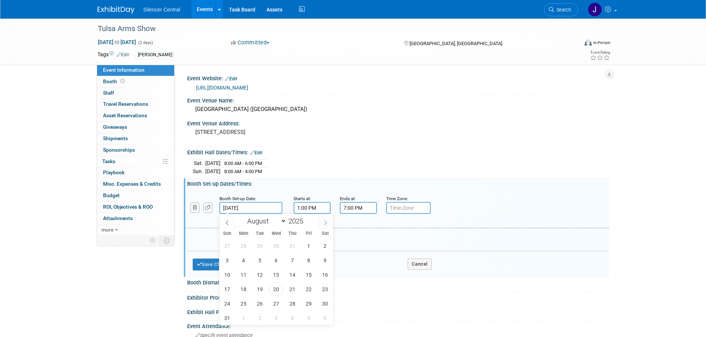
click at [321, 221] on span at bounding box center [325, 222] width 13 height 13
select select "10"
click at [312, 262] on span "7" at bounding box center [308, 260] width 14 height 14
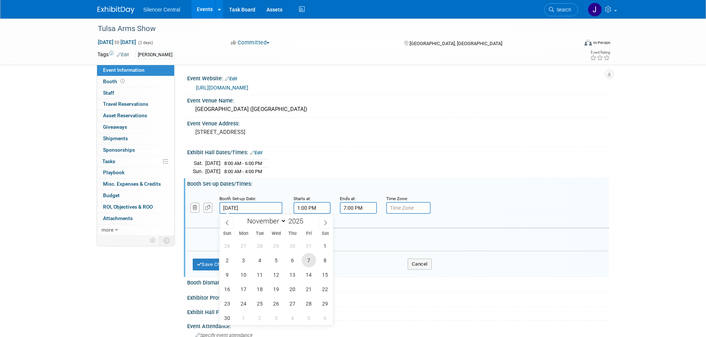
type input "Nov 7, 2025"
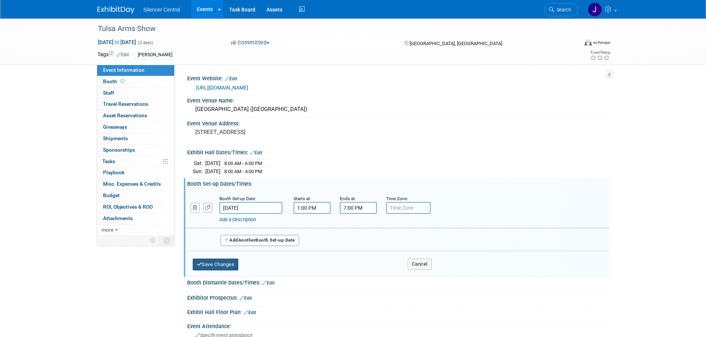
click at [211, 267] on button "Save Changes" at bounding box center [216, 265] width 46 height 12
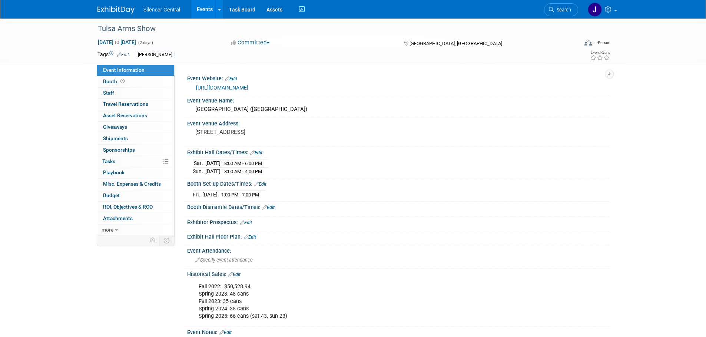
click at [108, 9] on img at bounding box center [115, 9] width 37 height 7
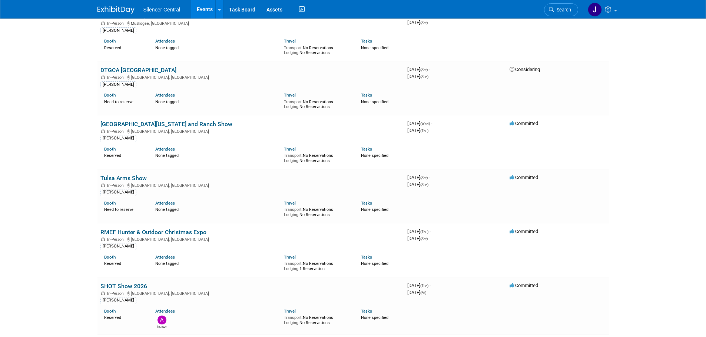
scroll to position [1296, 0]
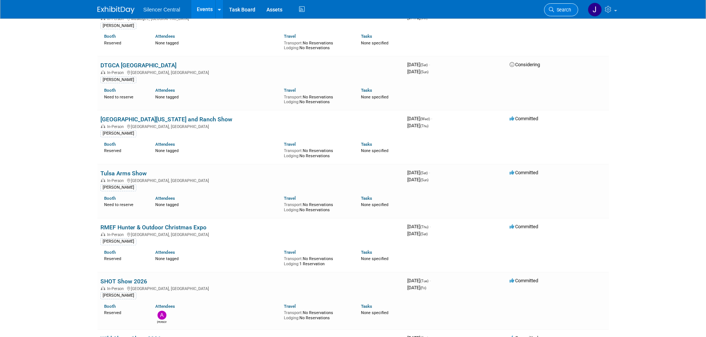
click at [552, 13] on link "Search" at bounding box center [561, 9] width 34 height 13
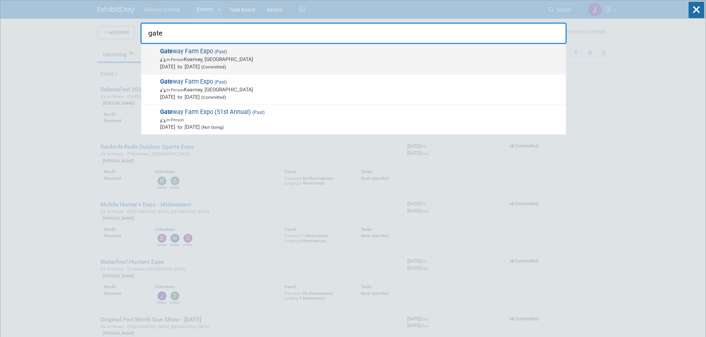
type input "gate"
click at [269, 56] on span "In-Person Kearney, NE" at bounding box center [361, 59] width 402 height 7
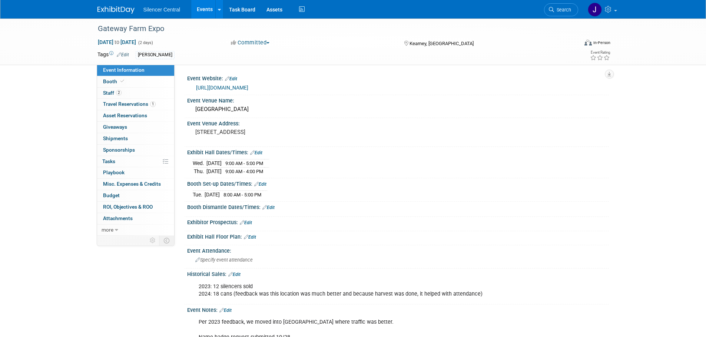
click at [101, 230] on span "more" at bounding box center [107, 230] width 12 height 6
click at [148, 256] on link "Copy/Duplicate Event" at bounding box center [135, 252] width 77 height 11
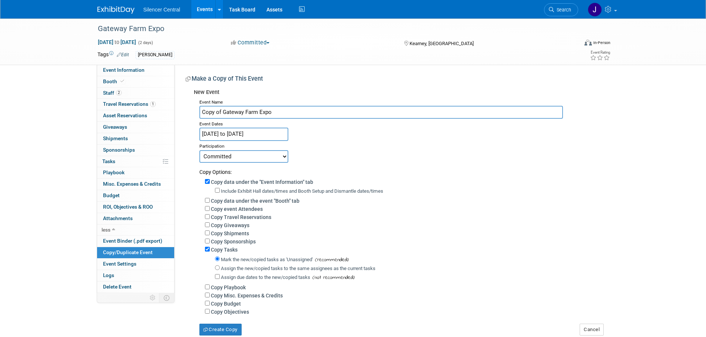
drag, startPoint x: 224, startPoint y: 111, endPoint x: 182, endPoint y: 112, distance: 41.9
click at [182, 112] on div "Event Website: Edit https://www.gatewayfarmexpo.org/ Event Venue Name: Buffalo …" at bounding box center [391, 200] width 434 height 271
type input "Gateway Farm Expo"
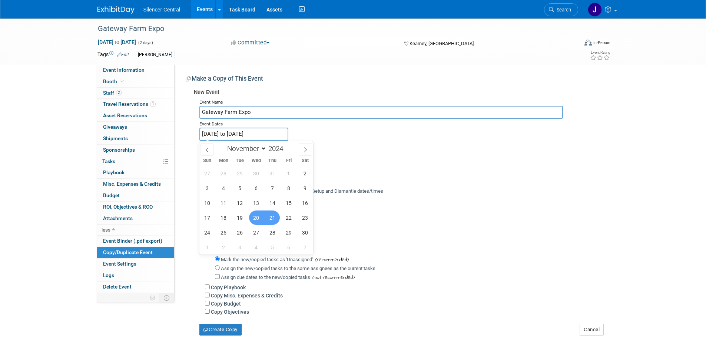
click at [225, 133] on input "Nov 20, 2024 to Nov 21, 2024" at bounding box center [243, 134] width 89 height 13
click at [287, 146] on span at bounding box center [285, 146] width 5 height 4
type input "2025"
click at [258, 216] on span "19" at bounding box center [256, 218] width 14 height 14
click at [274, 220] on span "20" at bounding box center [272, 218] width 14 height 14
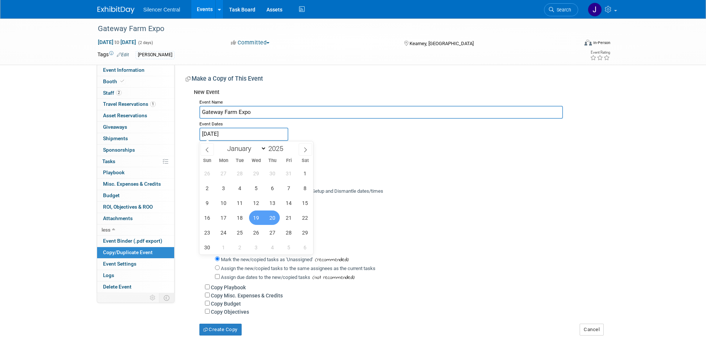
type input "[DATE] to [DATE]"
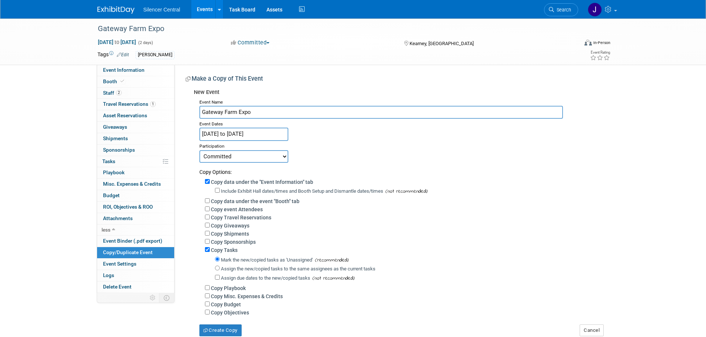
click at [250, 193] on label "Include Exhibit Hall dates/times and Booth Setup and Dismantle dates/times" at bounding box center [302, 192] width 162 height 6
click at [220, 193] on input "Include Exhibit Hall dates/times and Booth Setup and Dismantle dates/times" at bounding box center [217, 190] width 5 height 5
checkbox input "true"
click at [222, 333] on button "Create Copy" at bounding box center [220, 331] width 42 height 12
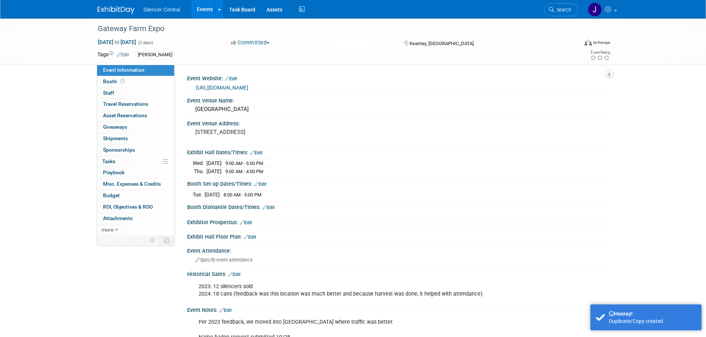
click at [259, 148] on div "Exhibit Hall Dates/Times: Edit" at bounding box center [397, 152] width 421 height 10
click at [260, 150] on link "Edit" at bounding box center [256, 152] width 12 height 5
select select "10"
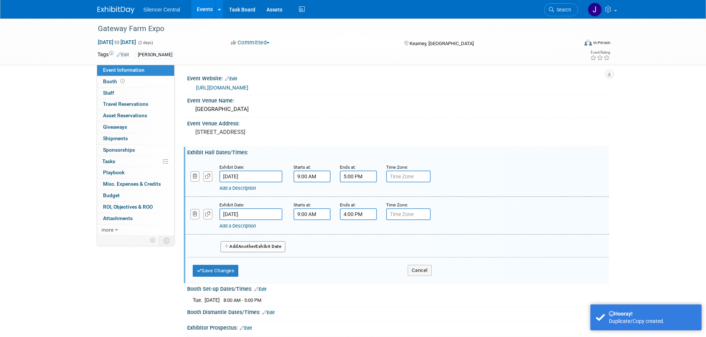
drag, startPoint x: 266, startPoint y: 174, endPoint x: 290, endPoint y: 181, distance: 24.5
click at [267, 176] on input "[DATE]" at bounding box center [250, 177] width 63 height 12
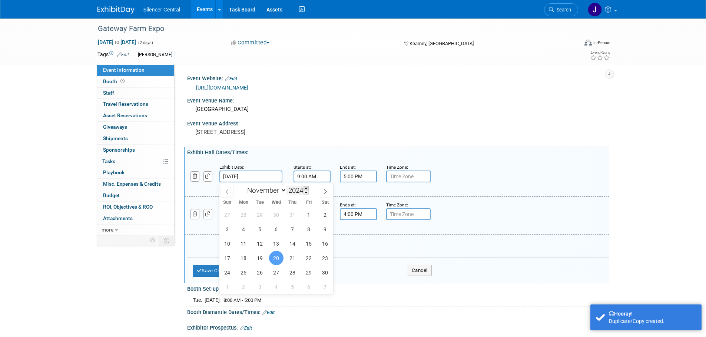
click at [307, 190] on span at bounding box center [305, 188] width 5 height 4
type input "2025"
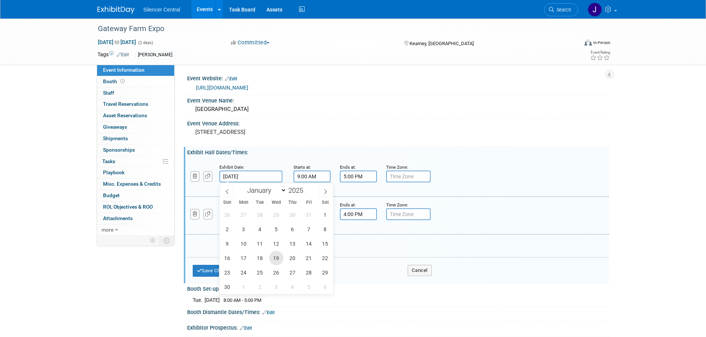
click at [276, 260] on span "19" at bounding box center [276, 258] width 14 height 14
type input "[DATE]"
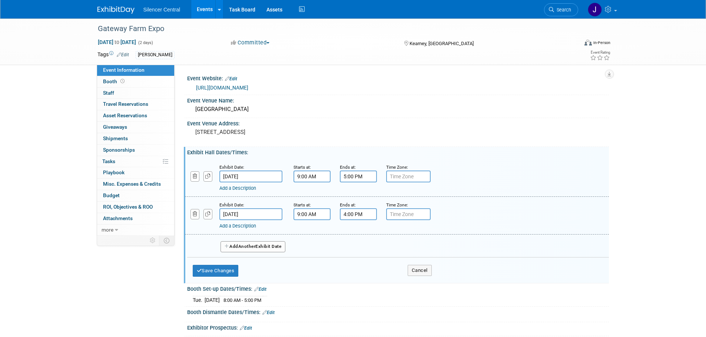
click at [267, 217] on input "[DATE]" at bounding box center [250, 215] width 63 height 12
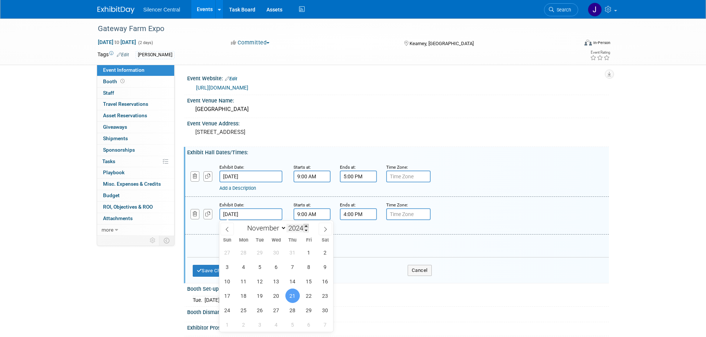
click at [306, 225] on span at bounding box center [305, 226] width 5 height 4
type input "2025"
click at [291, 294] on span "20" at bounding box center [292, 296] width 14 height 14
type input "Nov 20, 2025"
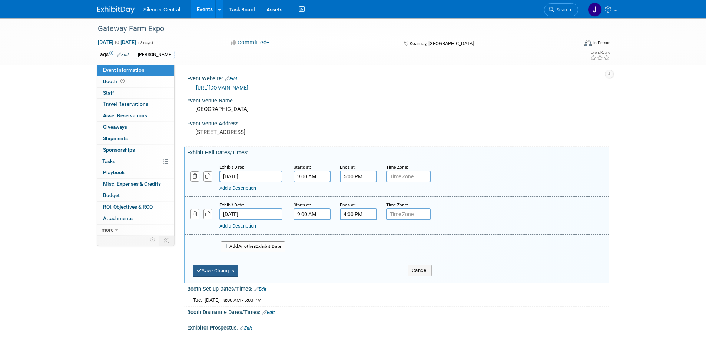
click at [214, 269] on button "Save Changes" at bounding box center [216, 271] width 46 height 12
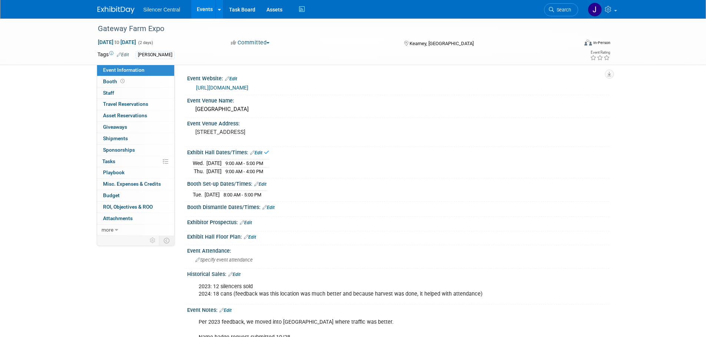
click at [264, 183] on link "Edit" at bounding box center [260, 184] width 12 height 5
select select "10"
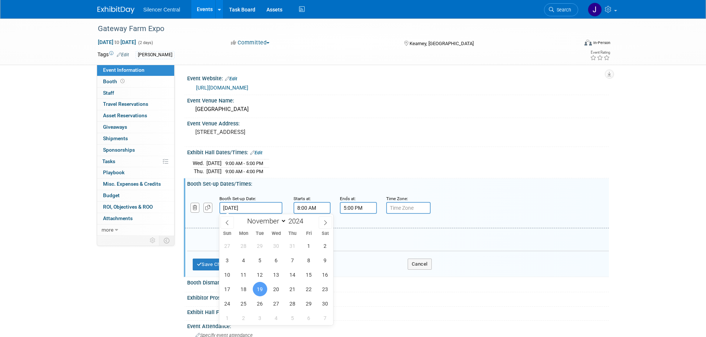
click at [259, 209] on input "Nov 19, 2024" at bounding box center [250, 208] width 63 height 12
click at [307, 218] on span at bounding box center [305, 219] width 5 height 4
type input "2025"
click at [257, 290] on span "18" at bounding box center [260, 289] width 14 height 14
type input "Nov 18, 2025"
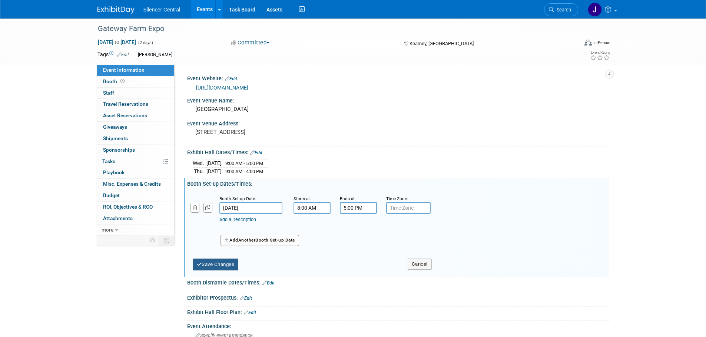
click at [210, 262] on button "Save Changes" at bounding box center [216, 265] width 46 height 12
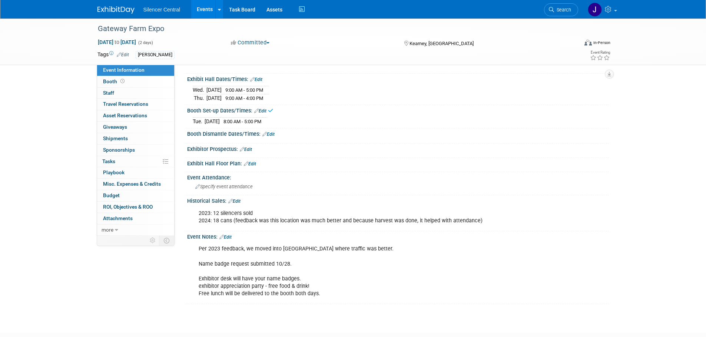
scroll to position [74, 0]
click at [569, 7] on link "Search" at bounding box center [561, 9] width 34 height 13
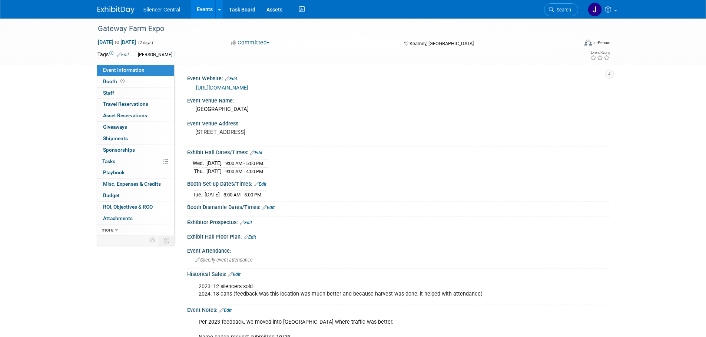
click at [114, 11] on img at bounding box center [115, 9] width 37 height 7
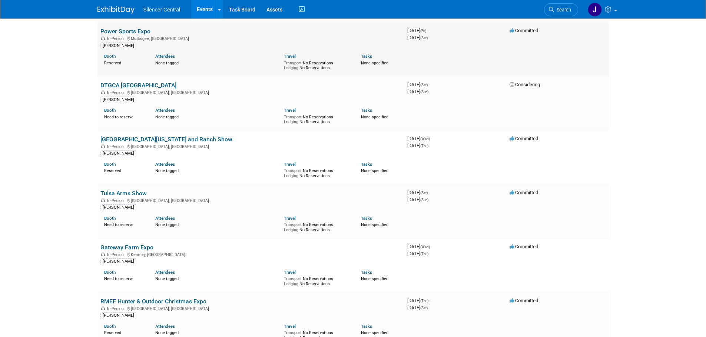
scroll to position [1259, 0]
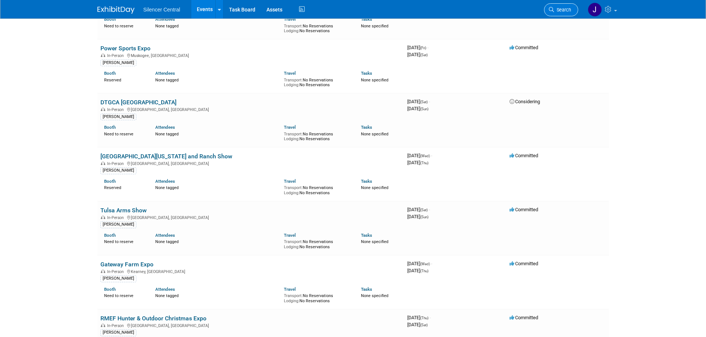
click at [557, 6] on link "Search" at bounding box center [561, 9] width 34 height 13
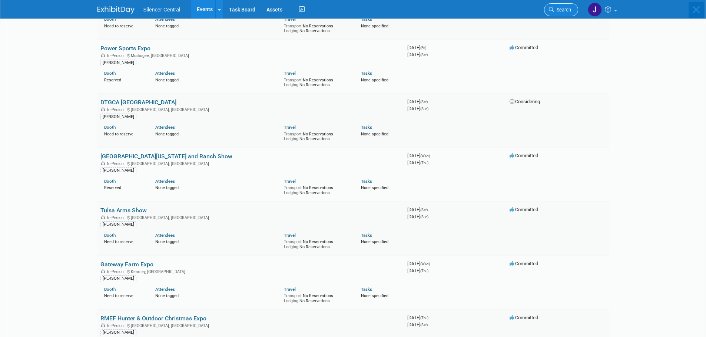
scroll to position [0, 0]
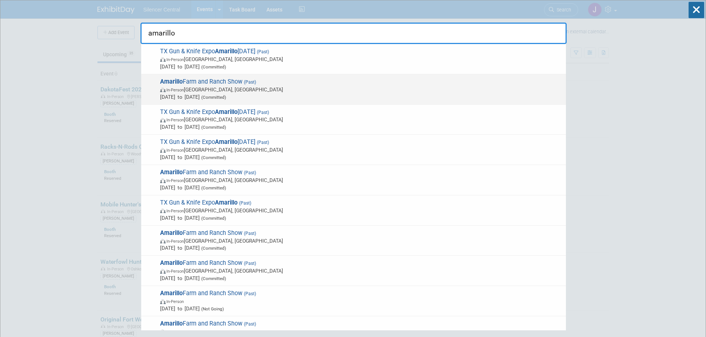
type input "amarillo"
click at [289, 89] on span "In-Person Amarillo, TX" at bounding box center [361, 89] width 402 height 7
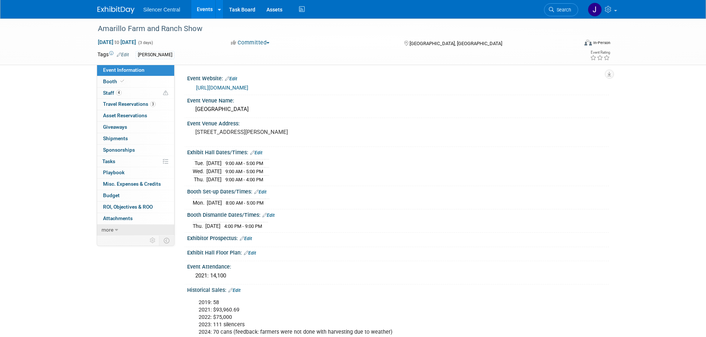
click at [115, 230] on icon at bounding box center [116, 230] width 3 height 5
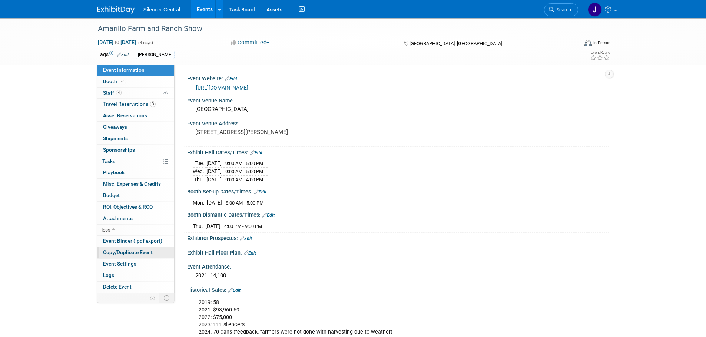
click at [139, 253] on span "Copy/Duplicate Event" at bounding box center [128, 253] width 50 height 6
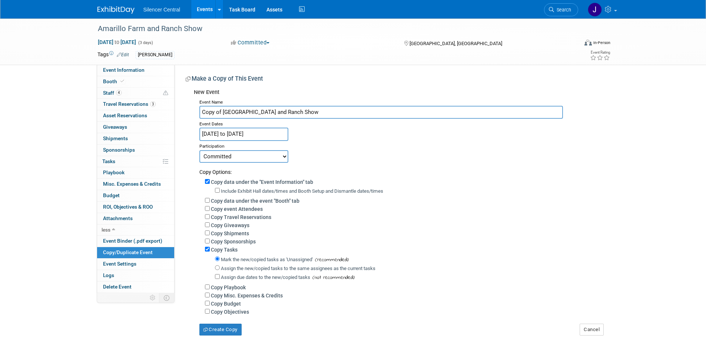
click at [247, 190] on label "Include Exhibit Hall dates/times and Booth Setup and Dismantle dates/times" at bounding box center [302, 192] width 162 height 6
click at [220, 190] on input "Include Exhibit Hall dates/times and Booth Setup and Dismantle dates/times" at bounding box center [217, 190] width 5 height 5
checkbox input "true"
click at [224, 113] on input "Copy of Amarillo Farm and Ranch Show" at bounding box center [380, 112] width 363 height 13
drag, startPoint x: 222, startPoint y: 109, endPoint x: 178, endPoint y: 110, distance: 44.1
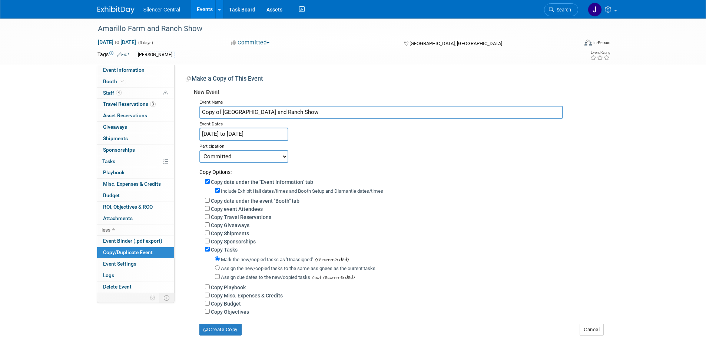
click at [178, 110] on div "Event Website: Edit https://www.ideaggroup.com/amarillo Event Venue Name: Amari…" at bounding box center [391, 200] width 434 height 271
type input "Amarillo Farm and Ranch Show"
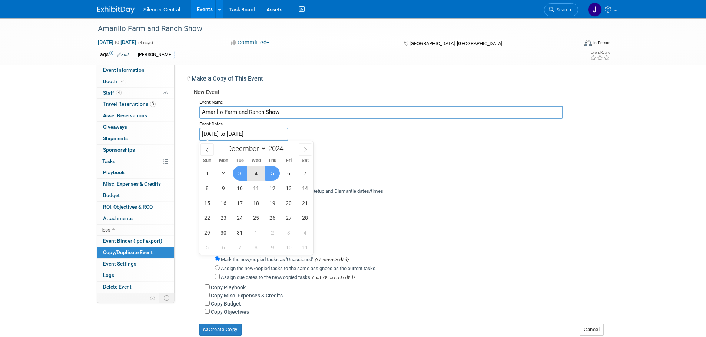
click at [249, 135] on input "Dec 3, 2024 to Dec 5, 2024" at bounding box center [243, 134] width 89 height 13
click at [286, 145] on span at bounding box center [285, 146] width 5 height 4
type input "2025"
drag, startPoint x: 239, startPoint y: 175, endPoint x: 244, endPoint y: 176, distance: 5.2
click at [244, 176] on span "2" at bounding box center [240, 173] width 14 height 14
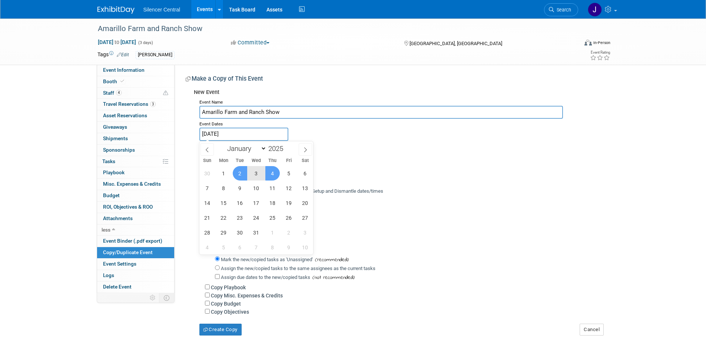
click at [273, 176] on span "4" at bounding box center [272, 173] width 14 height 14
type input "Dec 2, 2025 to Dec 4, 2025"
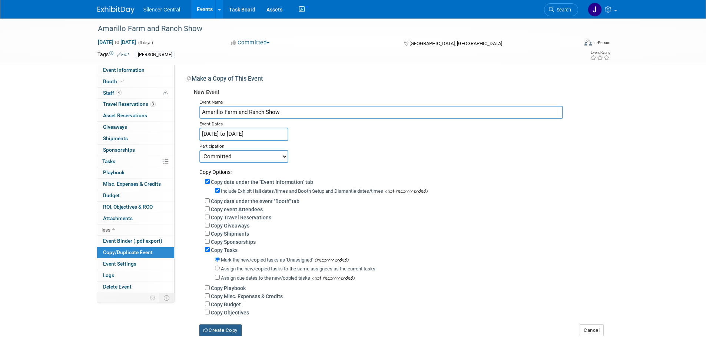
click at [222, 336] on button "Create Copy" at bounding box center [220, 331] width 42 height 12
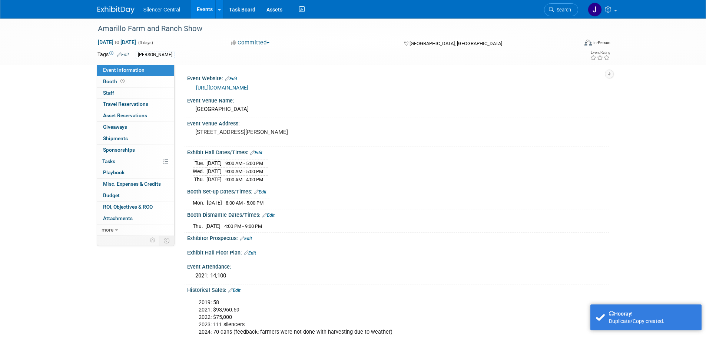
click at [259, 152] on link "Edit" at bounding box center [256, 152] width 12 height 5
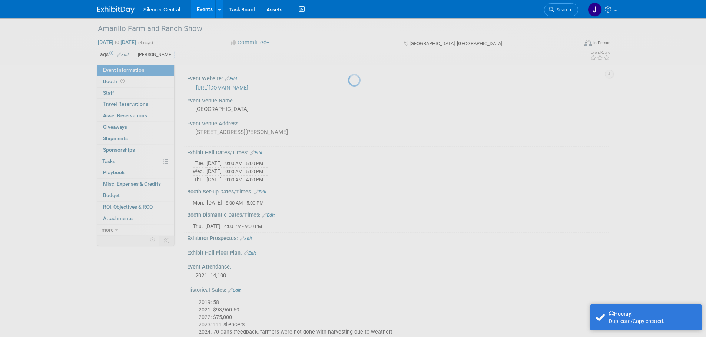
select select "11"
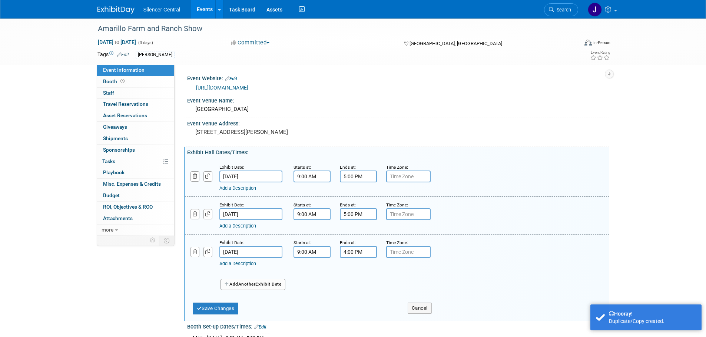
drag, startPoint x: 259, startPoint y: 174, endPoint x: 287, endPoint y: 184, distance: 29.4
click at [259, 174] on input "Dec 3, 2024" at bounding box center [250, 177] width 63 height 12
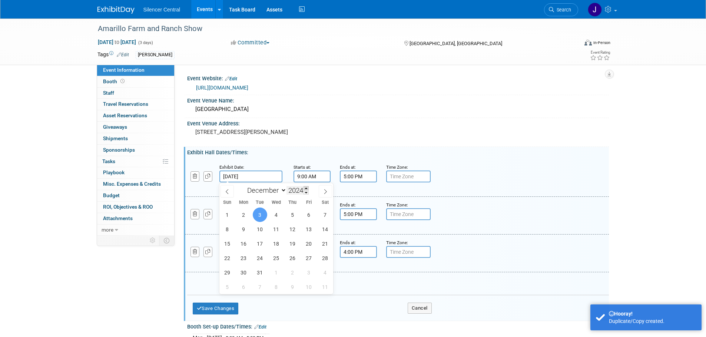
click at [305, 187] on span at bounding box center [305, 188] width 5 height 4
type input "2025"
click at [258, 215] on span "2" at bounding box center [260, 215] width 14 height 14
type input "[DATE]"
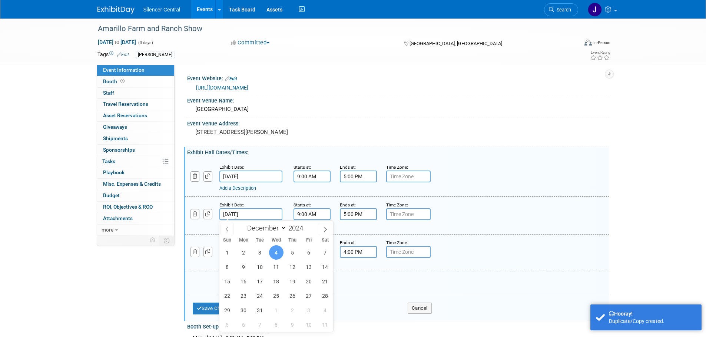
click at [256, 211] on input "[DATE]" at bounding box center [250, 215] width 63 height 12
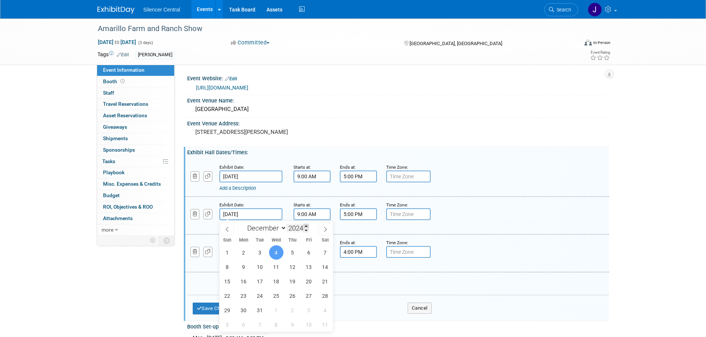
click at [307, 226] on span at bounding box center [305, 226] width 5 height 4
type input "2025"
click at [276, 255] on span "3" at bounding box center [276, 253] width 14 height 14
type input "Dec 3, 2025"
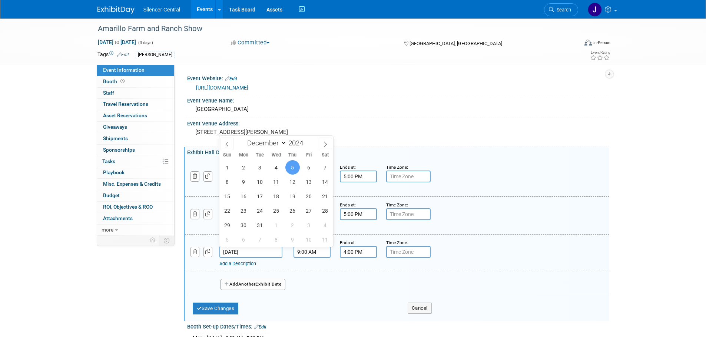
click at [261, 251] on input "[DATE]" at bounding box center [250, 252] width 63 height 12
click at [306, 140] on span at bounding box center [305, 141] width 5 height 4
type input "2025"
click at [296, 167] on span "4" at bounding box center [292, 167] width 14 height 14
type input "[DATE]"
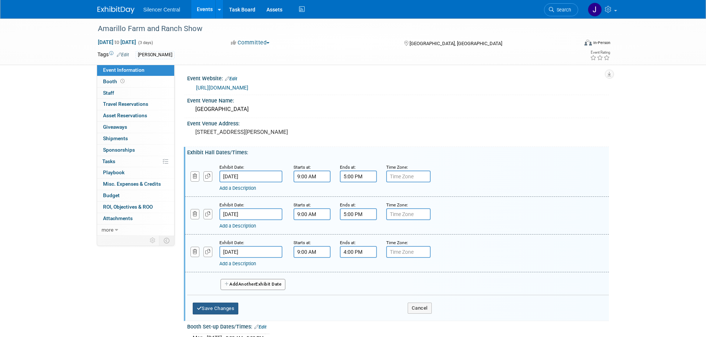
click at [228, 307] on button "Save Changes" at bounding box center [216, 309] width 46 height 12
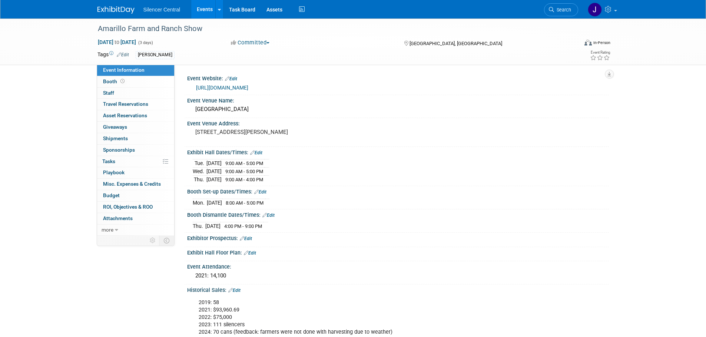
click at [265, 190] on link "Edit" at bounding box center [260, 192] width 12 height 5
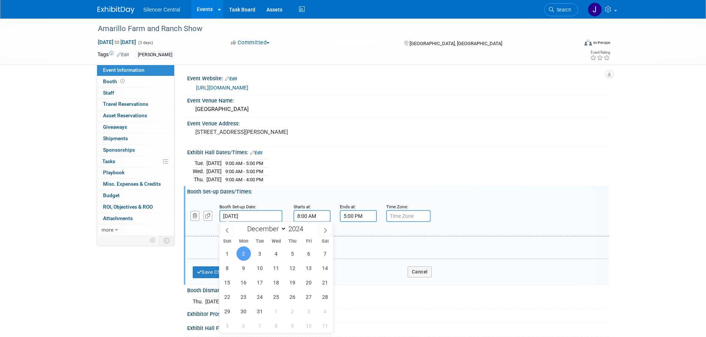
click at [263, 211] on input "Dec 2, 2024" at bounding box center [250, 216] width 63 height 12
click at [307, 225] on span at bounding box center [305, 227] width 5 height 4
type input "2025"
click at [245, 253] on span "1" at bounding box center [243, 254] width 14 height 14
type input "Dec 1, 2025"
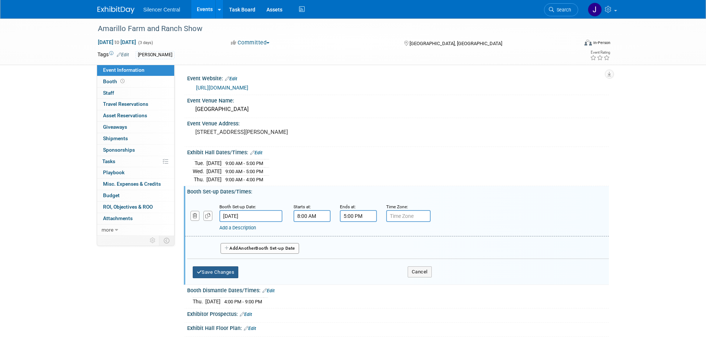
click at [224, 274] on button "Save Changes" at bounding box center [216, 273] width 46 height 12
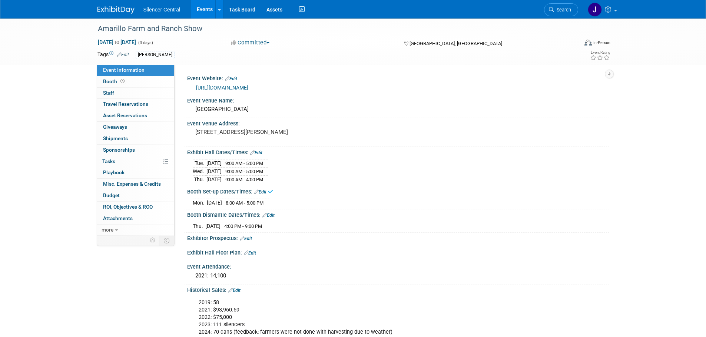
click at [273, 213] on link "Edit" at bounding box center [268, 215] width 12 height 5
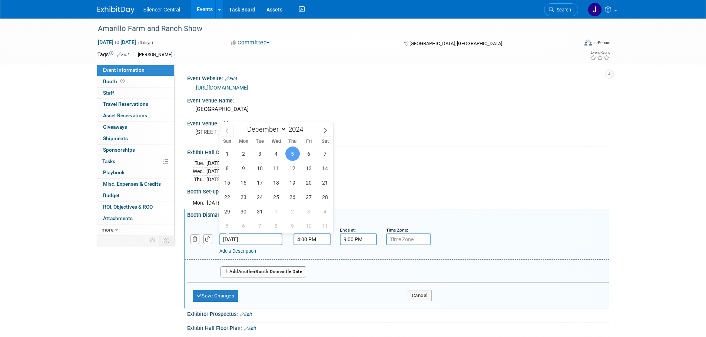
click at [264, 241] on input "Dec 5, 2024" at bounding box center [250, 240] width 63 height 12
click at [307, 126] on span at bounding box center [305, 127] width 5 height 4
type input "2025"
click at [293, 153] on span "4" at bounding box center [292, 154] width 14 height 14
type input "Dec 4, 2025"
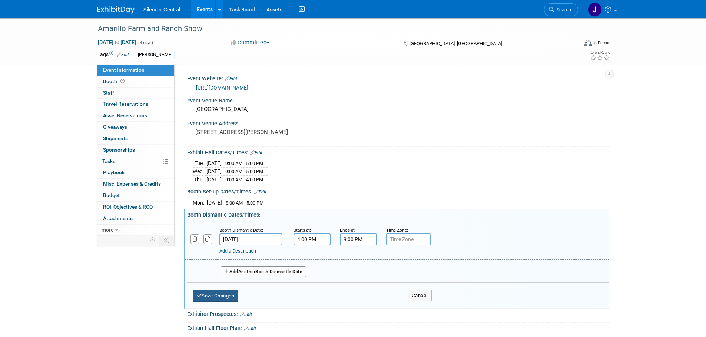
click at [223, 292] on button "Save Changes" at bounding box center [216, 296] width 46 height 12
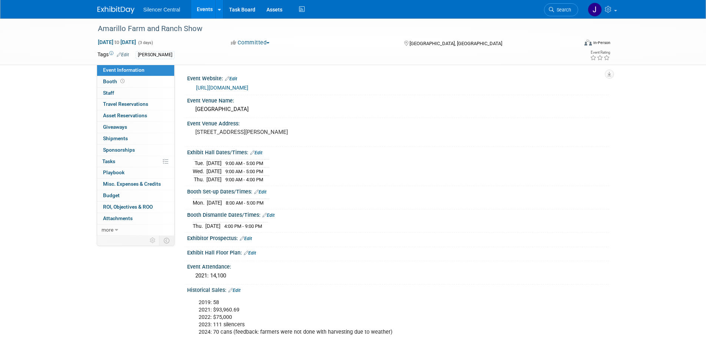
click at [116, 8] on img at bounding box center [115, 9] width 37 height 7
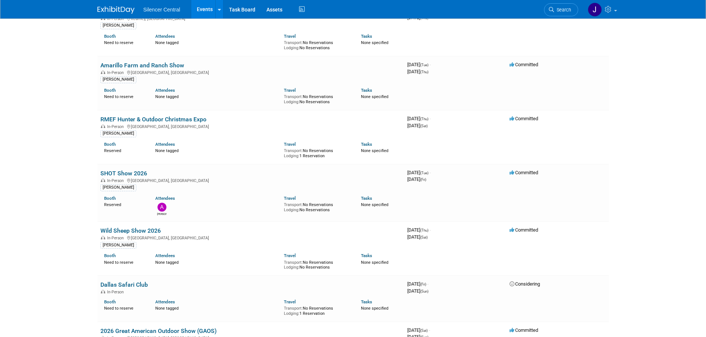
scroll to position [1519, 0]
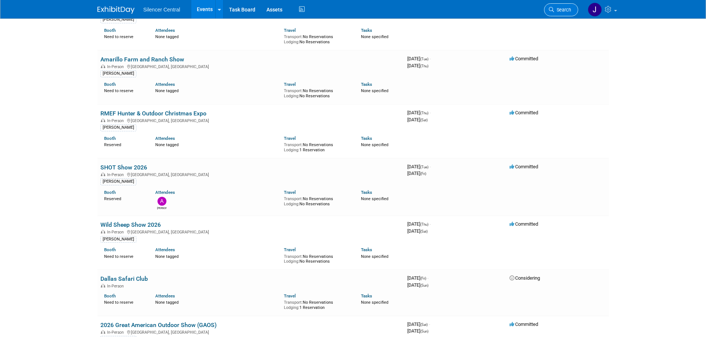
click at [558, 7] on span "Search" at bounding box center [562, 10] width 17 height 6
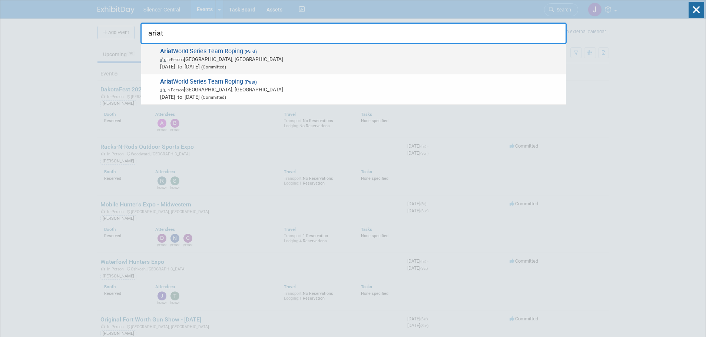
type input "ariat"
click at [363, 51] on span "Ariat World Series Team Roping (Past) In-Person Las Vegas, NV Dec 3, 2024 to De…" at bounding box center [360, 59] width 404 height 23
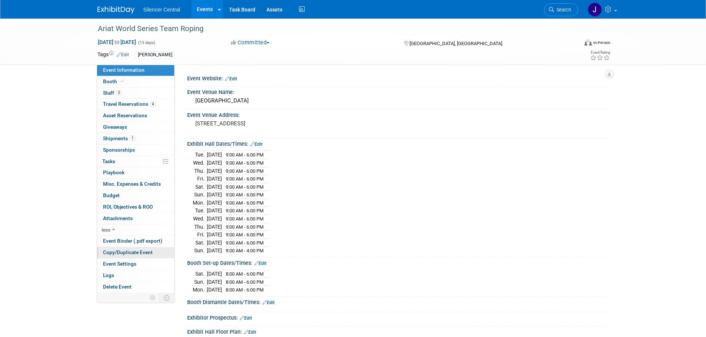
click at [143, 254] on span "Copy/Duplicate Event" at bounding box center [128, 253] width 50 height 6
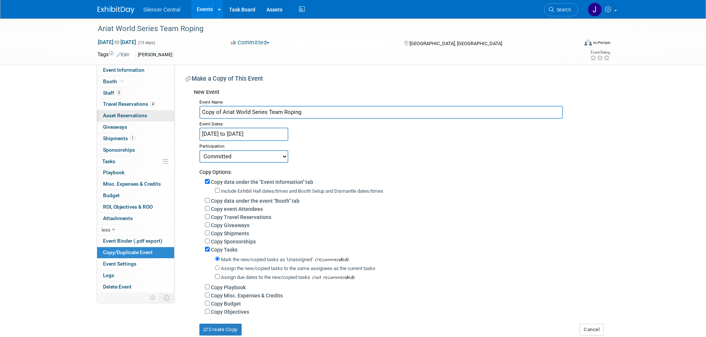
drag, startPoint x: 223, startPoint y: 112, endPoint x: 168, endPoint y: 112, distance: 54.8
click at [168, 112] on div "Event Information Event Info Booth Booth 3 Staff 3 Staff 4 Travel Reservations …" at bounding box center [353, 177] width 522 height 317
type input "Ariat World Series Team Roping"
click at [234, 135] on input "[DATE] to [DATE]" at bounding box center [243, 134] width 89 height 13
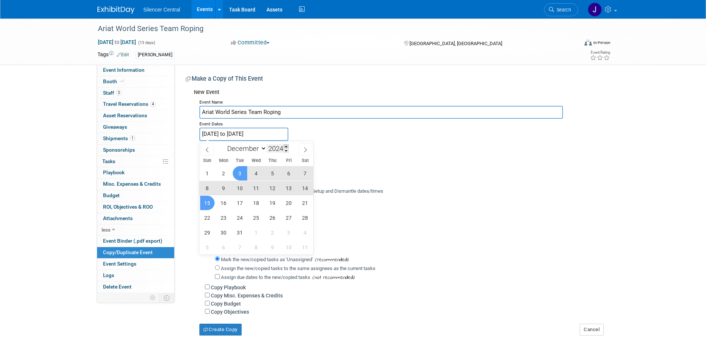
click at [288, 147] on span at bounding box center [285, 146] width 5 height 4
type input "2025"
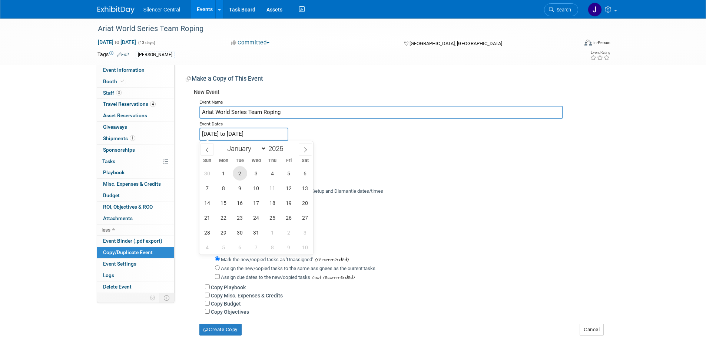
click at [240, 175] on span "2" at bounding box center [240, 173] width 14 height 14
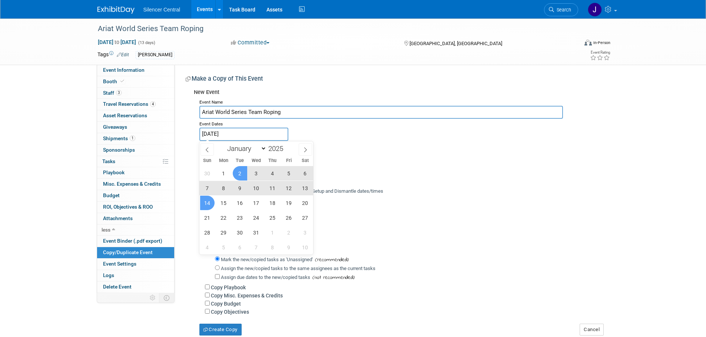
click at [208, 205] on span "14" at bounding box center [207, 203] width 14 height 14
type input "[DATE] to [DATE]"
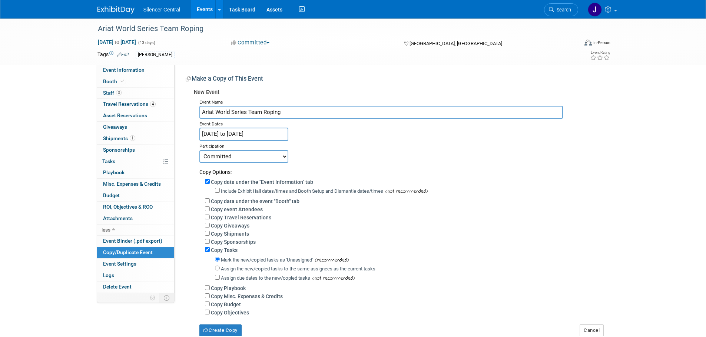
click at [239, 190] on label "Include Exhibit Hall dates/times and Booth Setup and Dismantle dates/times" at bounding box center [302, 192] width 162 height 6
click at [220, 190] on input "Include Exhibit Hall dates/times and Booth Setup and Dismantle dates/times" at bounding box center [217, 190] width 5 height 5
checkbox input "true"
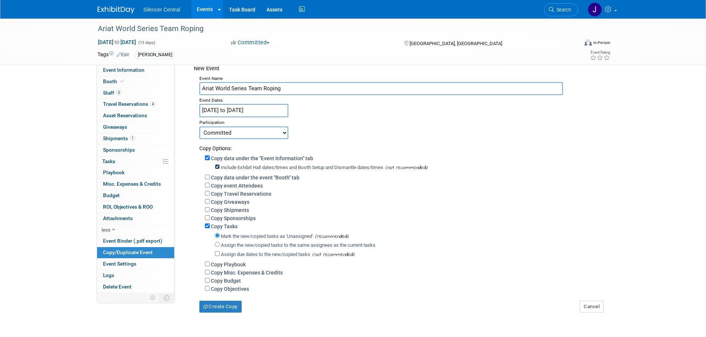
scroll to position [37, 0]
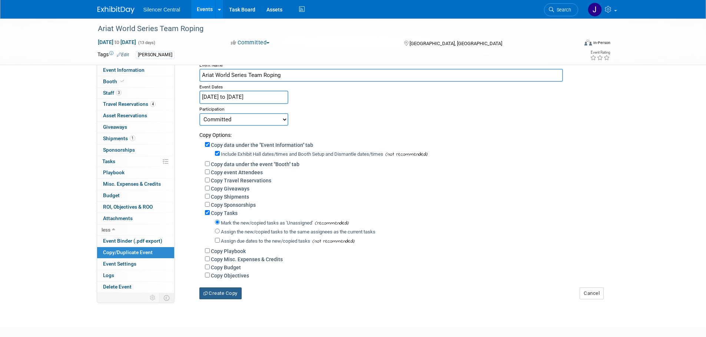
click at [225, 295] on button "Create Copy" at bounding box center [220, 294] width 42 height 12
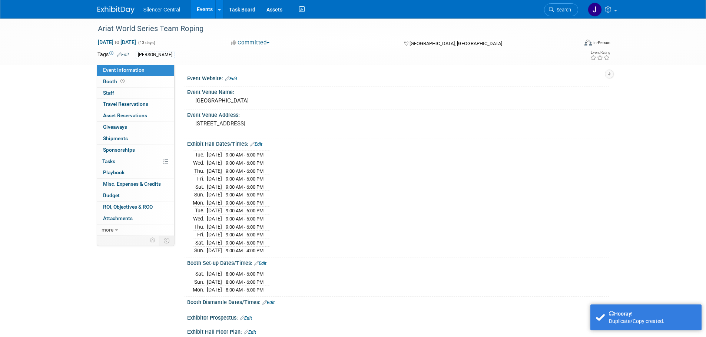
click at [259, 144] on link "Edit" at bounding box center [256, 144] width 12 height 5
select select "11"
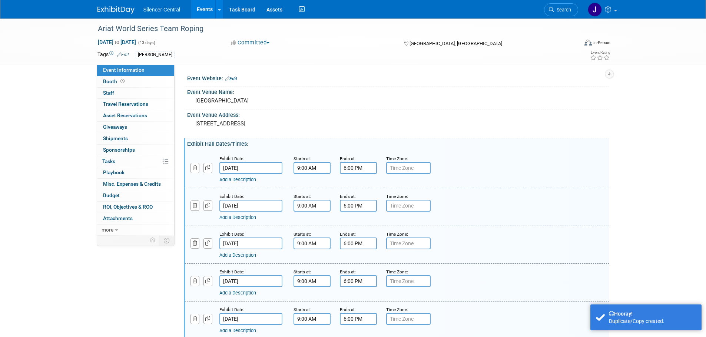
click at [266, 166] on input "Dec 3, 2024" at bounding box center [250, 168] width 63 height 12
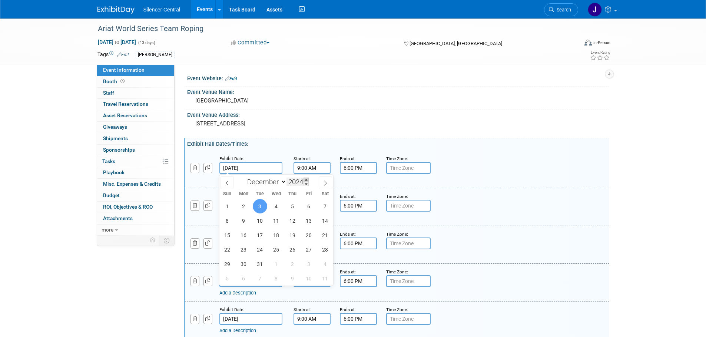
click at [308, 180] on span at bounding box center [305, 180] width 5 height 4
type input "2025"
click at [264, 206] on span "2" at bounding box center [260, 206] width 14 height 14
type input "Dec 2, 2025"
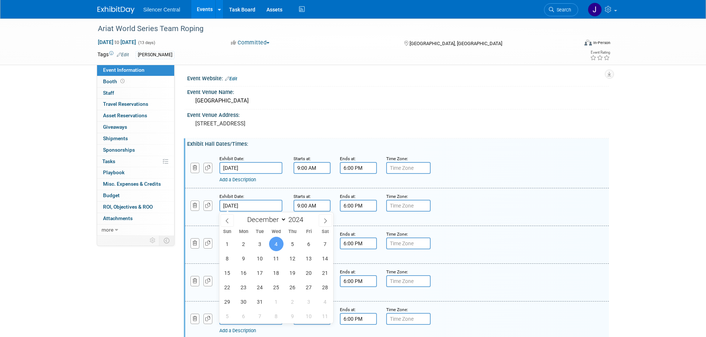
click at [264, 208] on input "Dec 4, 2024" at bounding box center [250, 206] width 63 height 12
click at [308, 217] on span at bounding box center [305, 218] width 5 height 4
type input "2025"
click at [279, 240] on span "3" at bounding box center [276, 244] width 14 height 14
type input "Dec 3, 2025"
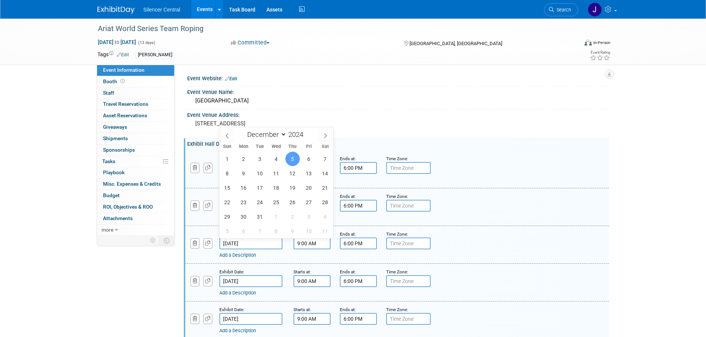
click at [273, 241] on input "Dec 5, 2024" at bounding box center [250, 244] width 63 height 12
click at [308, 133] on span at bounding box center [305, 132] width 5 height 4
type input "2025"
click at [291, 160] on span "4" at bounding box center [292, 159] width 14 height 14
type input "[DATE]"
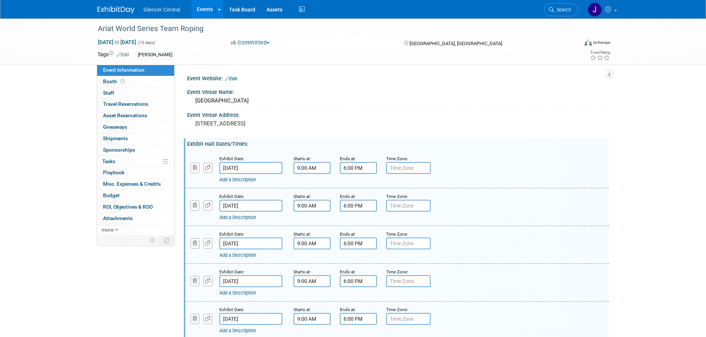
click at [265, 283] on input "Dec 6, 2024" at bounding box center [250, 282] width 63 height 12
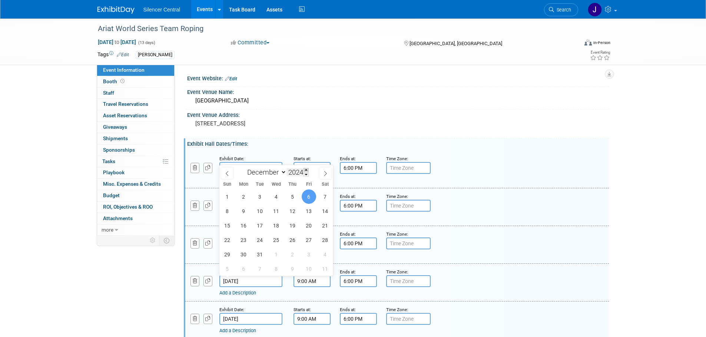
click at [307, 172] on span at bounding box center [305, 170] width 5 height 4
type input "2025"
click at [308, 193] on span "5" at bounding box center [308, 197] width 14 height 14
type input "Dec 5, 2025"
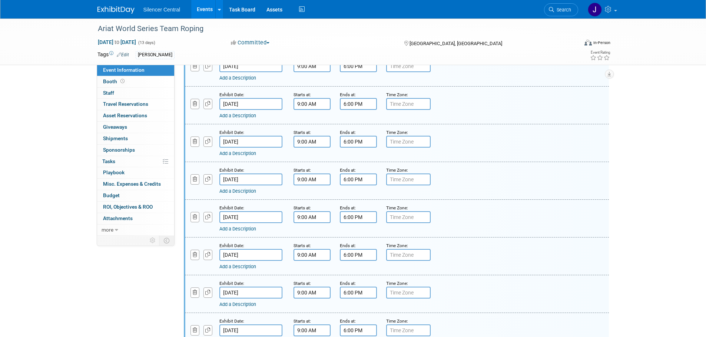
scroll to position [111, 0]
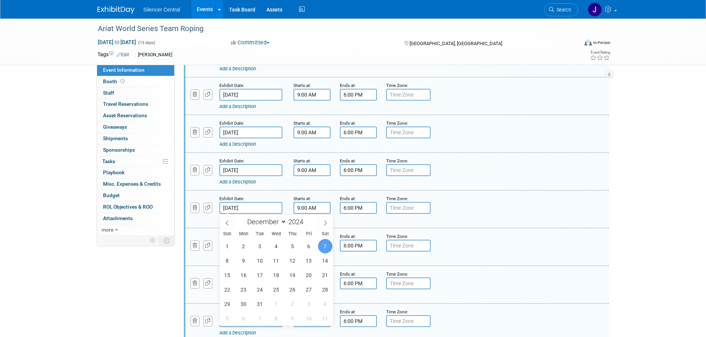
click at [266, 202] on input "Dec 7, 2024" at bounding box center [250, 208] width 63 height 12
click at [308, 218] on span at bounding box center [305, 220] width 5 height 4
type input "2025"
click at [325, 251] on span "6" at bounding box center [325, 246] width 14 height 14
type input "Dec 6, 2025"
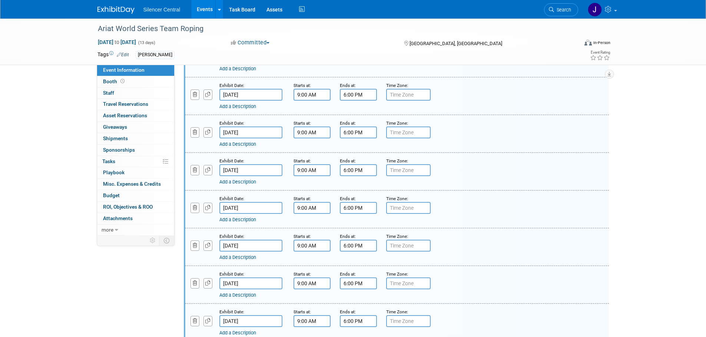
click at [264, 246] on input "Dec 8, 2024" at bounding box center [250, 246] width 63 height 12
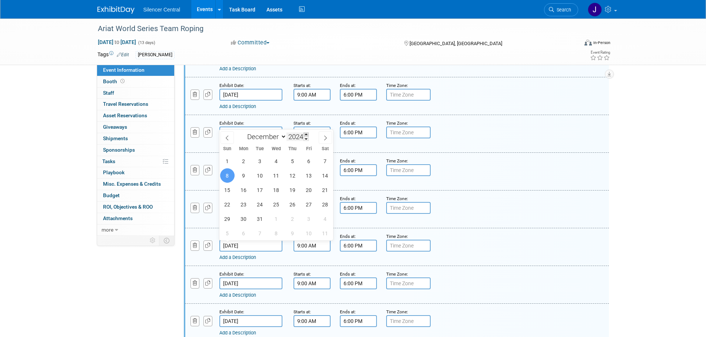
click at [306, 134] on span at bounding box center [305, 135] width 5 height 4
type input "2025"
click at [227, 174] on span "7" at bounding box center [227, 176] width 14 height 14
type input "Dec 7, 2025"
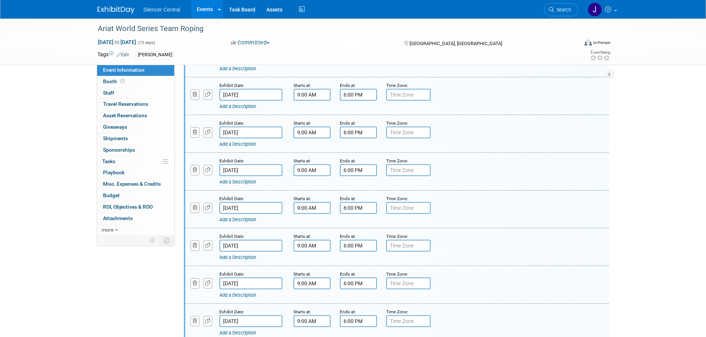
click at [254, 286] on input "Dec 9, 2024" at bounding box center [250, 284] width 63 height 12
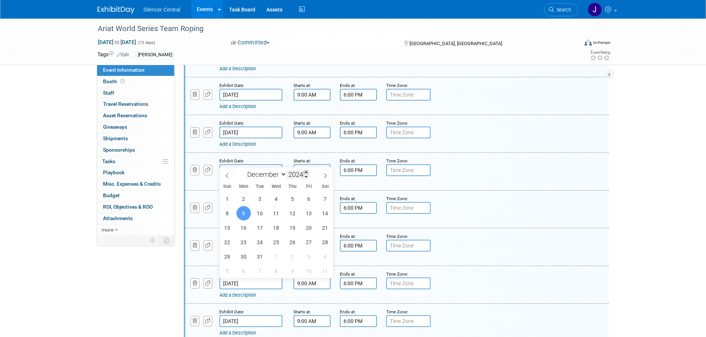
click at [306, 171] on span at bounding box center [305, 172] width 5 height 4
type input "2025"
click at [246, 213] on span "8" at bounding box center [243, 213] width 14 height 14
type input "Dec 8, 2025"
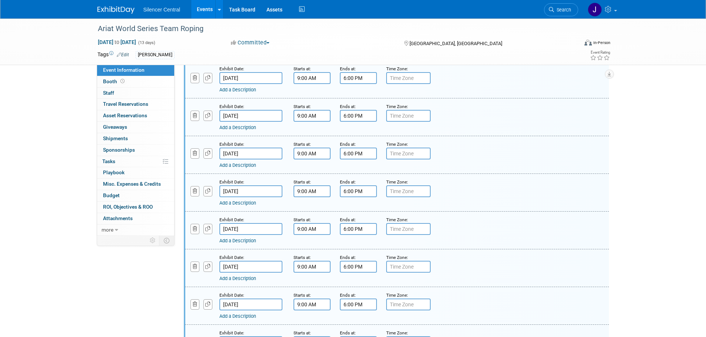
scroll to position [222, 0]
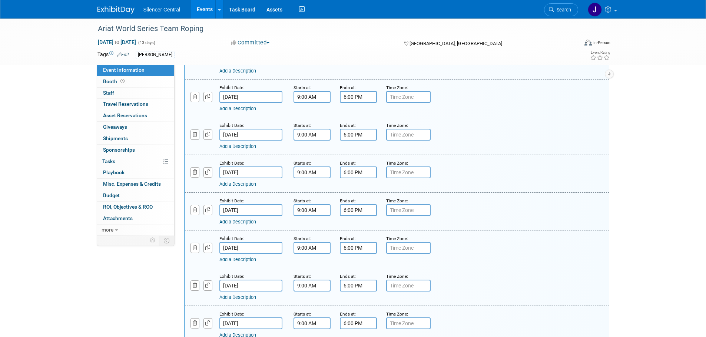
click at [270, 209] on input "Dec 10, 2024" at bounding box center [250, 210] width 63 height 12
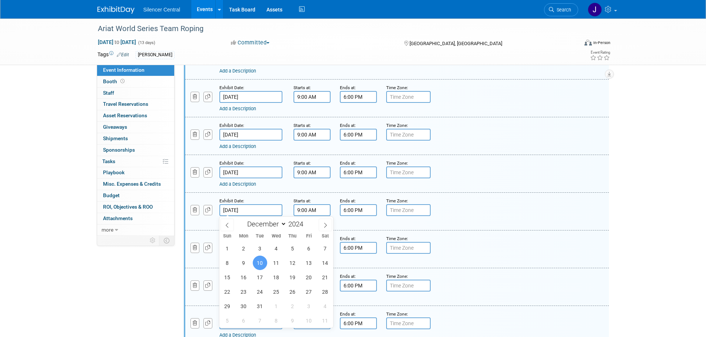
drag, startPoint x: 309, startPoint y: 222, endPoint x: 300, endPoint y: 234, distance: 15.1
click at [309, 222] on span at bounding box center [305, 222] width 5 height 4
type input "2025"
drag, startPoint x: 265, startPoint y: 263, endPoint x: 261, endPoint y: 268, distance: 6.7
click at [263, 264] on span "9" at bounding box center [260, 263] width 14 height 14
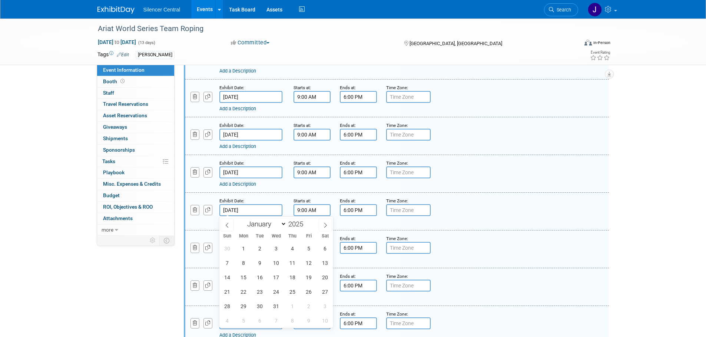
type input "Dec 9, 2025"
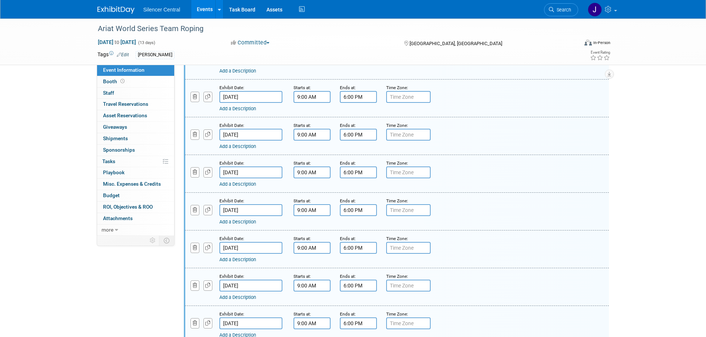
click at [265, 287] on input "Dec 12, 2024" at bounding box center [250, 286] width 63 height 12
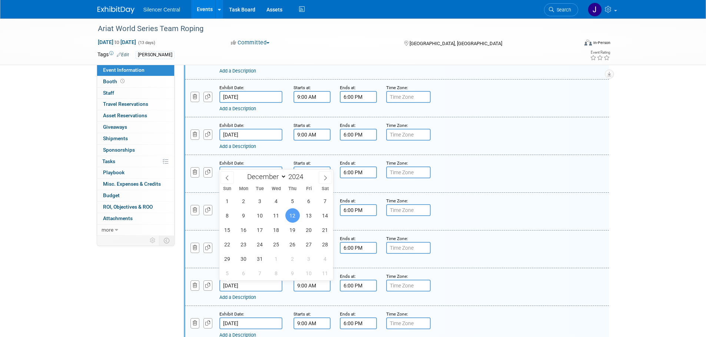
click at [265, 287] on input "Dec 12, 2024" at bounding box center [250, 286] width 63 height 12
click at [288, 297] on div "Add a Description" at bounding box center [377, 297] width 317 height 7
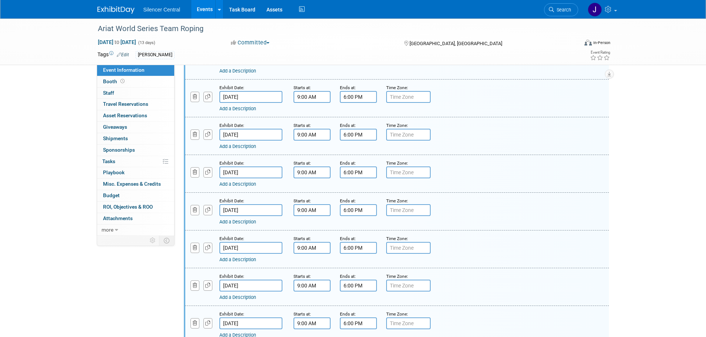
click at [263, 252] on input "Dec 11, 2024" at bounding box center [250, 248] width 63 height 12
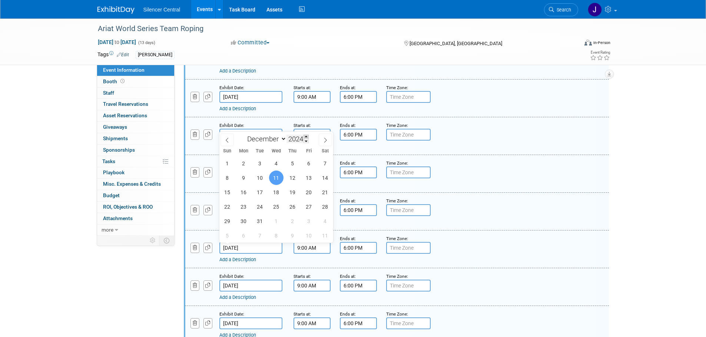
click at [308, 136] on span at bounding box center [305, 137] width 5 height 4
type input "2025"
click at [277, 180] on span "10" at bounding box center [276, 178] width 14 height 14
type input "Dec 10, 2025"
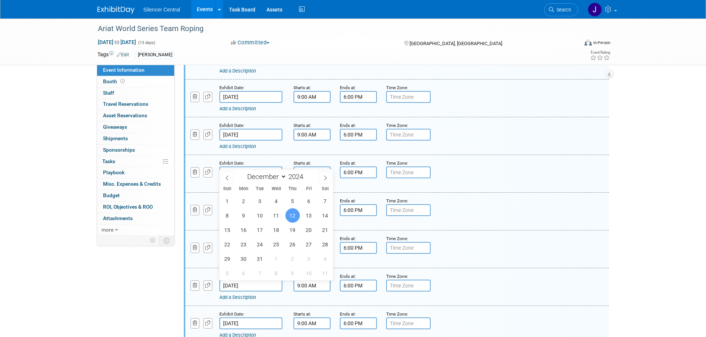
click at [256, 287] on input "Dec 12, 2024" at bounding box center [250, 286] width 63 height 12
click at [307, 174] on span at bounding box center [305, 175] width 5 height 4
type input "2025"
click at [294, 212] on span "11" at bounding box center [292, 216] width 14 height 14
type input "Dec 11, 2025"
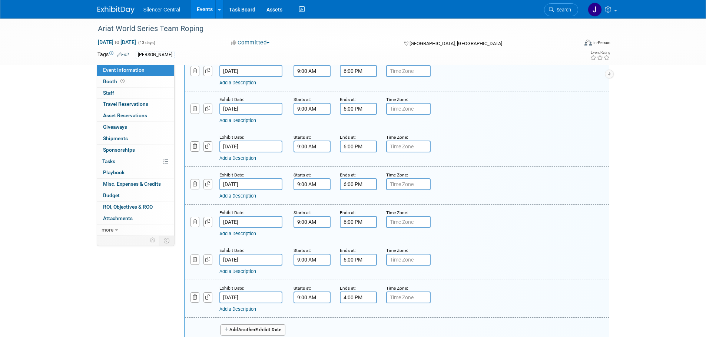
scroll to position [333, 0]
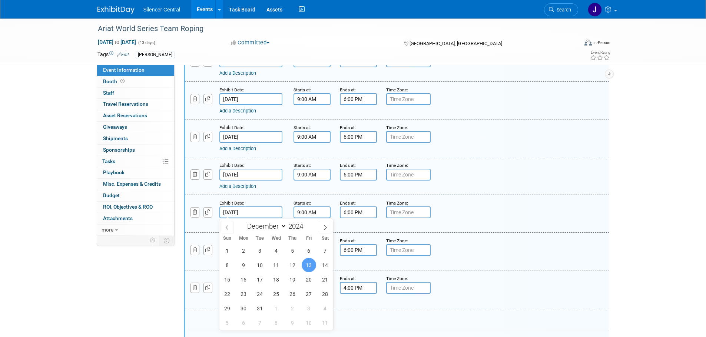
click at [273, 214] on input "Dec 13, 2024" at bounding box center [250, 213] width 63 height 12
click at [306, 224] on span at bounding box center [305, 224] width 5 height 4
type input "2025"
click at [306, 264] on span "12" at bounding box center [308, 265] width 14 height 14
type input "Dec 12, 2025"
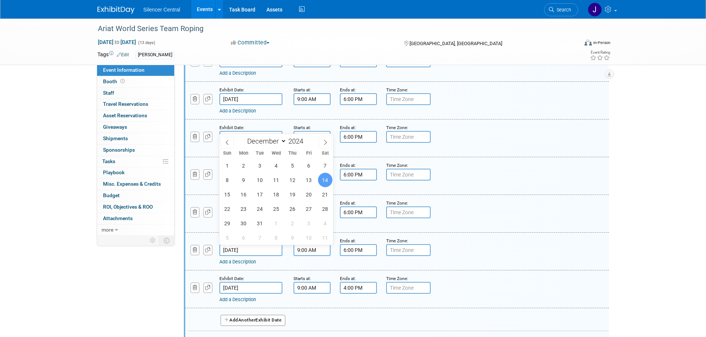
click at [266, 250] on input "Dec 14, 2024" at bounding box center [250, 250] width 63 height 12
click at [305, 137] on span at bounding box center [305, 139] width 5 height 4
type input "2025"
click at [322, 177] on span "13" at bounding box center [325, 180] width 14 height 14
type input "Dec 13, 2025"
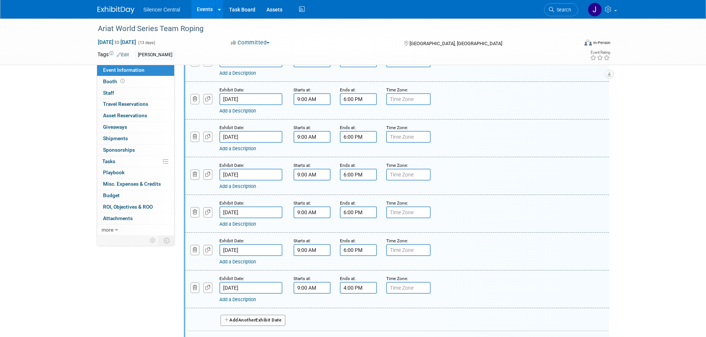
click at [266, 288] on input "Dec 15, 2024" at bounding box center [250, 288] width 63 height 12
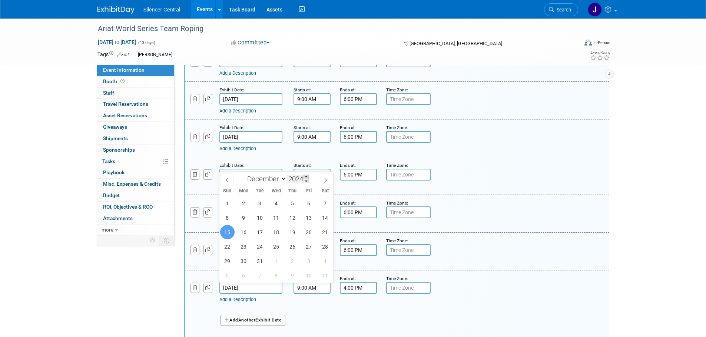
click at [308, 175] on span at bounding box center [305, 177] width 5 height 4
type input "2025"
click at [226, 233] on span "14" at bounding box center [227, 232] width 14 height 14
type input "Dec 14, 2025"
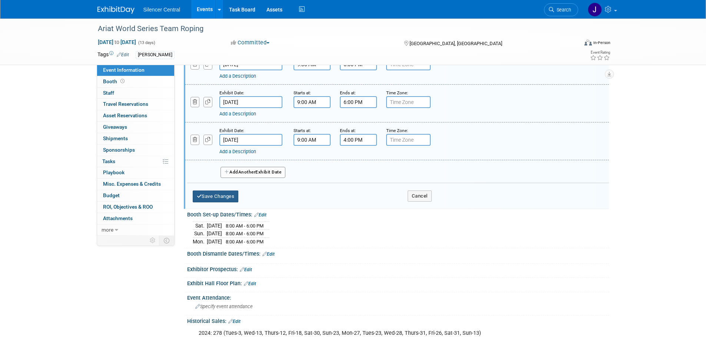
click at [211, 193] on button "Save Changes" at bounding box center [216, 197] width 46 height 12
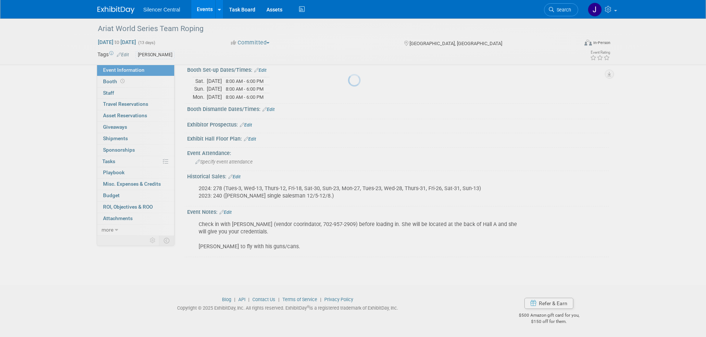
scroll to position [87, 0]
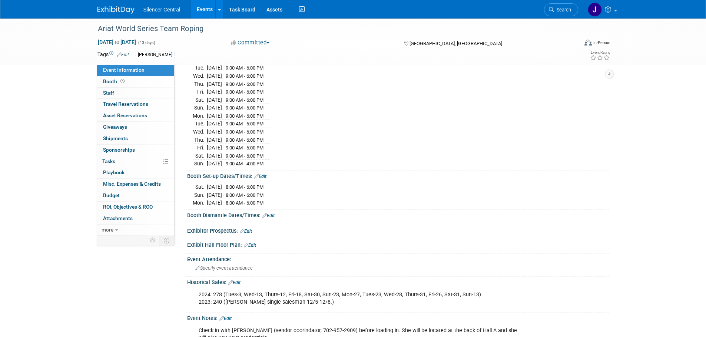
click at [266, 174] on link "Edit" at bounding box center [260, 176] width 12 height 5
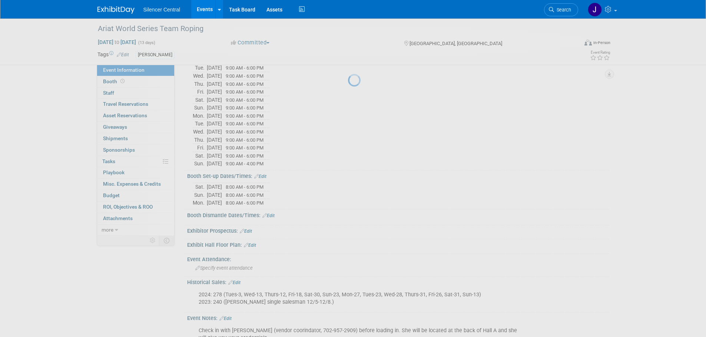
select select "10"
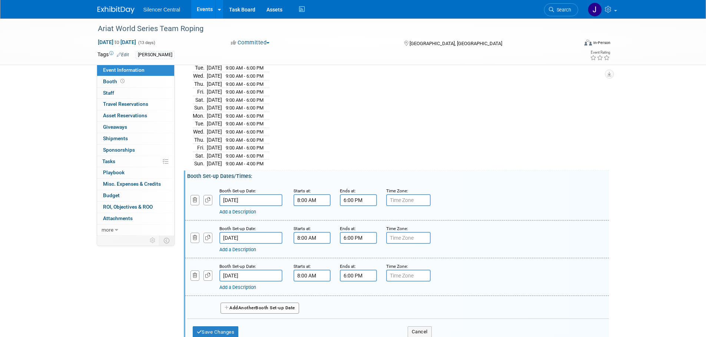
click at [261, 200] on input "Nov 30, 2024" at bounding box center [250, 200] width 63 height 12
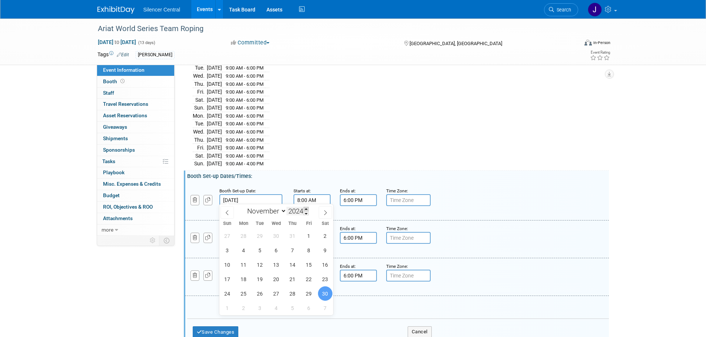
click at [306, 209] on span at bounding box center [305, 209] width 5 height 4
click at [306, 213] on span at bounding box center [305, 213] width 5 height 4
click at [306, 209] on span at bounding box center [305, 209] width 5 height 4
type input "2025"
click at [321, 291] on span "29" at bounding box center [325, 294] width 14 height 14
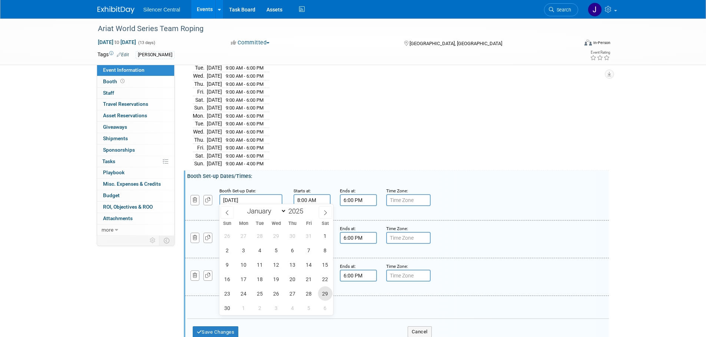
type input "Nov 29, 2025"
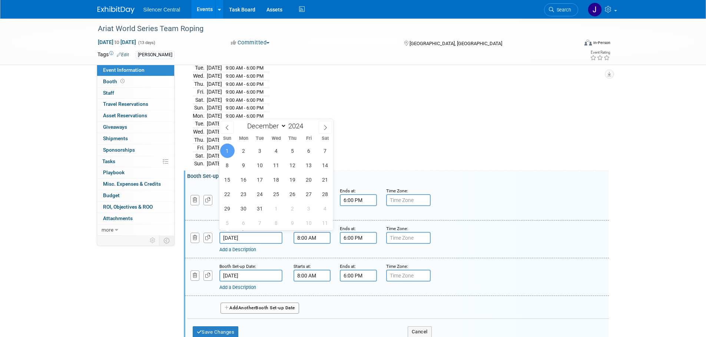
click at [265, 235] on input "Dec 1, 2024" at bounding box center [250, 238] width 63 height 12
click at [307, 124] on span at bounding box center [305, 124] width 5 height 4
type input "2025"
click at [224, 149] on span "30" at bounding box center [227, 151] width 14 height 14
type input "Nov 30, 2025"
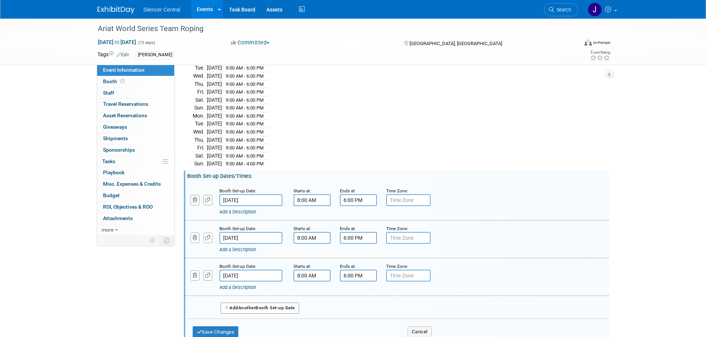
click at [272, 275] on input "Dec 2, 2024" at bounding box center [250, 276] width 63 height 12
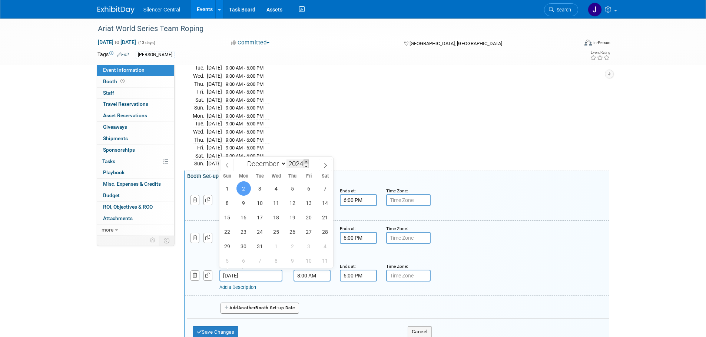
click at [307, 161] on span at bounding box center [305, 162] width 5 height 4
type input "2025"
click at [247, 188] on span "1" at bounding box center [243, 188] width 14 height 14
type input "[DATE]"
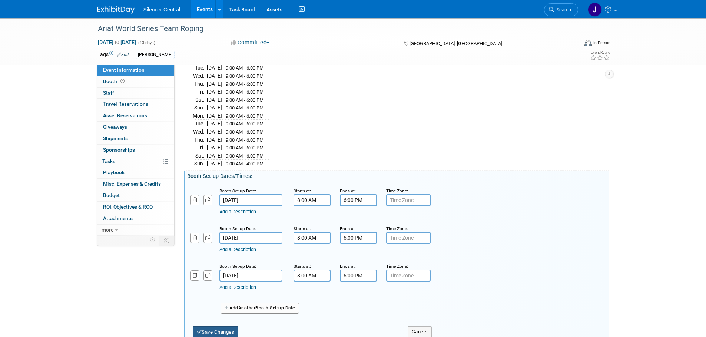
click at [222, 329] on button "Save Changes" at bounding box center [216, 333] width 46 height 12
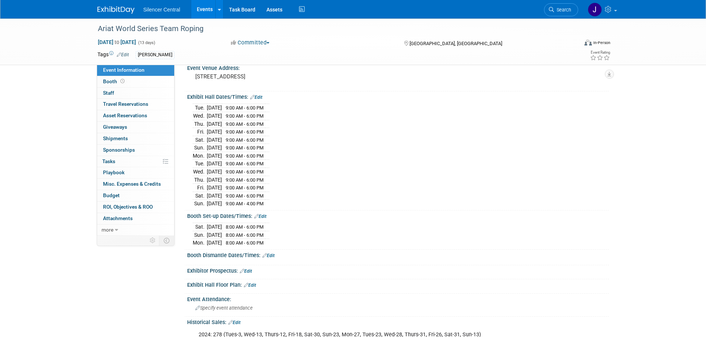
scroll to position [0, 0]
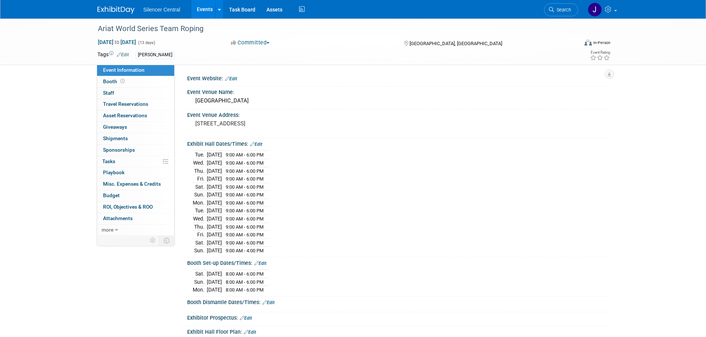
click at [112, 6] on link at bounding box center [120, 6] width 46 height 6
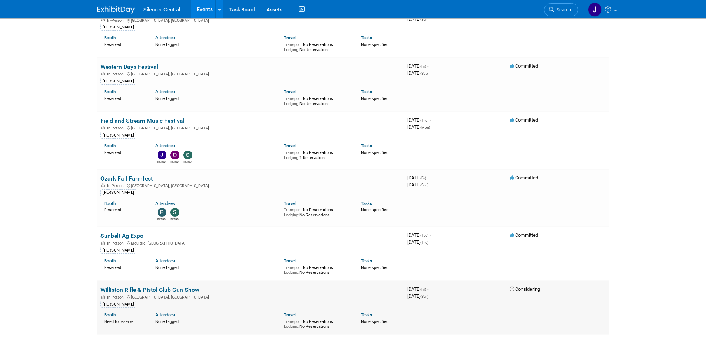
scroll to position [963, 0]
click at [564, 7] on span "Search" at bounding box center [562, 10] width 17 height 6
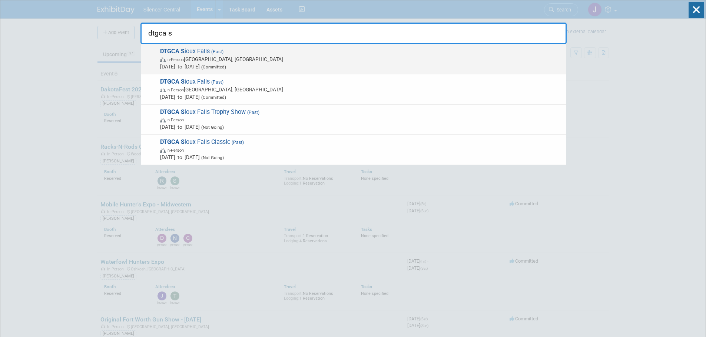
type input "dtgca s"
click at [252, 62] on span "In-Person Sioux Falls, SD" at bounding box center [361, 59] width 402 height 7
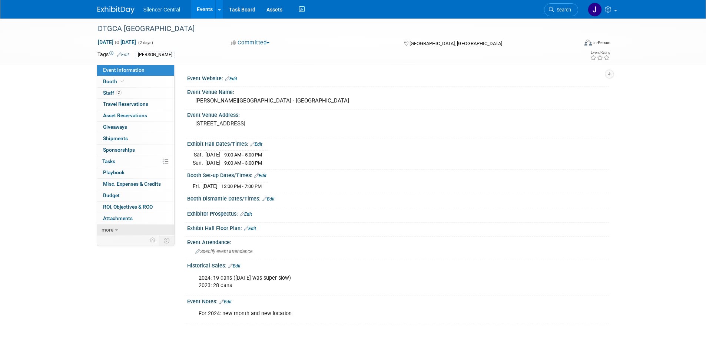
click at [116, 229] on icon at bounding box center [116, 230] width 3 height 5
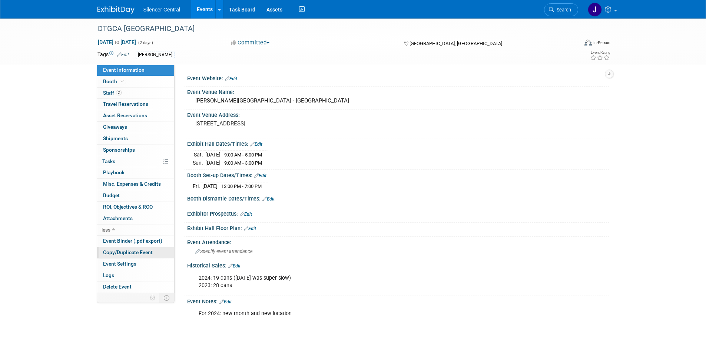
click at [138, 252] on span "Copy/Duplicate Event" at bounding box center [128, 253] width 50 height 6
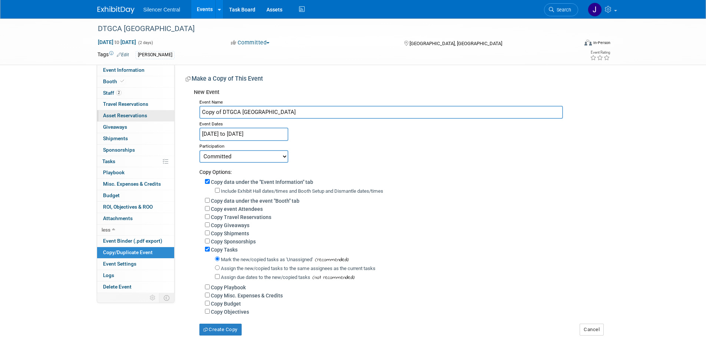
drag, startPoint x: 221, startPoint y: 114, endPoint x: 159, endPoint y: 115, distance: 62.6
click at [159, 115] on div "Event Information Event Info Booth Booth 2 Staff 2 Staff 0 Travel Reservations …" at bounding box center [353, 177] width 522 height 317
type input "DTGCA [GEOGRAPHIC_DATA]"
click at [261, 42] on button "Committed" at bounding box center [250, 43] width 44 height 8
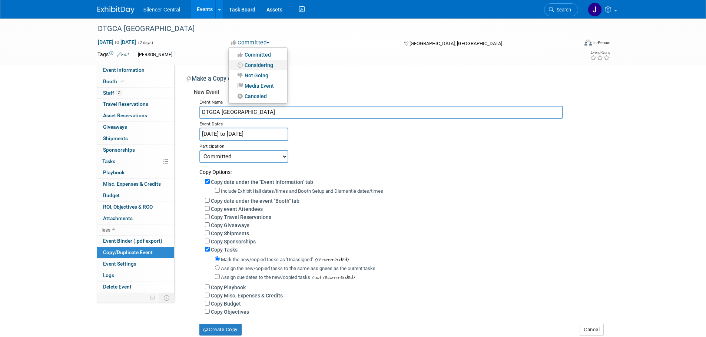
click at [260, 64] on link "Considering" at bounding box center [258, 65] width 59 height 10
click at [235, 136] on body "Silencer Central Events Add Event Bulk Upload Events Shareable Event Boards Rec…" at bounding box center [353, 168] width 706 height 337
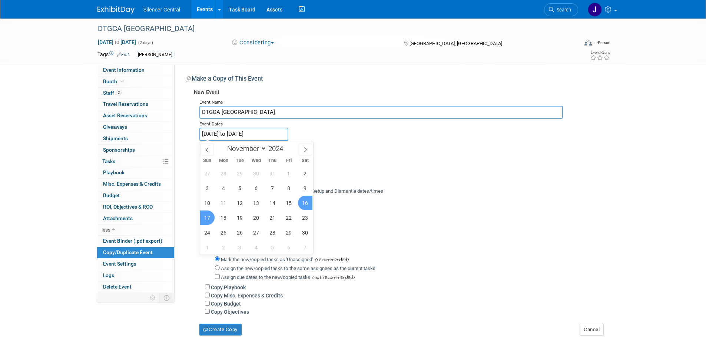
click at [290, 143] on div "January February March April May June July August September October November De…" at bounding box center [256, 147] width 86 height 13
click at [288, 144] on div "January February March April May June July August September October November De…" at bounding box center [256, 147] width 86 height 13
click at [287, 147] on span at bounding box center [285, 146] width 5 height 4
type input "2025"
click at [205, 151] on icon at bounding box center [206, 149] width 5 height 5
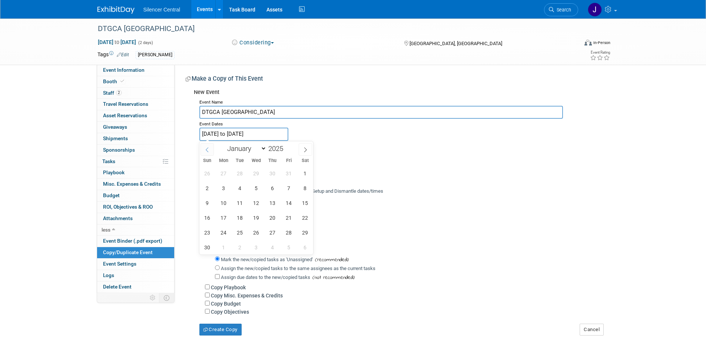
select select "9"
click at [285, 187] on span "10" at bounding box center [288, 188] width 14 height 14
click at [302, 187] on span "11" at bounding box center [305, 188] width 14 height 14
type input "[DATE] to [DATE]"
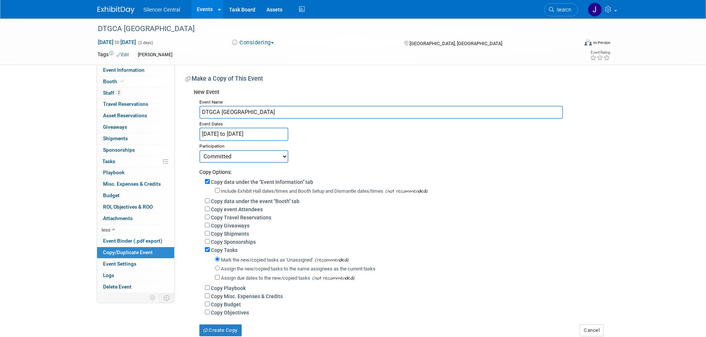
click at [0, 0] on div "28 29 30 1 2 3 4 5 6 7 8 9 10 11 12 13 14 15 16 17 18 19 20 21 22 23 24 25 26 2…" at bounding box center [0, 0] width 0 height 0
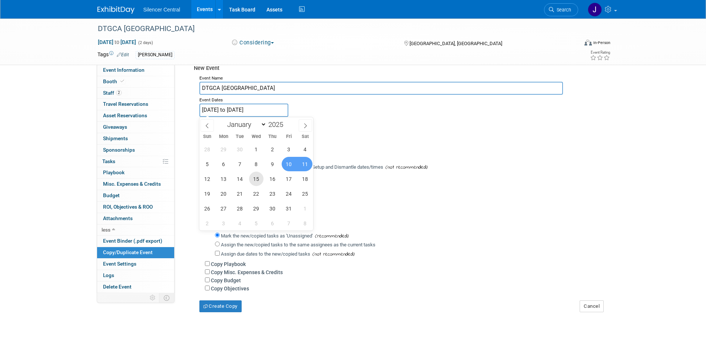
scroll to position [37, 0]
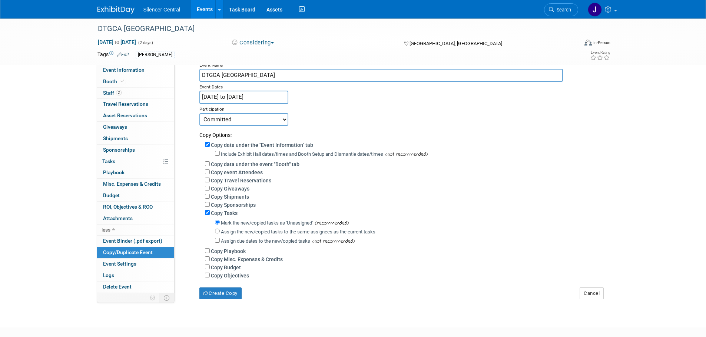
click at [367, 192] on div "Copy Giveaways" at bounding box center [404, 188] width 398 height 8
click at [278, 155] on label "Include Exhibit Hall dates/times and Booth Setup and Dismantle dates/times" at bounding box center [302, 154] width 162 height 6
click at [220, 155] on input "Include Exhibit Hall dates/times and Booth Setup and Dismantle dates/times" at bounding box center [217, 153] width 5 height 5
checkbox input "true"
click at [215, 297] on button "Create Copy" at bounding box center [220, 294] width 42 height 12
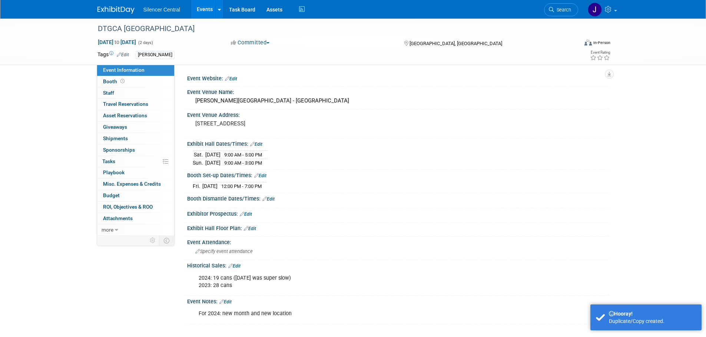
click at [259, 145] on link "Edit" at bounding box center [256, 144] width 12 height 5
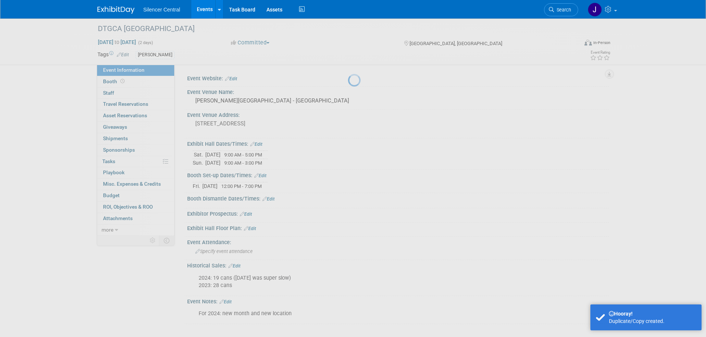
select select "10"
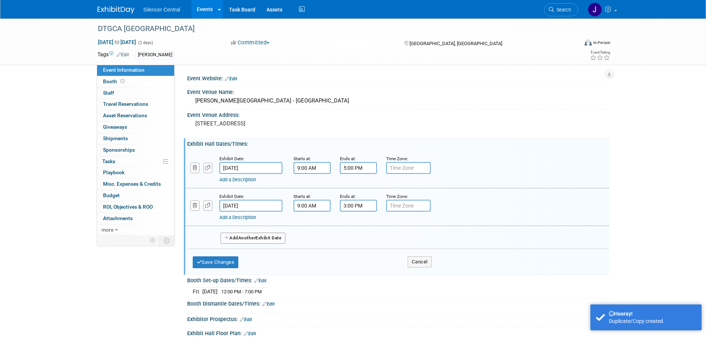
click at [267, 165] on input "[DATE]" at bounding box center [250, 168] width 63 height 12
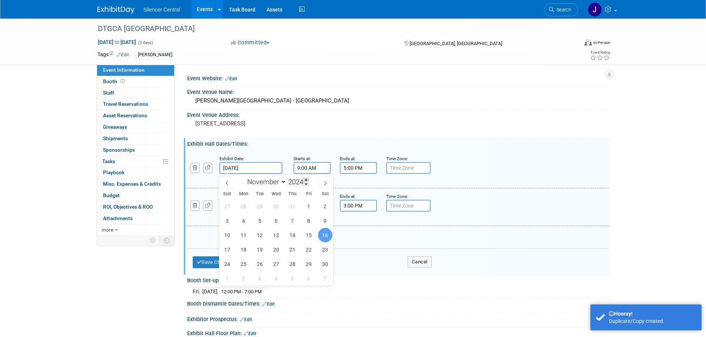
click at [306, 179] on span at bounding box center [305, 180] width 5 height 4
type input "2025"
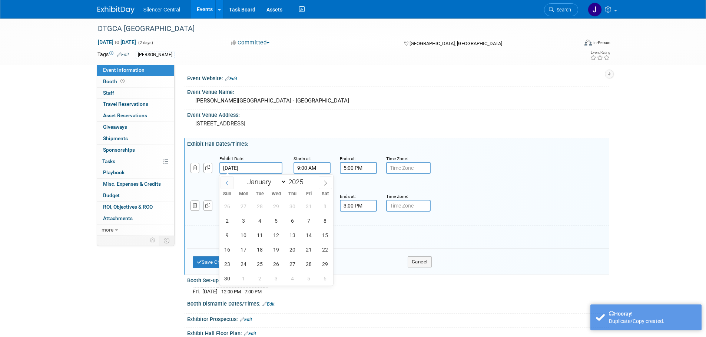
click at [224, 185] on icon at bounding box center [226, 183] width 5 height 5
select select "9"
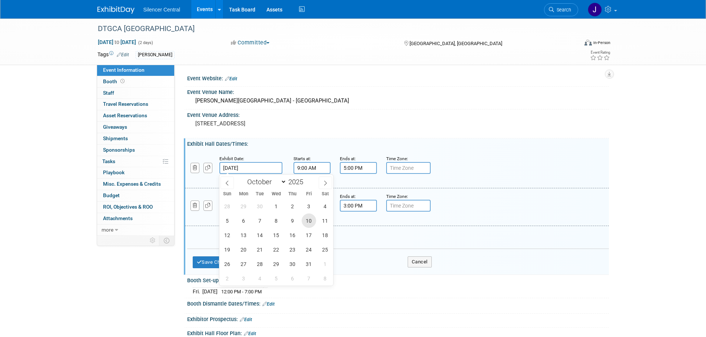
click at [306, 223] on span "10" at bounding box center [308, 221] width 14 height 14
type input "[DATE]"
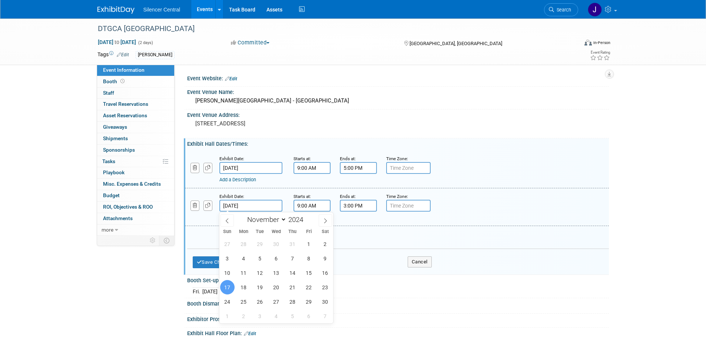
drag, startPoint x: 266, startPoint y: 204, endPoint x: 325, endPoint y: 205, distance: 59.3
click at [266, 204] on input "[DATE]" at bounding box center [250, 206] width 63 height 12
click at [306, 218] on span at bounding box center [305, 218] width 5 height 4
type input "2025"
drag, startPoint x: 224, startPoint y: 219, endPoint x: 241, endPoint y: 236, distance: 24.1
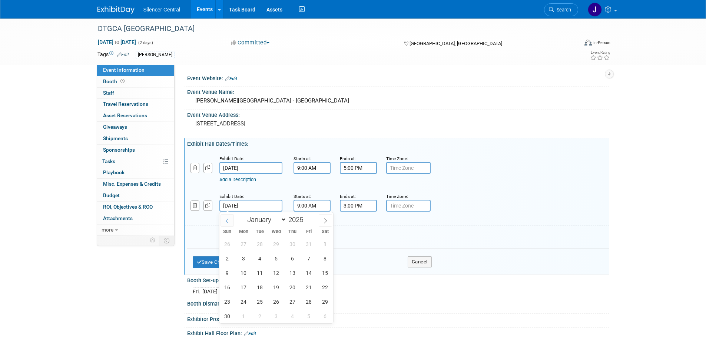
click at [224, 221] on span at bounding box center [226, 220] width 13 height 13
select select "9"
click at [320, 259] on span "11" at bounding box center [325, 258] width 14 height 14
type input "[DATE]"
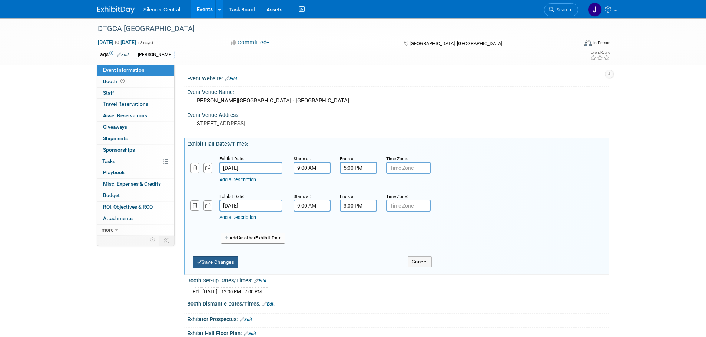
click at [216, 263] on button "Save Changes" at bounding box center [216, 263] width 46 height 12
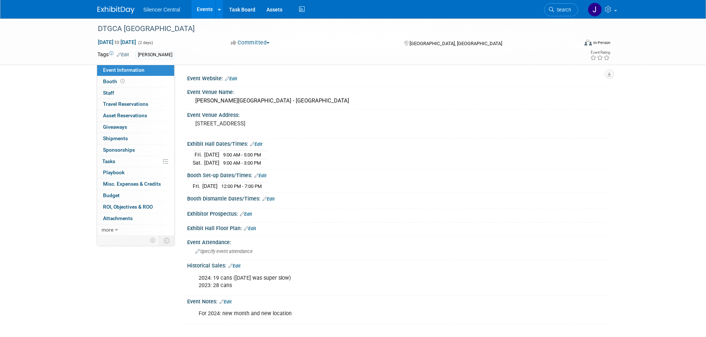
click at [264, 174] on link "Edit" at bounding box center [260, 175] width 12 height 5
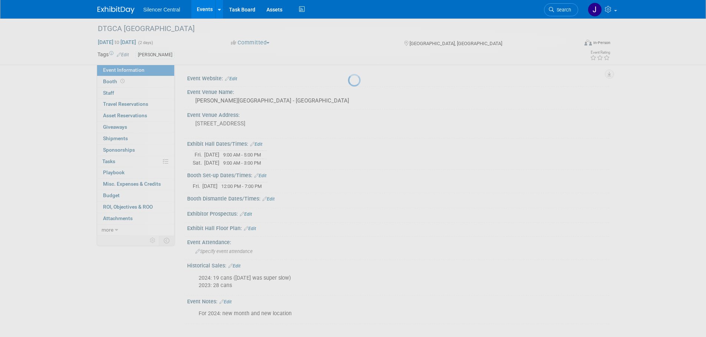
select select "10"
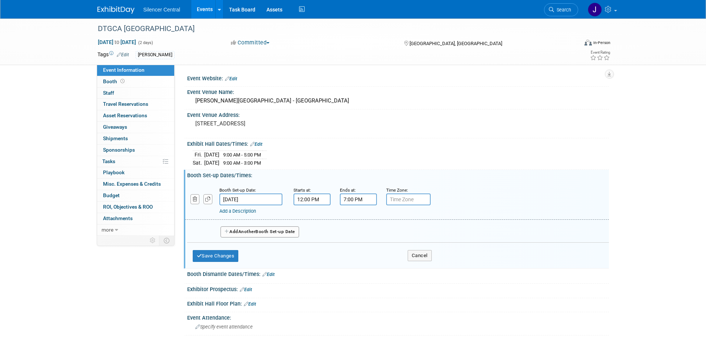
click at [268, 204] on input "[DATE]" at bounding box center [250, 200] width 63 height 12
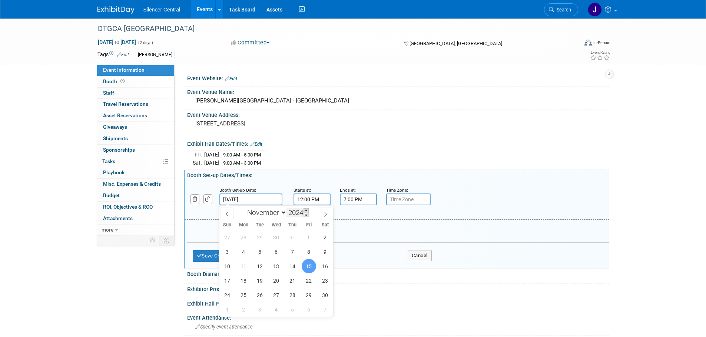
click at [307, 212] on span at bounding box center [305, 211] width 5 height 4
type input "2025"
click at [230, 212] on span at bounding box center [226, 214] width 13 height 13
select select "9"
click at [294, 254] on span "9" at bounding box center [292, 252] width 14 height 14
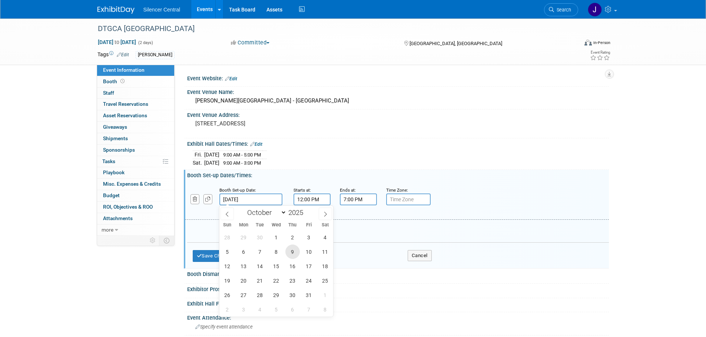
type input "Oct 9, 2025"
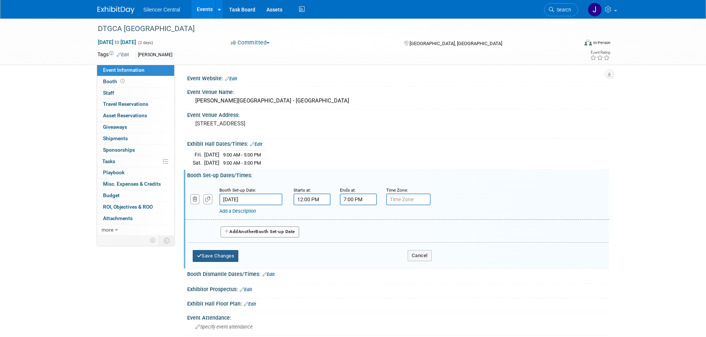
click at [206, 254] on button "Save Changes" at bounding box center [216, 256] width 46 height 12
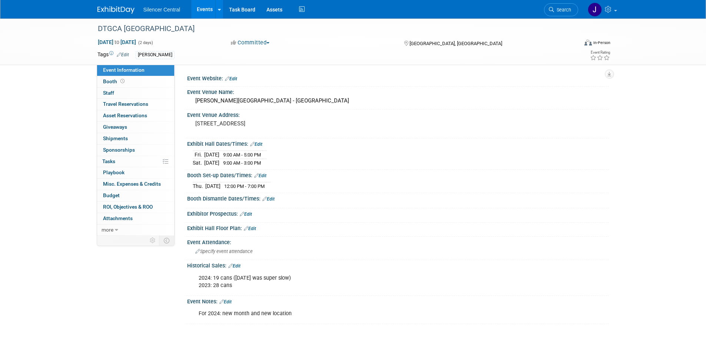
click at [111, 8] on img at bounding box center [115, 9] width 37 height 7
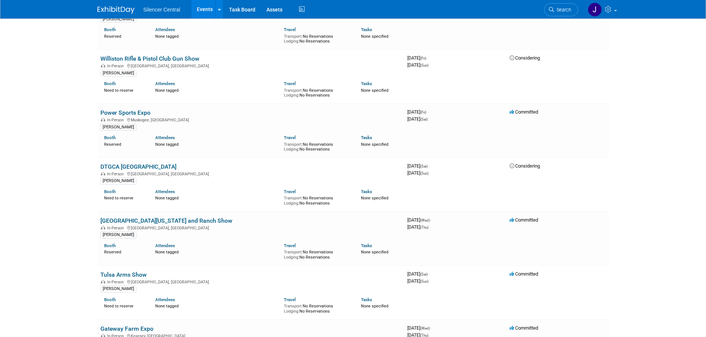
scroll to position [1259, 0]
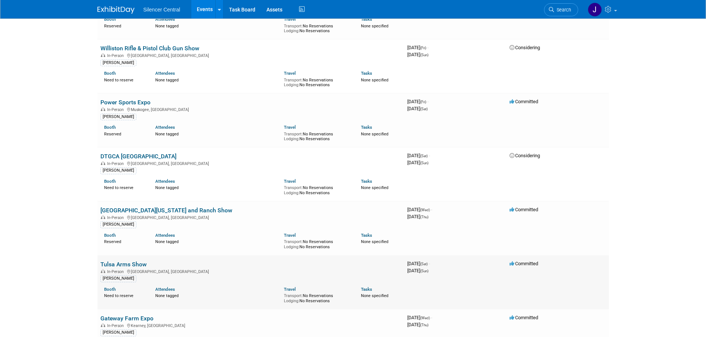
click at [124, 261] on link "Tulsa Arms Show" at bounding box center [123, 264] width 46 height 7
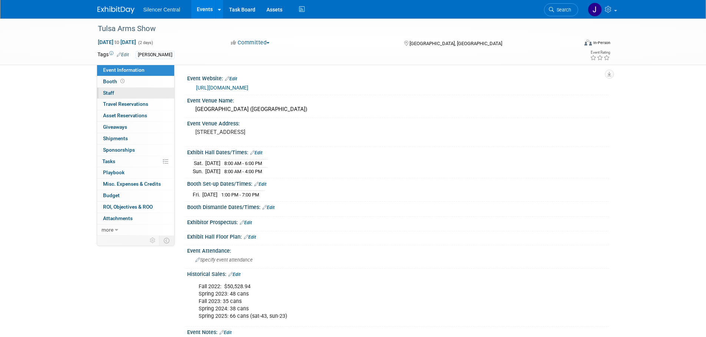
click at [135, 92] on link "0 Staff 0" at bounding box center [135, 93] width 77 height 11
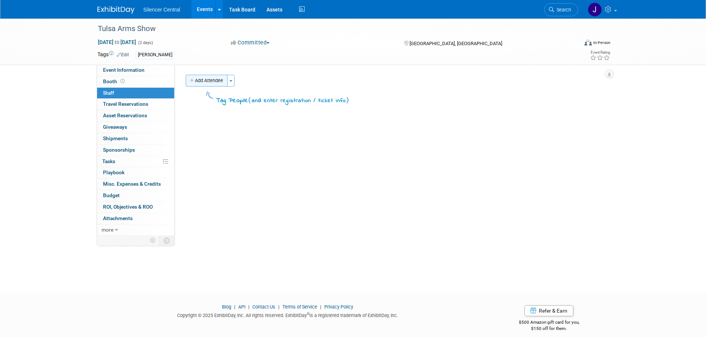
click at [202, 81] on button "Add Attendee" at bounding box center [207, 81] width 42 height 12
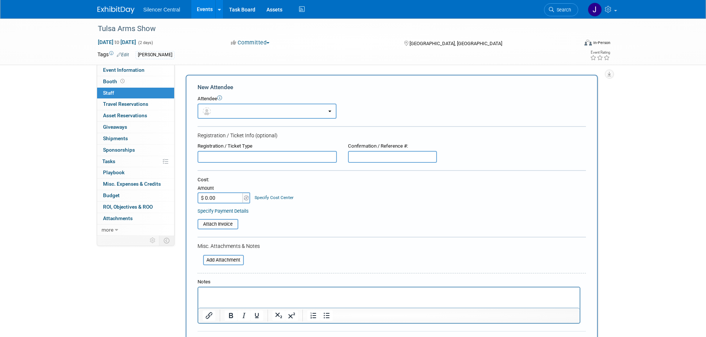
click at [224, 109] on button "button" at bounding box center [266, 111] width 139 height 15
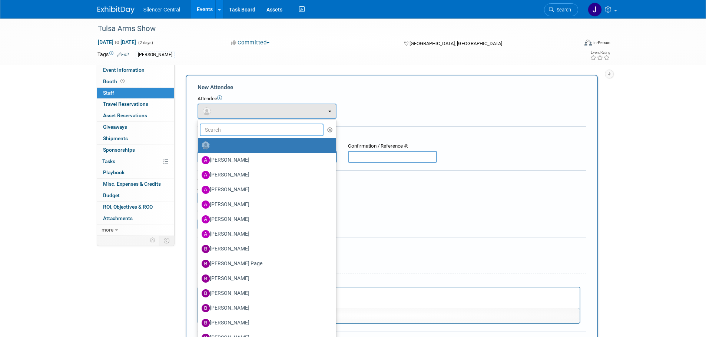
click at [231, 131] on input "text" at bounding box center [262, 130] width 124 height 13
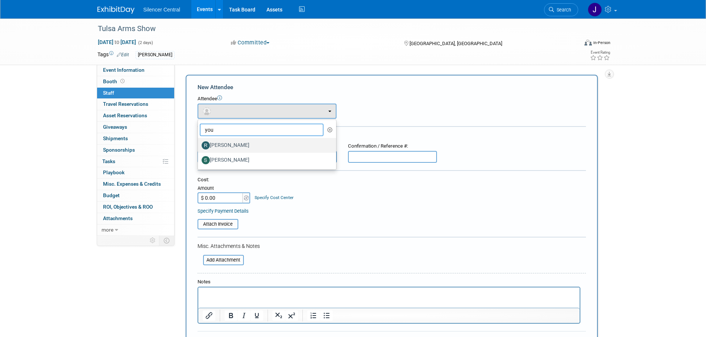
type input "you"
click at [230, 144] on label "[PERSON_NAME]" at bounding box center [264, 146] width 127 height 12
click at [199, 144] on input "[PERSON_NAME]" at bounding box center [196, 144] width 5 height 5
select select "cce7f612-edf5-4c25-885d-69abf7679705"
select select "4"
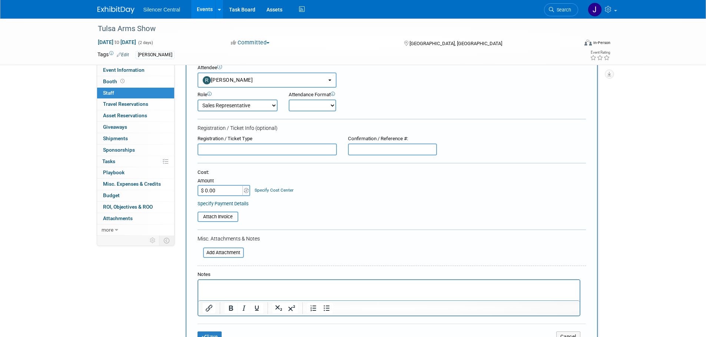
scroll to position [74, 0]
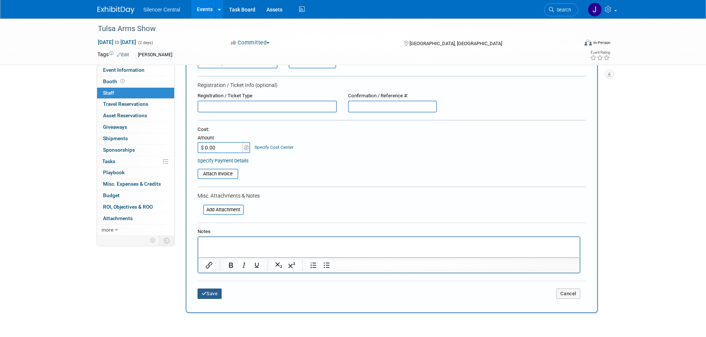
click at [212, 291] on button "Save" at bounding box center [209, 294] width 24 height 10
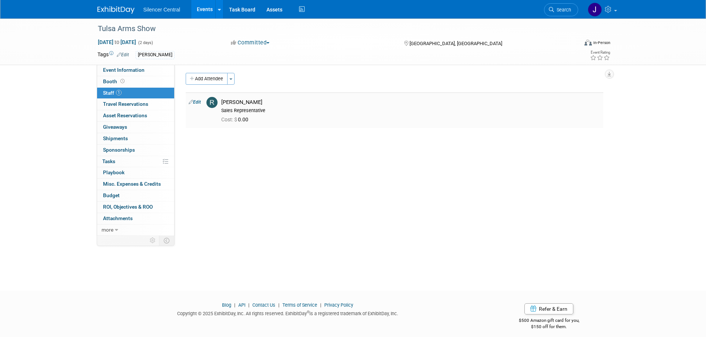
scroll to position [0, 0]
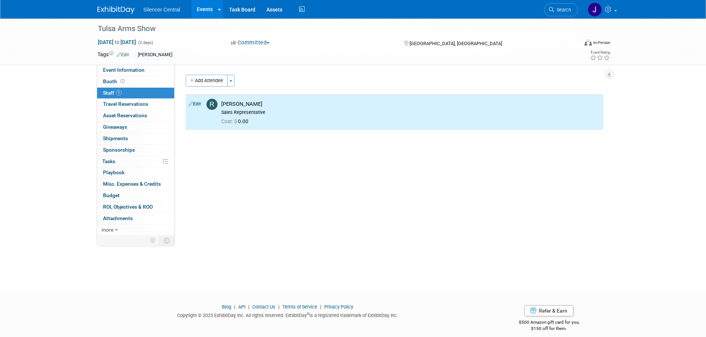
click at [213, 78] on button "Add Attendee" at bounding box center [207, 81] width 42 height 12
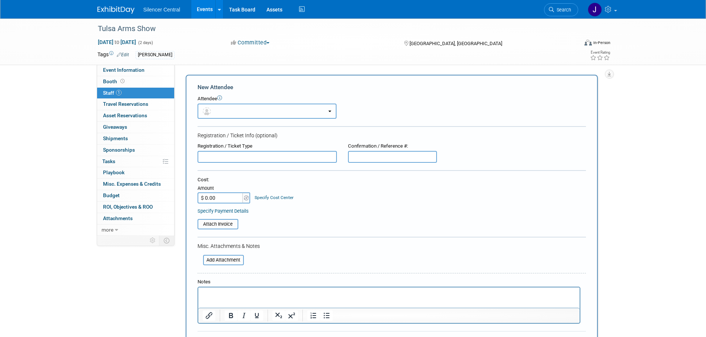
click at [223, 108] on button "button" at bounding box center [266, 111] width 139 height 15
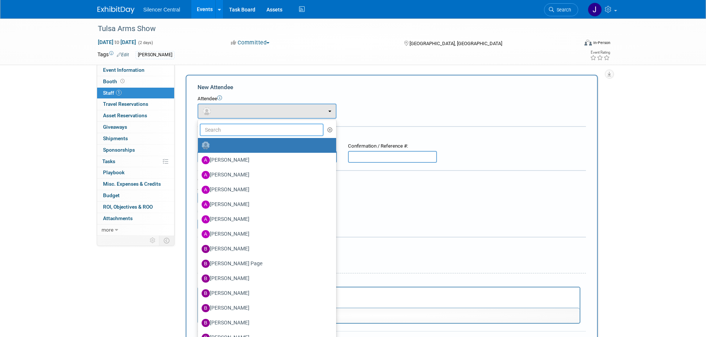
click at [224, 127] on input "text" at bounding box center [262, 130] width 124 height 13
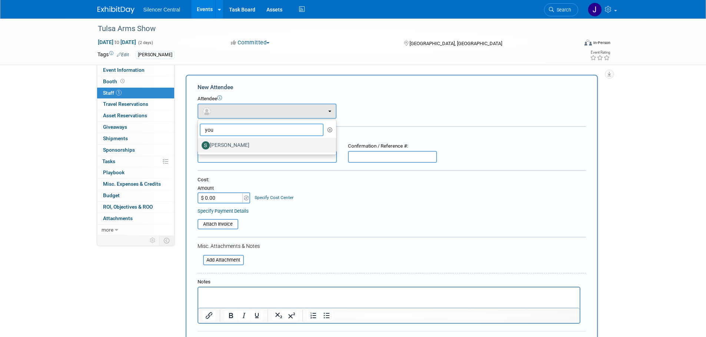
type input "you"
click at [246, 144] on label "Sarah Young" at bounding box center [264, 146] width 127 height 12
click at [199, 144] on input "Sarah Young" at bounding box center [196, 144] width 5 height 5
select select "546d4a14-d393-4270-ad9d-61179e67ebe5"
select select "1"
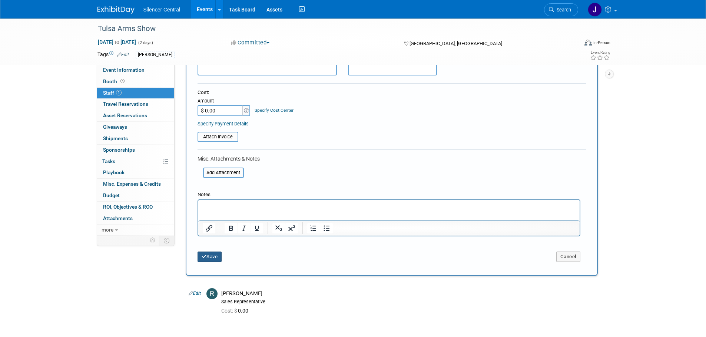
click at [211, 260] on button "Save" at bounding box center [209, 257] width 24 height 10
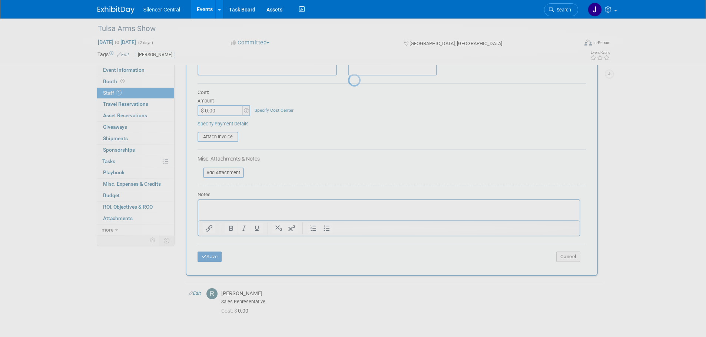
scroll to position [7, 0]
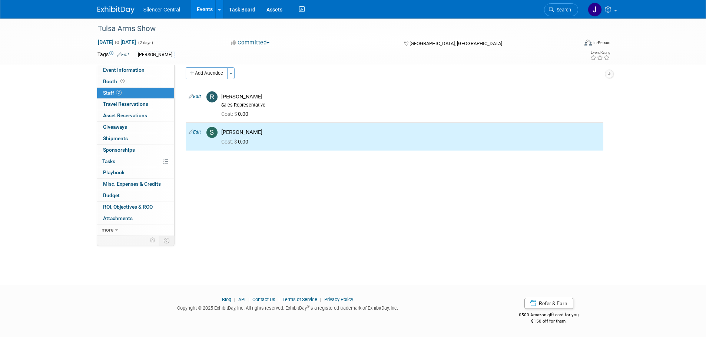
click at [107, 6] on link at bounding box center [120, 6] width 46 height 6
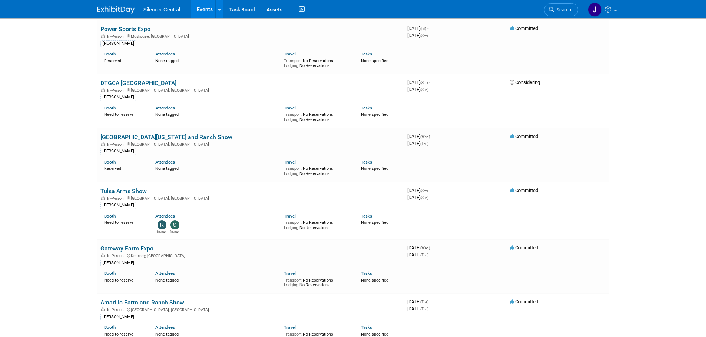
scroll to position [1333, 0]
click link "Gateway Farm Expo"
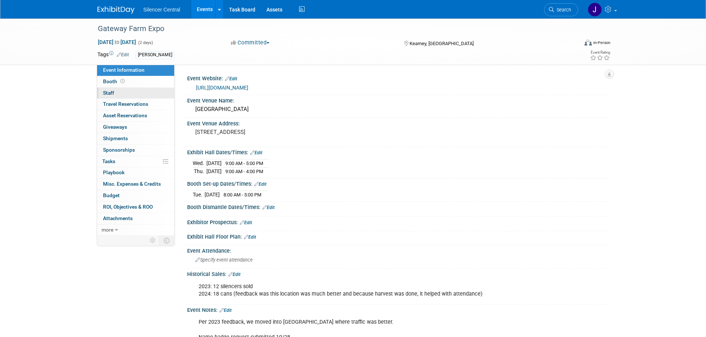
click at [133, 93] on link "0 Staff 0" at bounding box center [135, 93] width 77 height 11
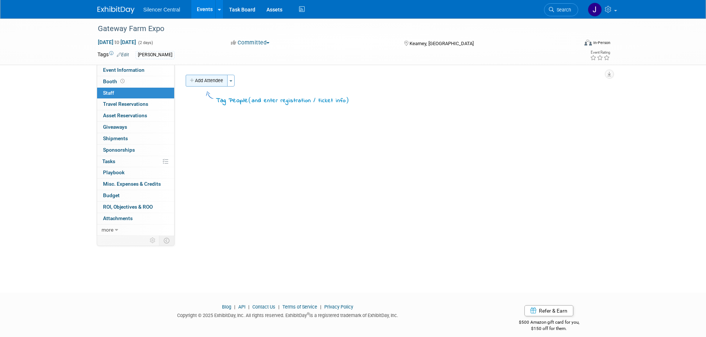
click at [205, 81] on button "Add Attendee" at bounding box center [207, 81] width 42 height 12
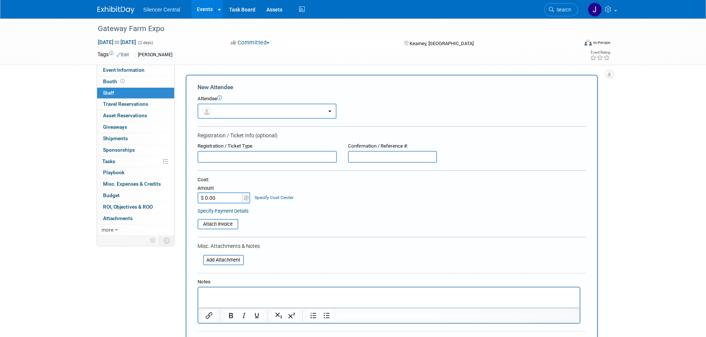
click at [219, 105] on button "button" at bounding box center [266, 111] width 139 height 15
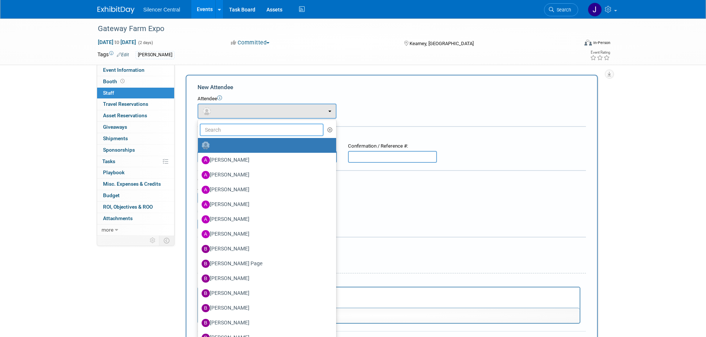
click at [227, 131] on input "text" at bounding box center [262, 130] width 124 height 13
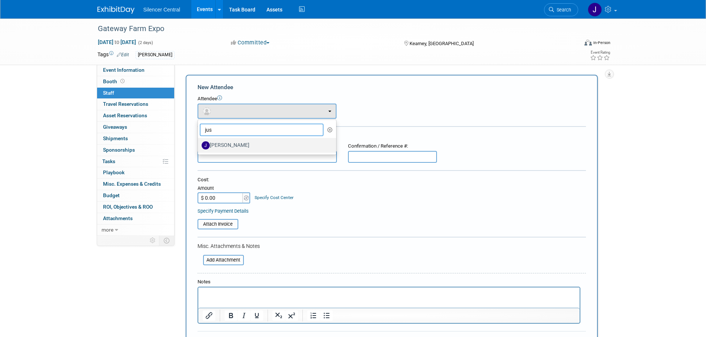
type input "jus"
click at [234, 152] on link "Justin Armstrong" at bounding box center [267, 145] width 138 height 15
click at [239, 149] on label "Justin Armstrong" at bounding box center [264, 146] width 127 height 12
click at [199, 147] on input "Justin Armstrong" at bounding box center [196, 144] width 5 height 5
select select "245d2a61-7133-4263-9df9-d368249e9734"
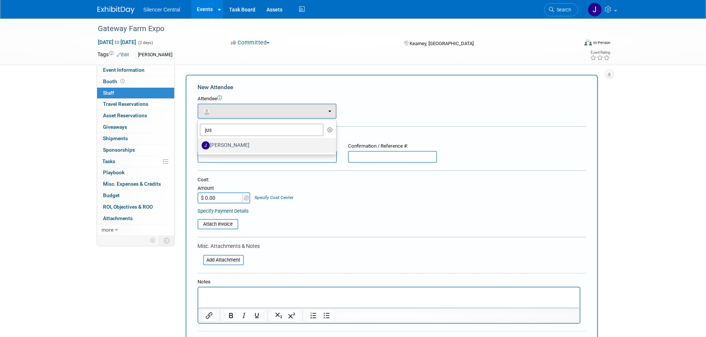
select select "1"
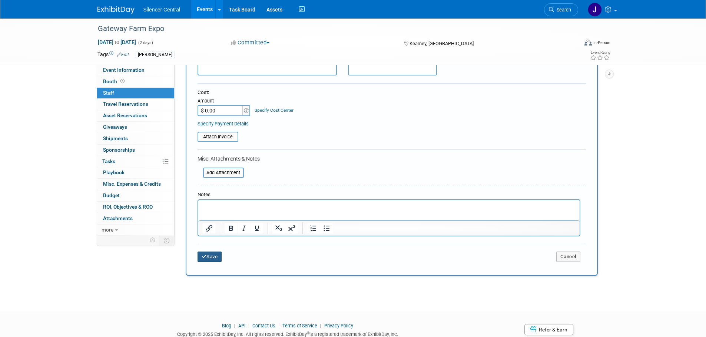
click at [211, 255] on button "Save" at bounding box center [209, 257] width 24 height 10
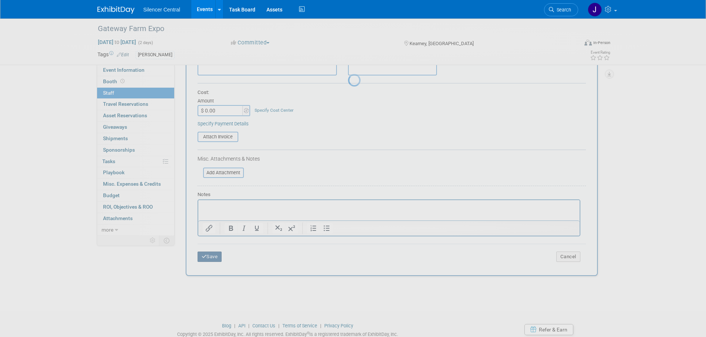
scroll to position [7, 0]
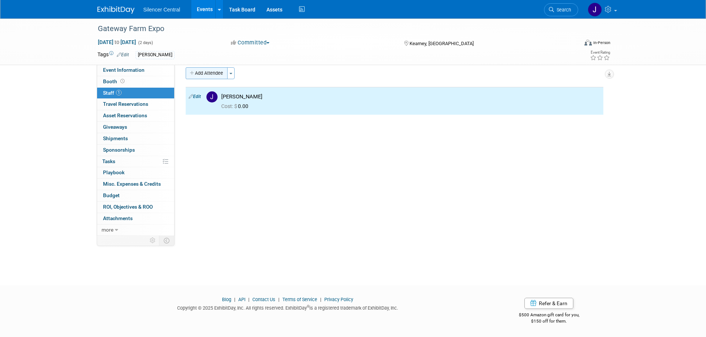
click at [207, 77] on button "Add Attendee" at bounding box center [207, 73] width 42 height 12
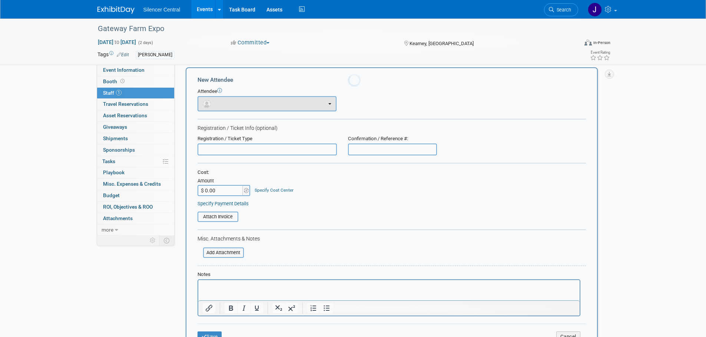
scroll to position [0, 0]
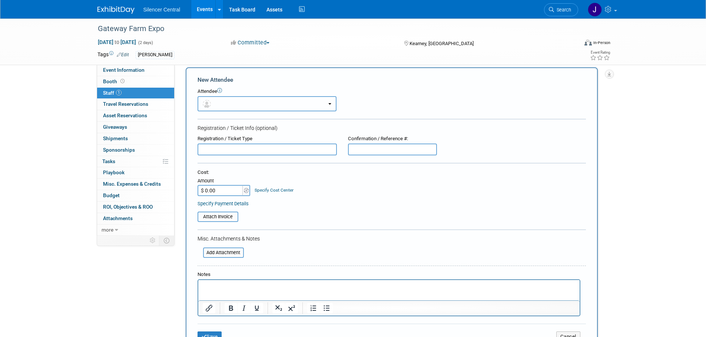
click at [220, 105] on button "button" at bounding box center [266, 103] width 139 height 15
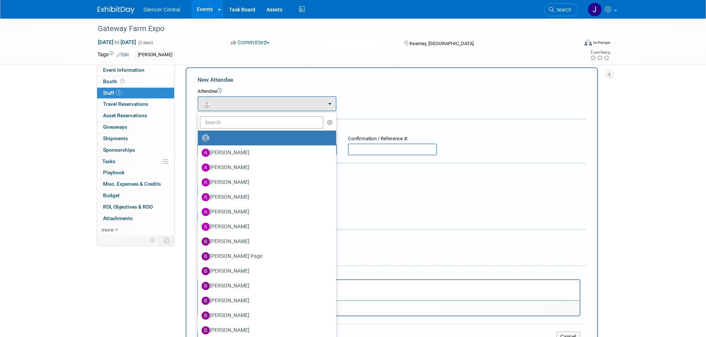
drag, startPoint x: 226, startPoint y: 130, endPoint x: 227, endPoint y: 124, distance: 5.6
click at [227, 129] on ul "Amanda Gibson Amber Van Heerde Andrea Pins Andrew Sorenson Angela Harvey (me)" at bounding box center [266, 260] width 139 height 296
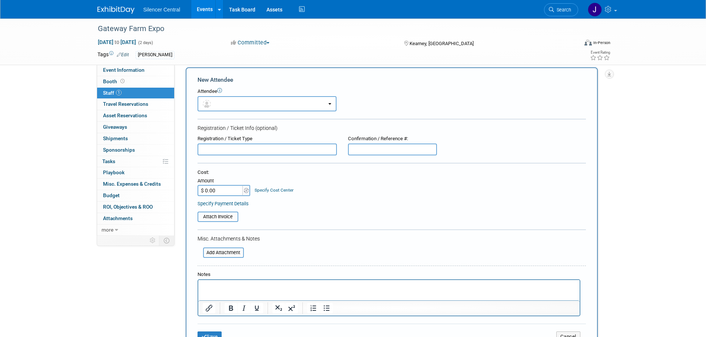
click at [227, 124] on div "Registration / Ticket Info (optional)" at bounding box center [391, 127] width 388 height 7
drag, startPoint x: 229, startPoint y: 104, endPoint x: 228, endPoint y: 119, distance: 14.8
click at [229, 107] on button "button" at bounding box center [266, 103] width 139 height 15
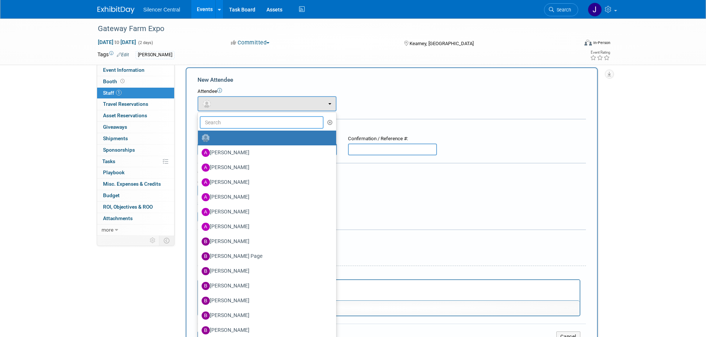
click at [227, 120] on input "text" at bounding box center [262, 122] width 124 height 13
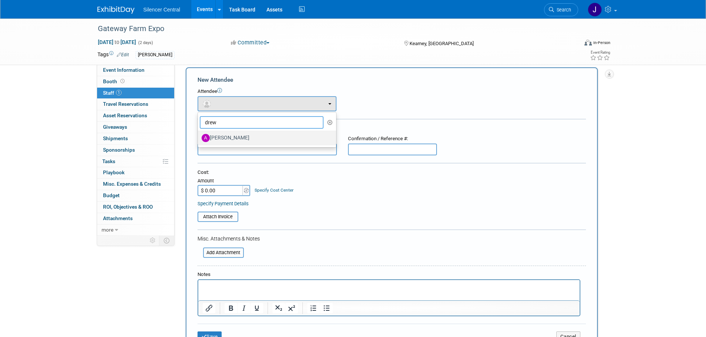
type input "drew"
click at [246, 137] on label "[PERSON_NAME]" at bounding box center [264, 138] width 127 height 12
click at [199, 137] on input "[PERSON_NAME]" at bounding box center [196, 137] width 5 height 5
select select "8b25a7b6-0c77-42d1-b1c0-e93d2c90fb05"
select select "4"
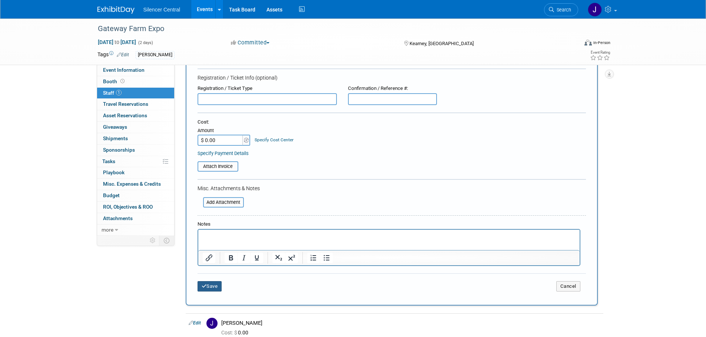
click at [213, 286] on button "Save" at bounding box center [209, 286] width 24 height 10
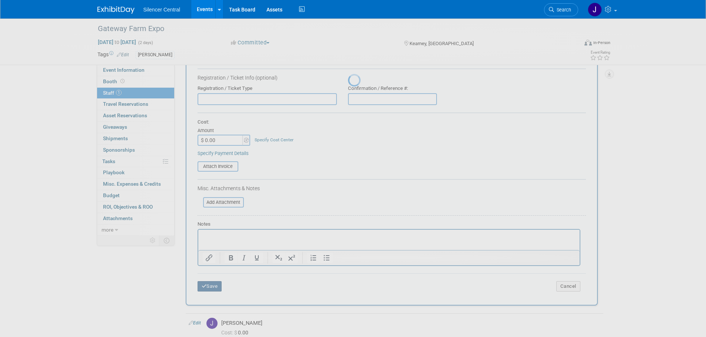
scroll to position [7, 0]
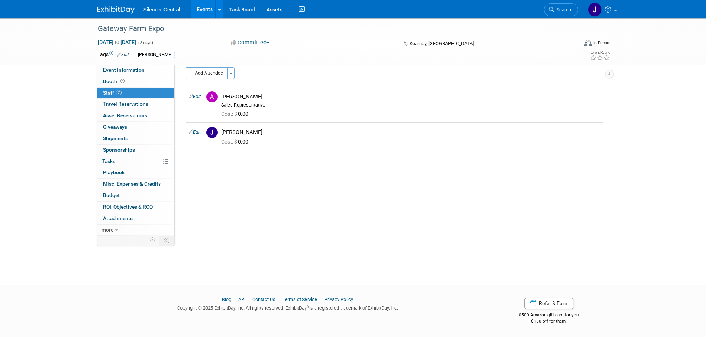
click at [108, 6] on img at bounding box center [115, 9] width 37 height 7
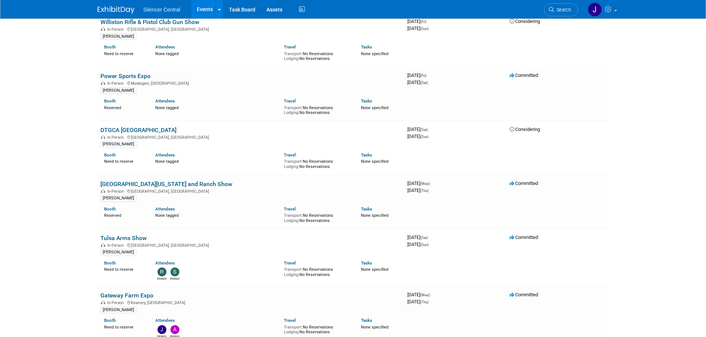
scroll to position [1370, 0]
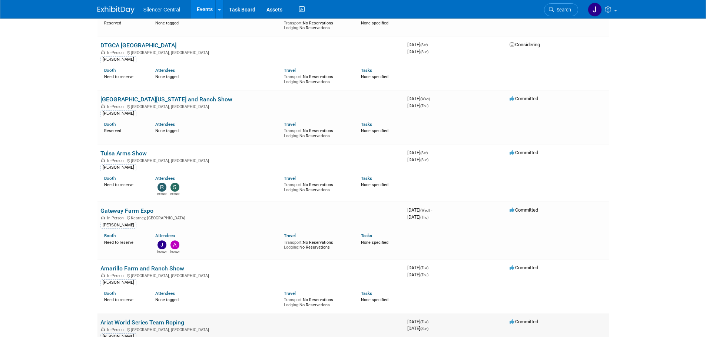
click at [172, 319] on link "Ariat World Series Team Roping" at bounding box center [142, 322] width 84 height 7
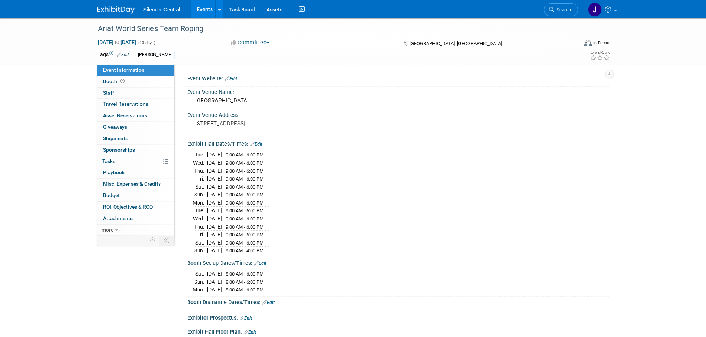
click at [126, 91] on link "0 Staff 0" at bounding box center [135, 93] width 77 height 11
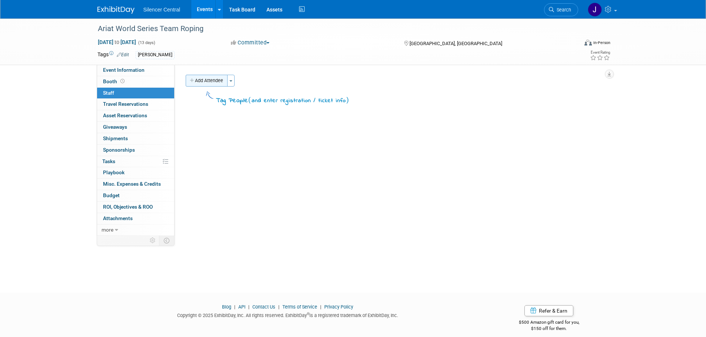
click at [209, 81] on button "Add Attendee" at bounding box center [207, 81] width 42 height 12
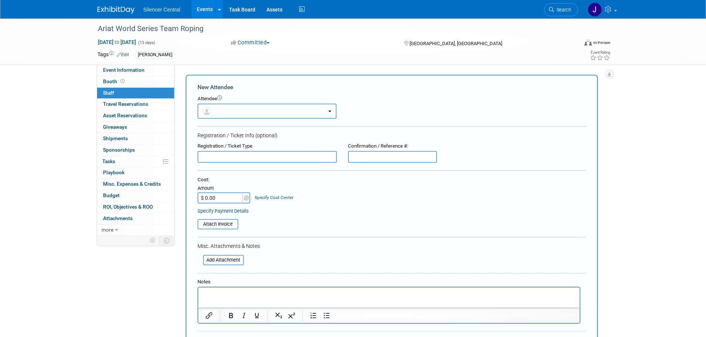
drag, startPoint x: 212, startPoint y: 106, endPoint x: 214, endPoint y: 113, distance: 7.3
click at [213, 111] on button "button" at bounding box center [266, 111] width 139 height 15
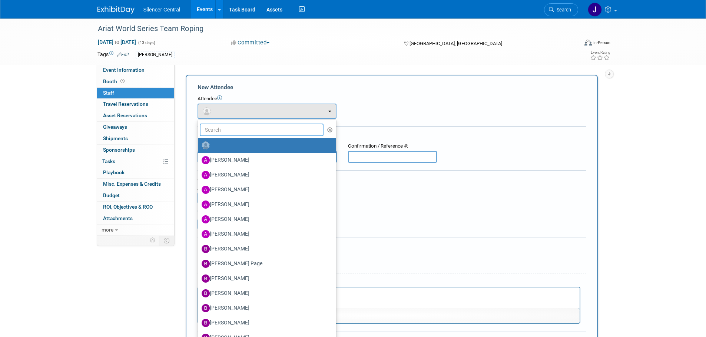
click at [221, 126] on input "text" at bounding box center [262, 130] width 124 height 13
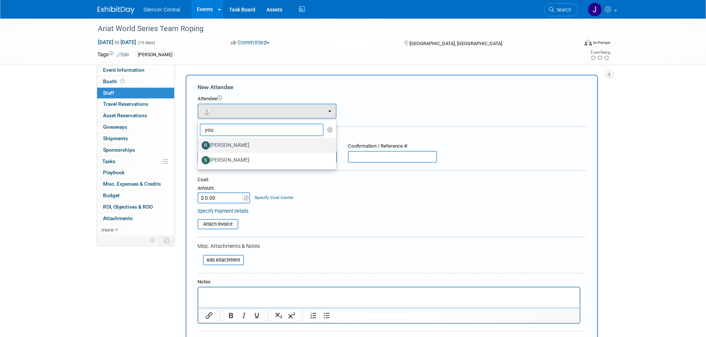
type input "you"
click at [230, 148] on label "[PERSON_NAME]" at bounding box center [264, 146] width 127 height 12
click at [199, 147] on input "[PERSON_NAME]" at bounding box center [196, 144] width 5 height 5
select select "cce7f612-edf5-4c25-885d-69abf7679705"
select select "4"
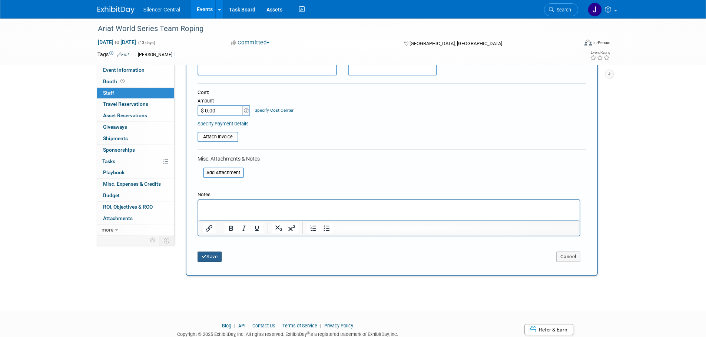
click at [208, 259] on button "Save" at bounding box center [209, 257] width 24 height 10
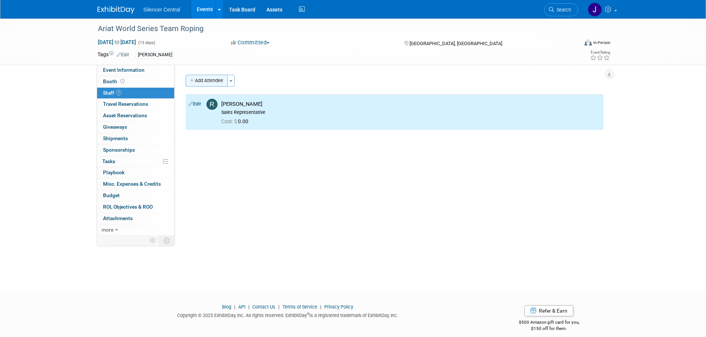
click at [205, 79] on button "Add Attendee" at bounding box center [207, 81] width 42 height 12
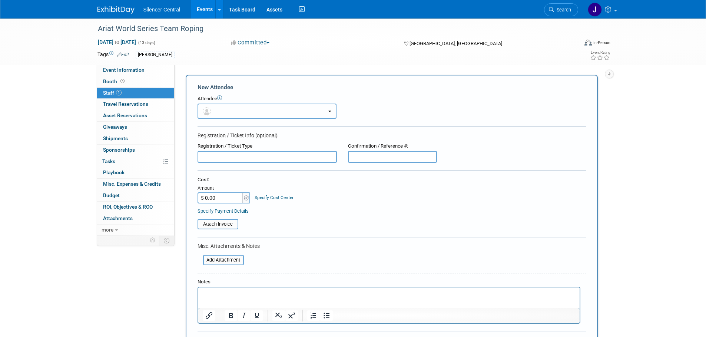
click at [217, 106] on button "button" at bounding box center [266, 111] width 139 height 15
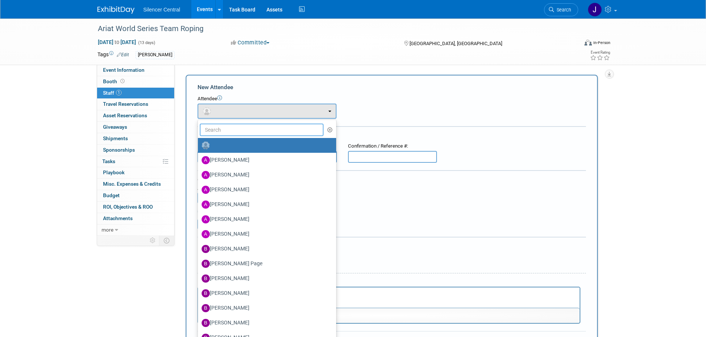
click at [224, 127] on input "text" at bounding box center [262, 130] width 124 height 13
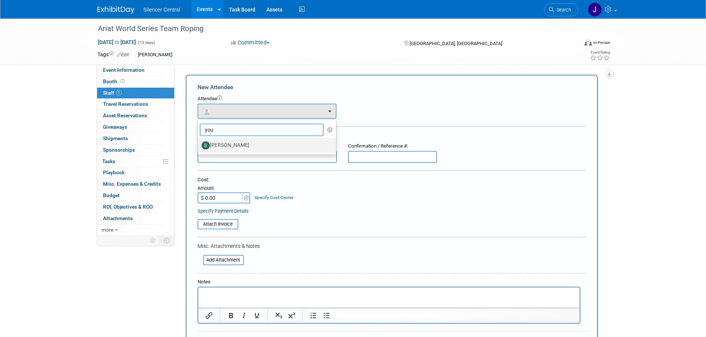
type input "you"
click at [232, 143] on label "Sarah Young" at bounding box center [264, 146] width 127 height 12
click at [199, 143] on input "Sarah Young" at bounding box center [196, 144] width 5 height 5
select select "546d4a14-d393-4270-ad9d-61179e67ebe5"
select select "1"
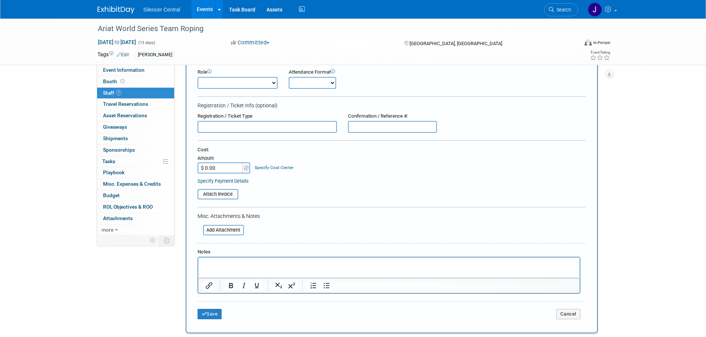
scroll to position [111, 0]
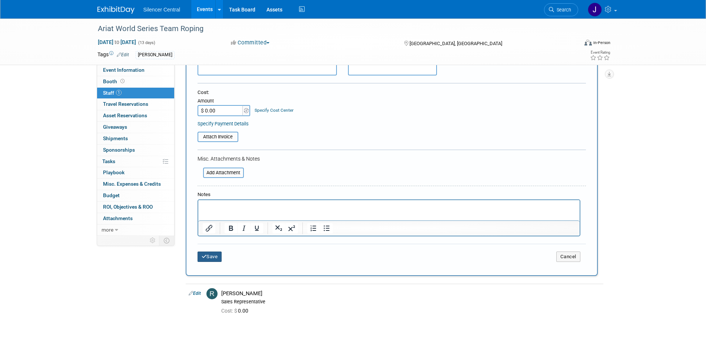
click at [213, 256] on button "Save" at bounding box center [209, 257] width 24 height 10
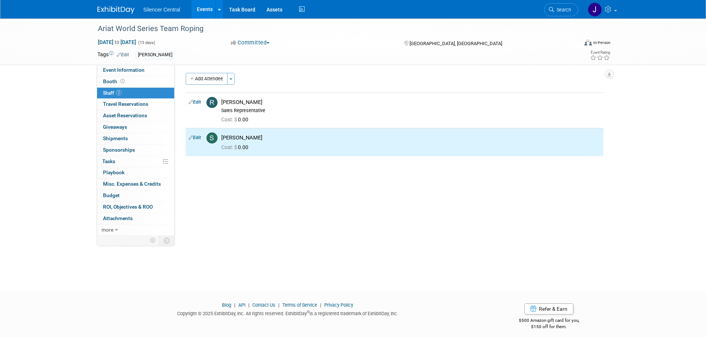
scroll to position [0, 0]
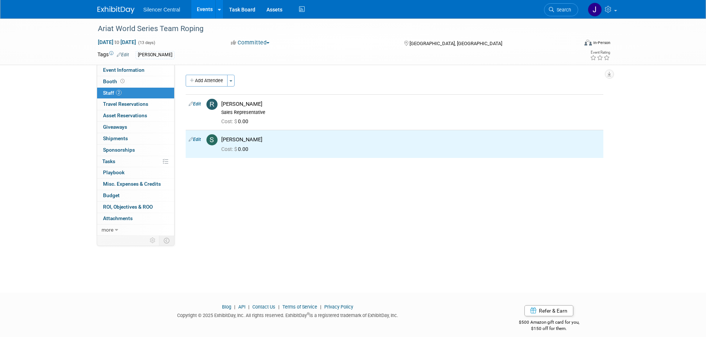
click at [101, 8] on img at bounding box center [115, 9] width 37 height 7
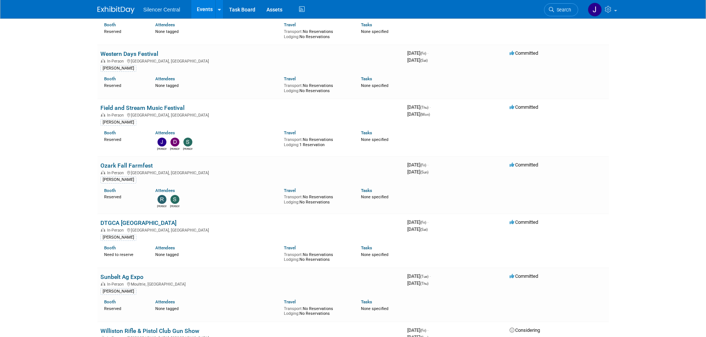
scroll to position [1000, 0]
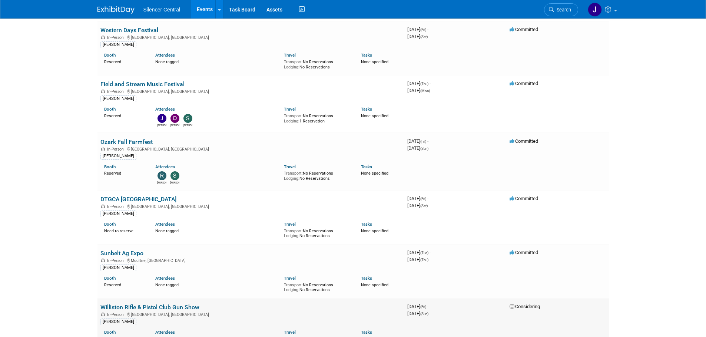
click at [190, 304] on link "Williston Rifle & Pistol Club Gun Show" at bounding box center [149, 307] width 99 height 7
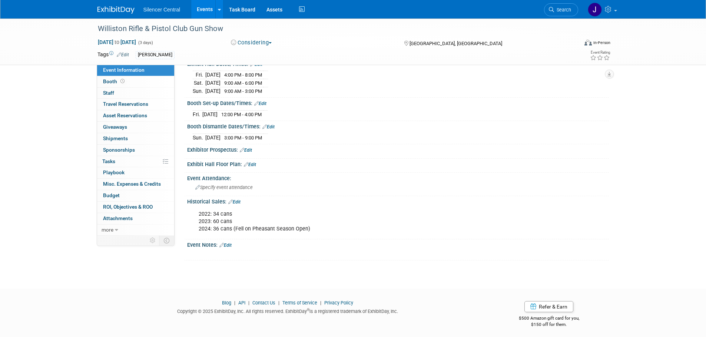
scroll to position [90, 0]
click at [230, 244] on link "Edit" at bounding box center [225, 243] width 12 height 5
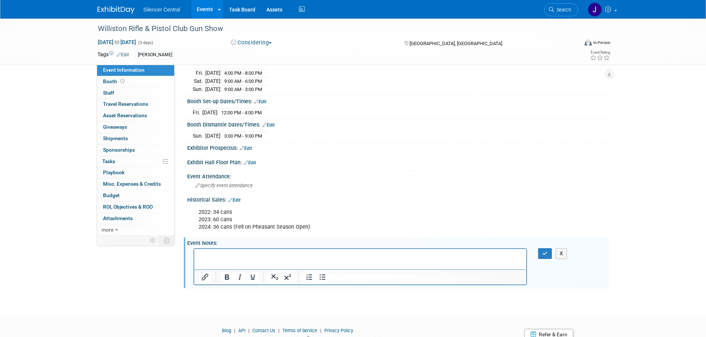
scroll to position [0, 0]
click at [220, 253] on p "Rich Text Area. Press ALT-0 for help." at bounding box center [360, 255] width 324 height 7
click at [546, 252] on icon "button" at bounding box center [545, 253] width 6 height 5
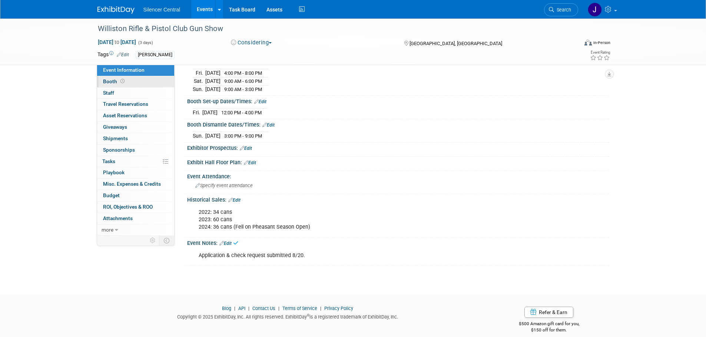
click at [132, 83] on link "Booth" at bounding box center [135, 81] width 77 height 11
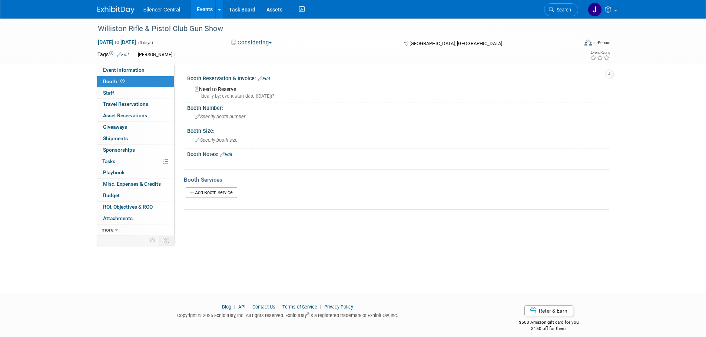
drag, startPoint x: 267, startPoint y: 76, endPoint x: 265, endPoint y: 84, distance: 8.4
click at [267, 77] on link "Edit" at bounding box center [264, 78] width 12 height 5
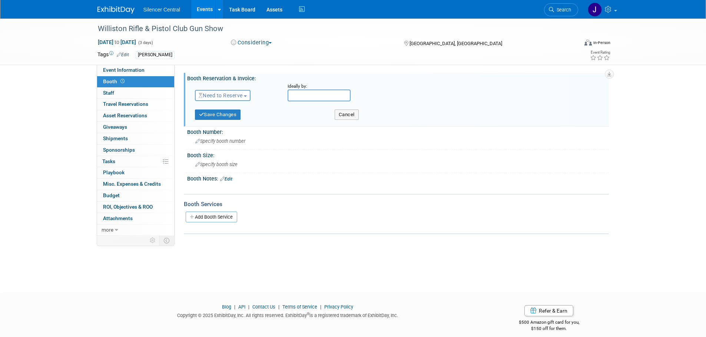
drag, startPoint x: 234, startPoint y: 93, endPoint x: 233, endPoint y: 109, distance: 15.6
click at [234, 95] on span "Need to Reserve" at bounding box center [221, 96] width 44 height 6
click at [227, 118] on link "Reserved" at bounding box center [234, 118] width 79 height 10
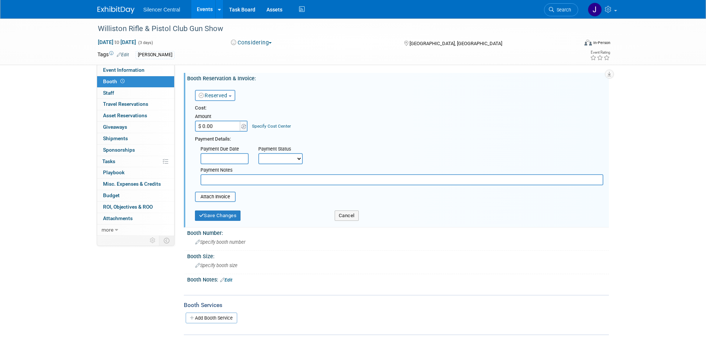
click at [216, 129] on input "$ 0.00" at bounding box center [218, 126] width 46 height 11
type input "$ 90.00"
click at [223, 221] on button "Save Changes" at bounding box center [218, 216] width 46 height 10
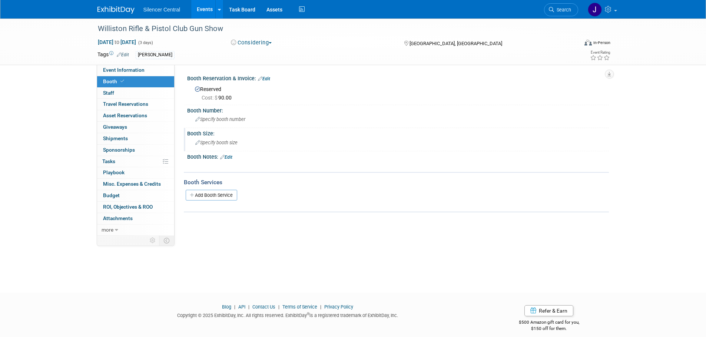
click at [225, 146] on div "Specify booth size" at bounding box center [398, 142] width 410 height 11
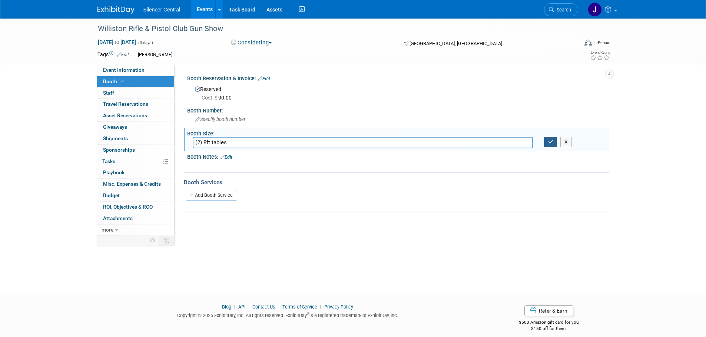
type input "(2) 8ft tables"
click at [551, 143] on icon "button" at bounding box center [550, 142] width 5 height 5
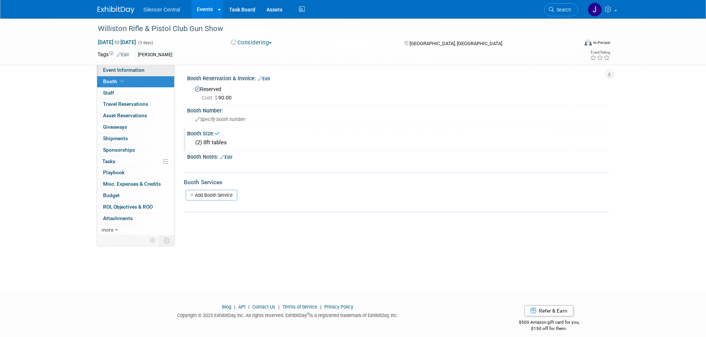
click at [131, 68] on span "Event Information" at bounding box center [123, 70] width 41 height 6
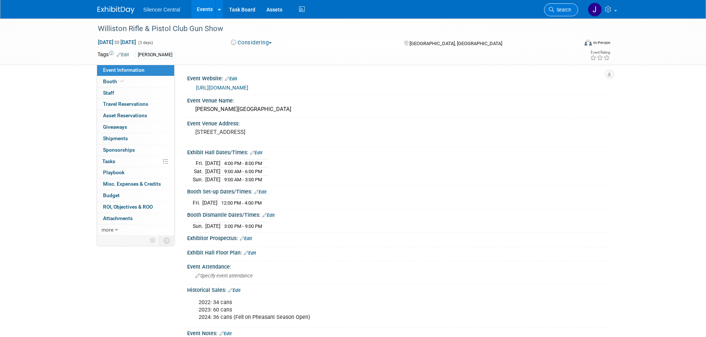
click at [551, 11] on icon at bounding box center [551, 9] width 5 height 5
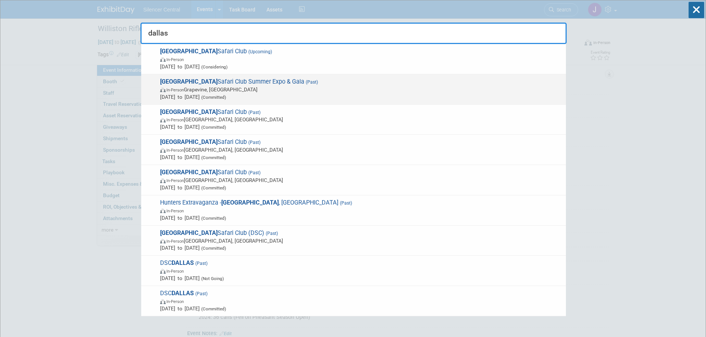
type input "dallas"
click at [312, 90] on span "In-Person Grapevine, TX" at bounding box center [361, 89] width 402 height 7
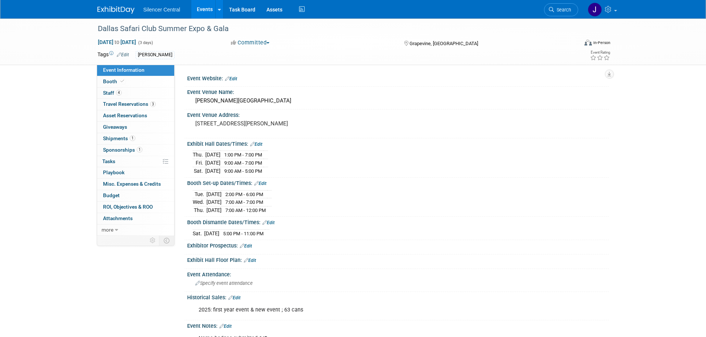
click at [149, 83] on link "Booth" at bounding box center [135, 81] width 77 height 11
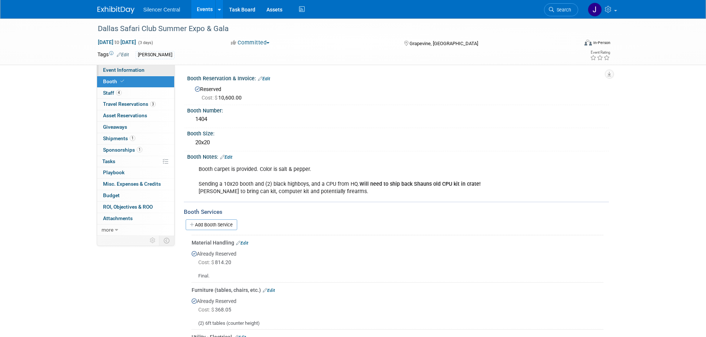
click at [139, 70] on span "Event Information" at bounding box center [123, 70] width 41 height 6
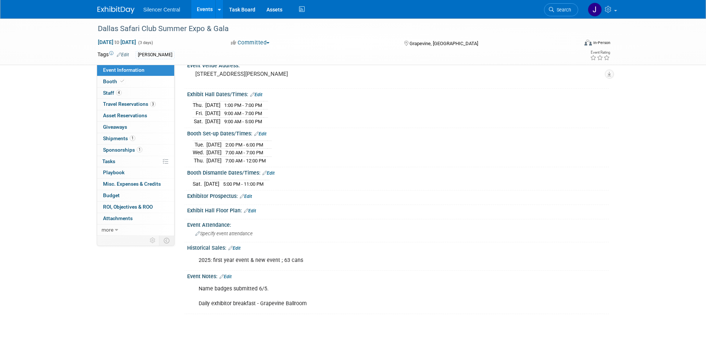
scroll to position [105, 0]
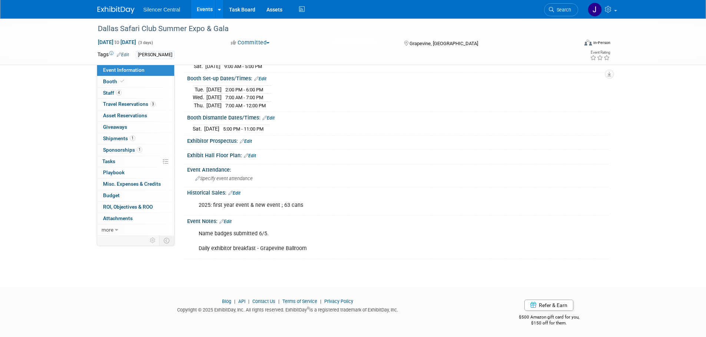
click at [115, 9] on img at bounding box center [115, 9] width 37 height 7
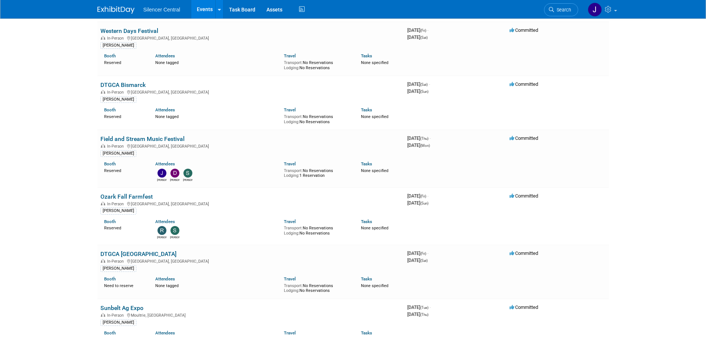
scroll to position [1000, 0]
click at [120, 193] on link "Ozark Fall Farmfest" at bounding box center [126, 196] width 52 height 7
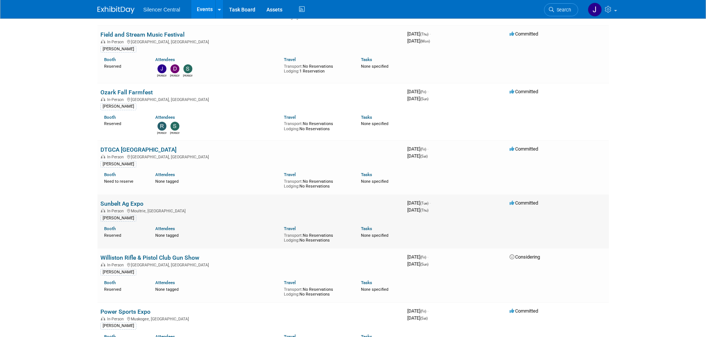
scroll to position [1111, 0]
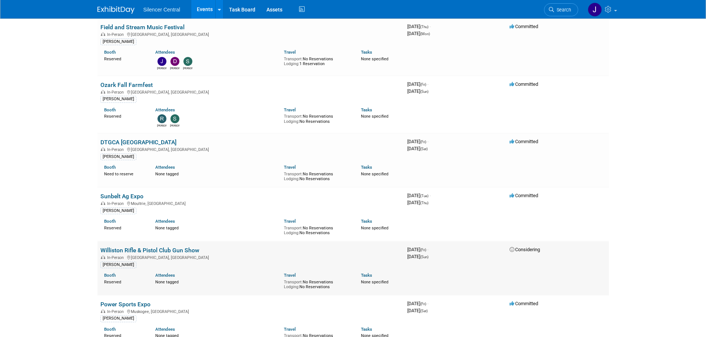
click at [163, 247] on link "Williston Rifle & Pistol Club Gun Show" at bounding box center [149, 250] width 99 height 7
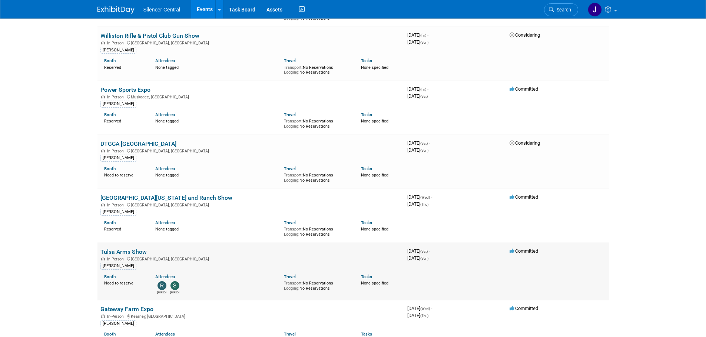
scroll to position [1333, 0]
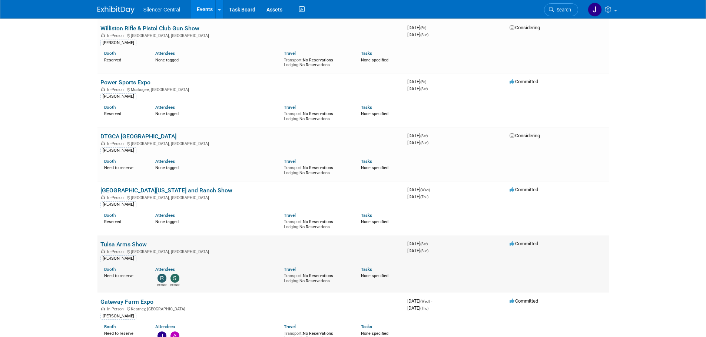
click at [138, 241] on link "Tulsa Arms Show" at bounding box center [123, 244] width 46 height 7
click at [129, 299] on link "Gateway Farm Expo" at bounding box center [126, 302] width 53 height 7
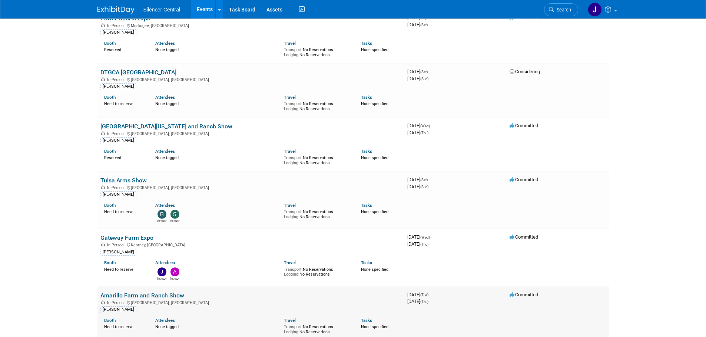
scroll to position [1407, 0]
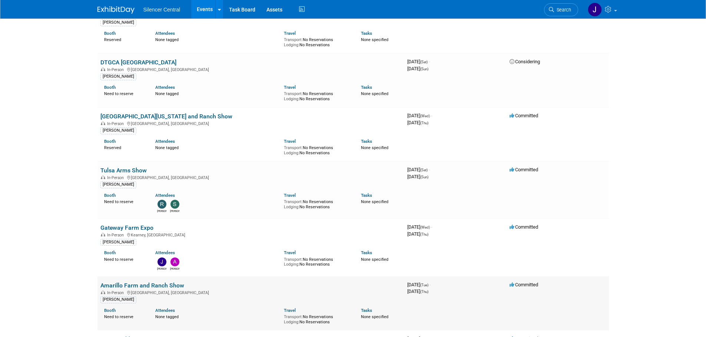
click at [163, 282] on link "Amarillo Farm and Ranch Show" at bounding box center [142, 285] width 84 height 7
